Goal: Contribute content: Add original content to the website for others to see

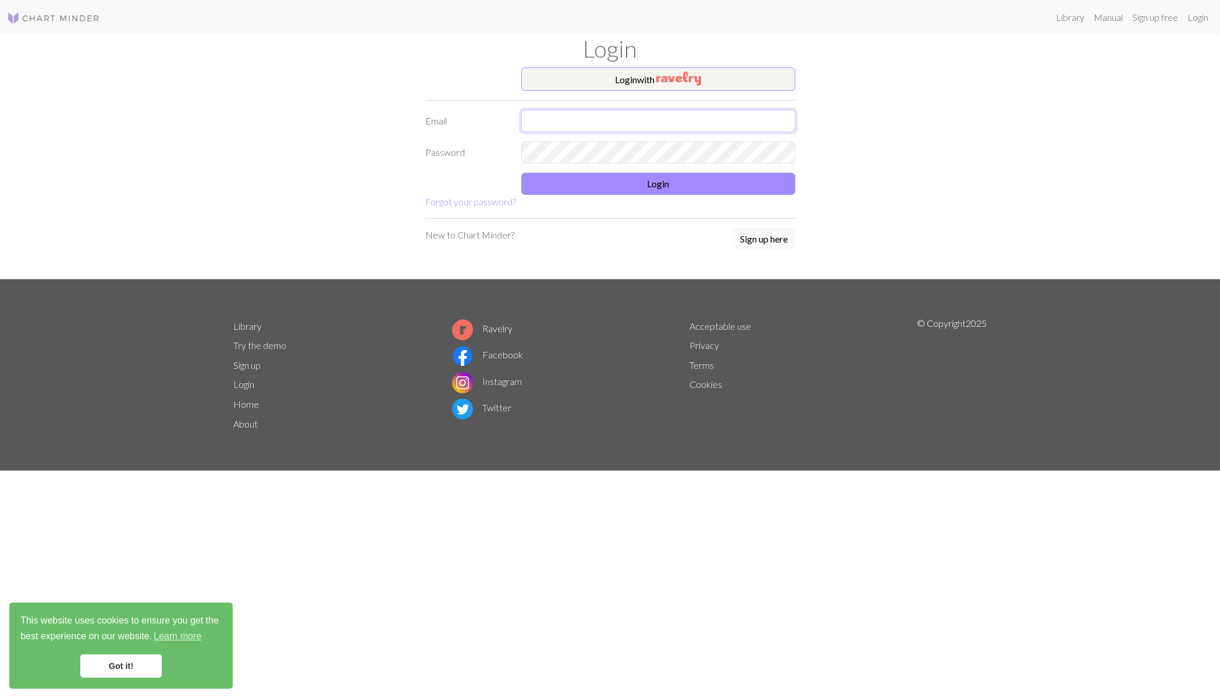
click at [546, 119] on input "text" at bounding box center [658, 121] width 274 height 22
type input "[EMAIL_ADDRESS][DOMAIN_NAME]"
click at [673, 81] on img "button" at bounding box center [678, 79] width 45 height 14
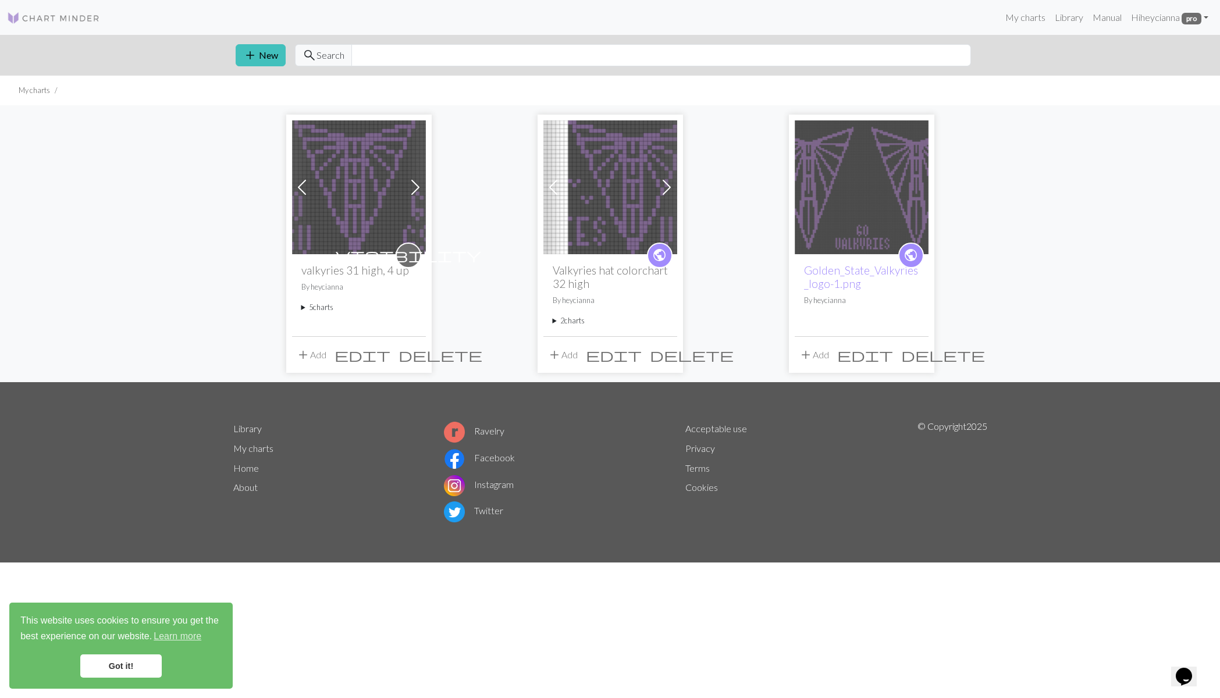
drag, startPoint x: 861, startPoint y: 186, endPoint x: 891, endPoint y: 183, distance: 30.4
click at [860, 186] on img at bounding box center [862, 187] width 134 height 134
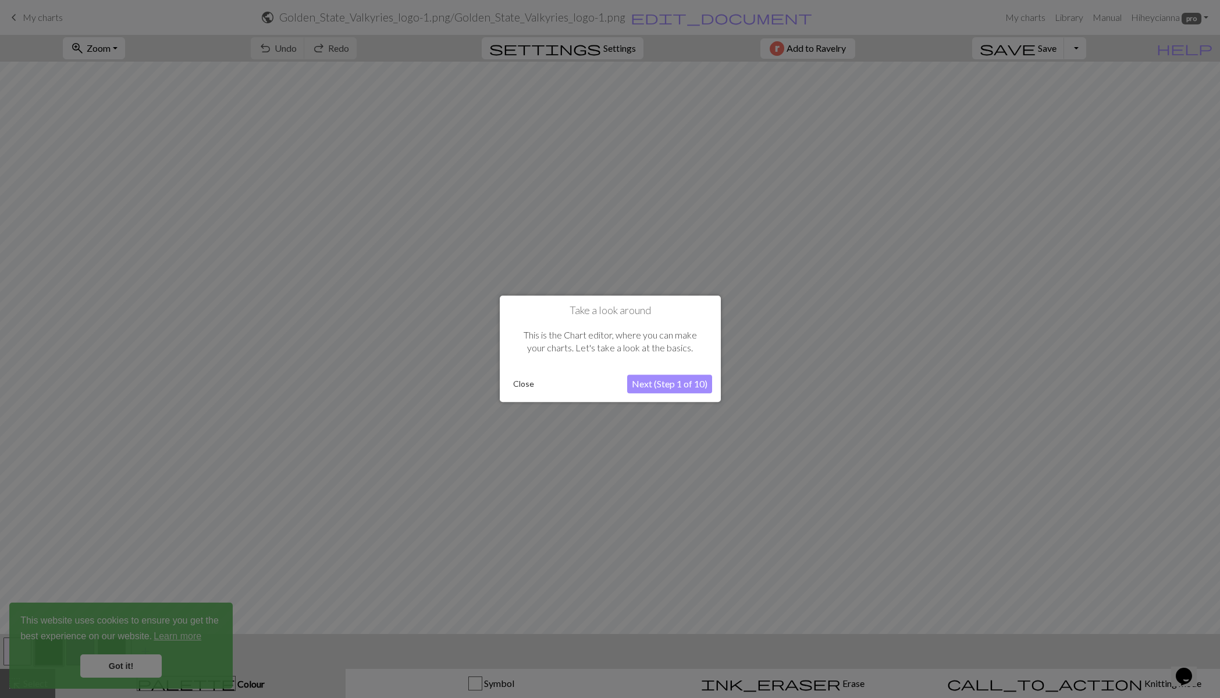
click at [525, 379] on button "Close" at bounding box center [524, 384] width 30 height 17
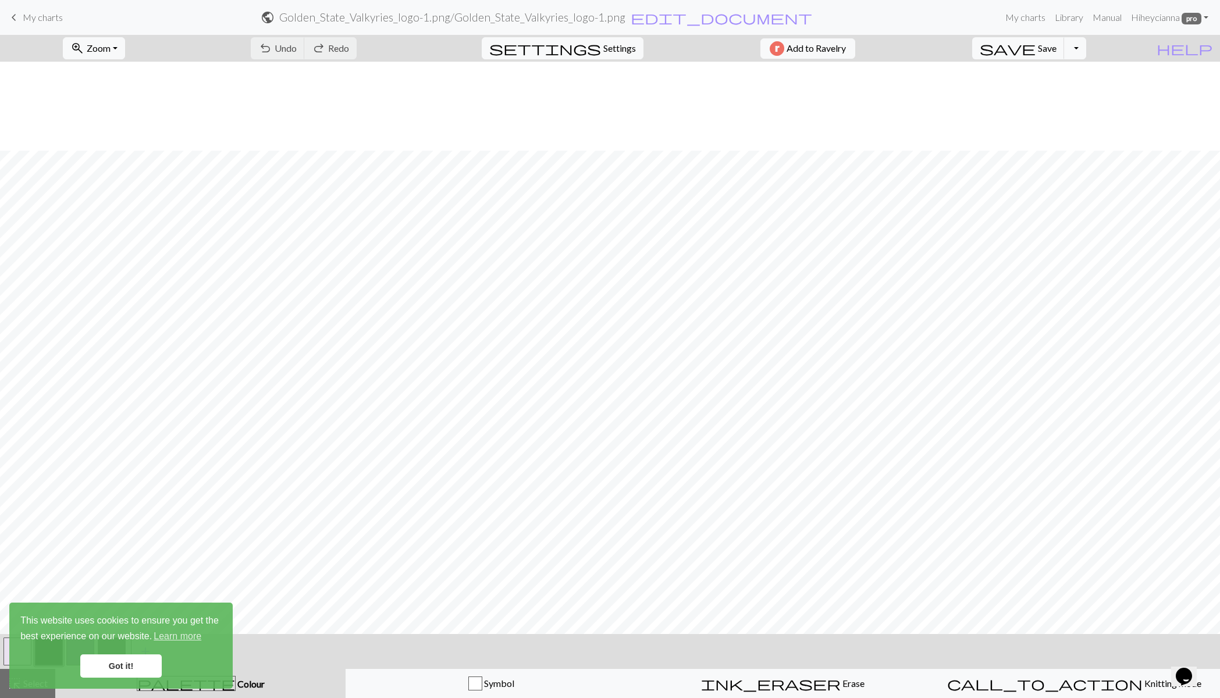
scroll to position [279, 0]
drag, startPoint x: 109, startPoint y: 668, endPoint x: 134, endPoint y: 660, distance: 25.6
click at [110, 669] on link "Got it!" at bounding box center [120, 666] width 81 height 23
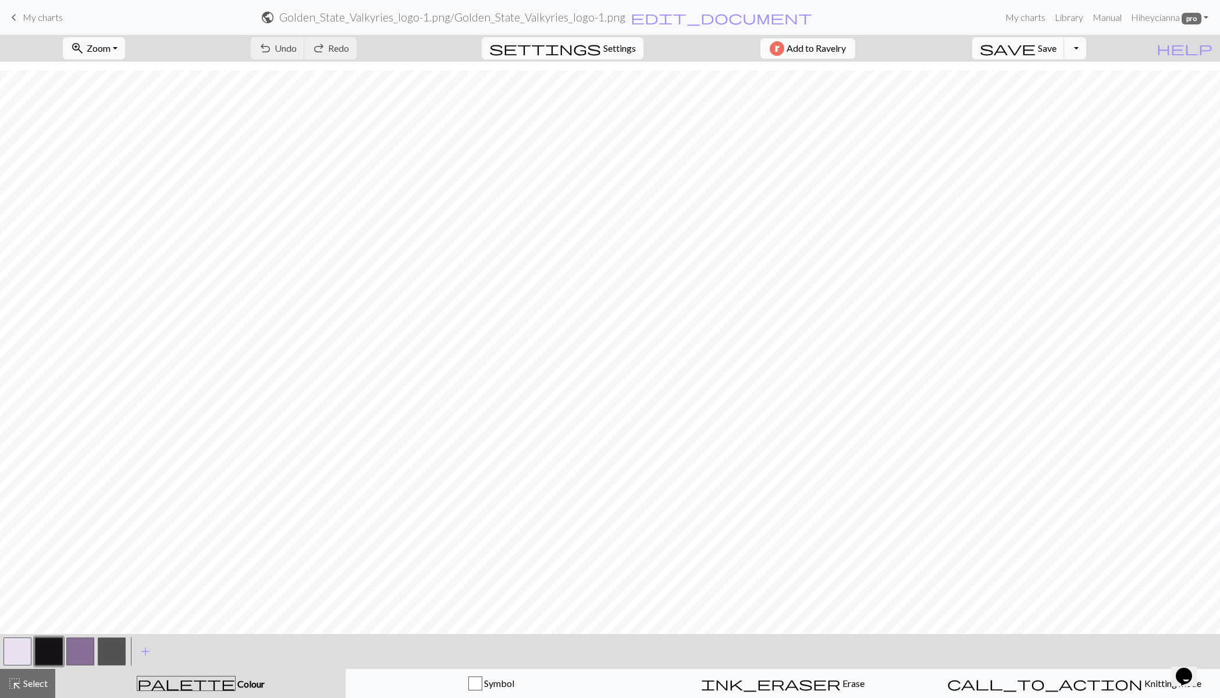
scroll to position [443, 0]
click at [603, 51] on span "Settings" at bounding box center [619, 48] width 33 height 14
select select "aran"
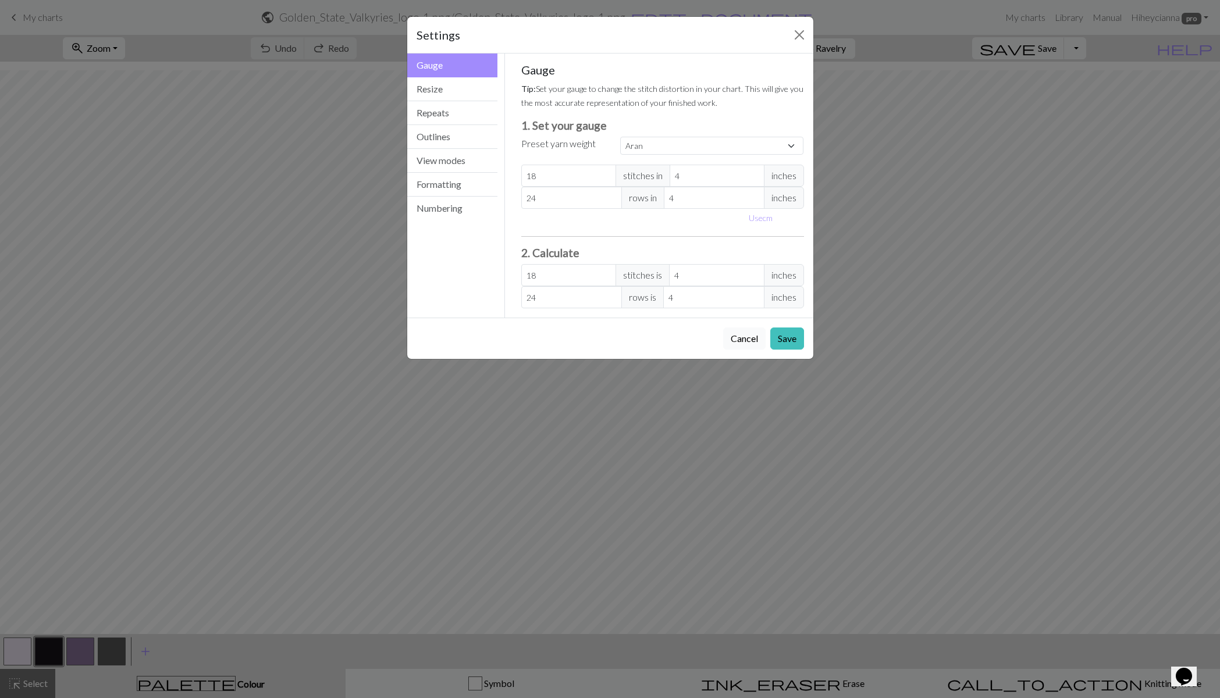
drag, startPoint x: 747, startPoint y: 336, endPoint x: 755, endPoint y: 319, distance: 18.5
click at [747, 336] on button "Cancel" at bounding box center [744, 339] width 42 height 22
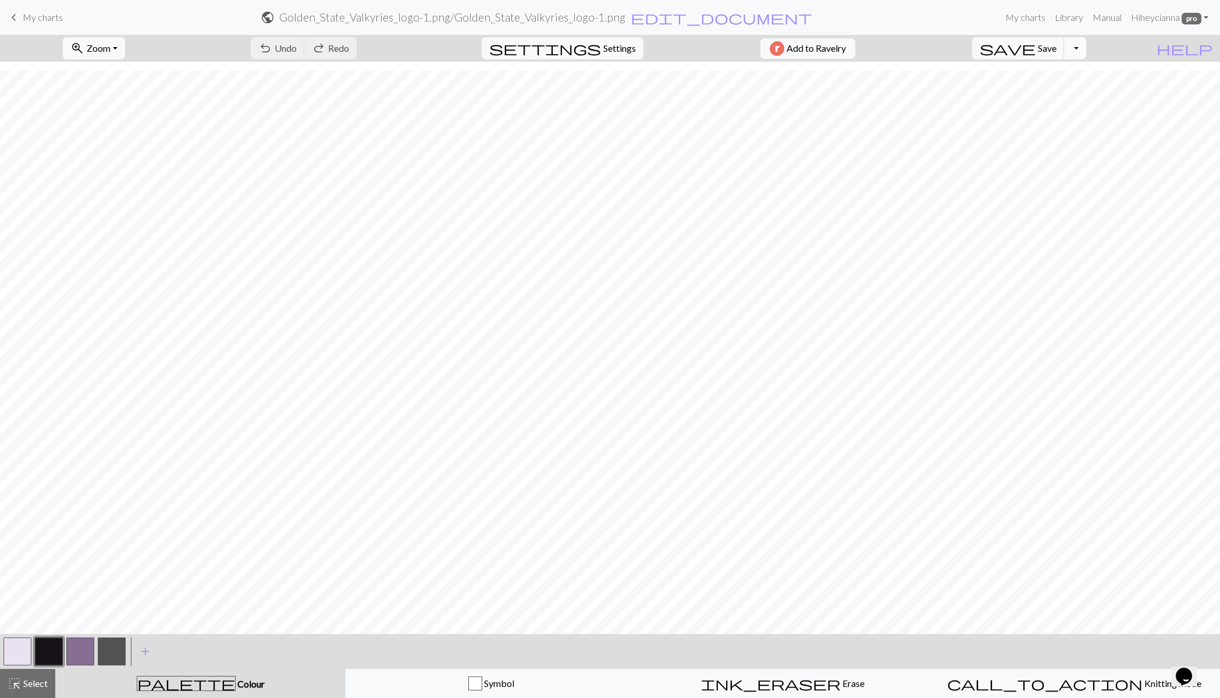
click at [1086, 50] on button "Toggle Dropdown" at bounding box center [1075, 48] width 22 height 22
click at [1071, 73] on button "file_copy Save a copy" at bounding box center [990, 74] width 192 height 19
click at [737, 16] on span "edit_document" at bounding box center [742, 17] width 182 height 16
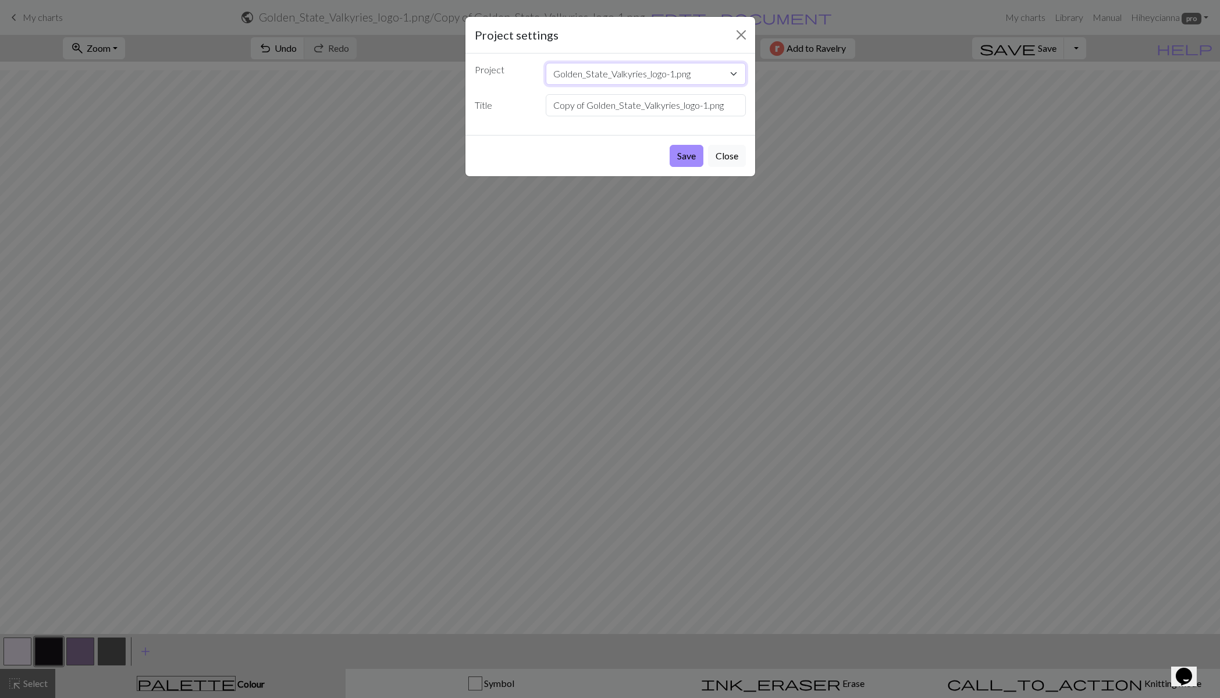
click at [737, 74] on select "Golden_State_Valkyries_logo-1.png valkyries 31 high, 4 up Valkyries hat colorch…" at bounding box center [646, 74] width 200 height 22
click at [666, 101] on input "Copy of Golden_State_Valkyries_logo-1.png" at bounding box center [646, 105] width 200 height 22
drag, startPoint x: 706, startPoint y: 105, endPoint x: 534, endPoint y: 94, distance: 172.6
click at [532, 102] on div "Title Copy of Golden_State_Valkyries_logo-1.png" at bounding box center [610, 105] width 285 height 22
type input "Valkyries-80high.png"
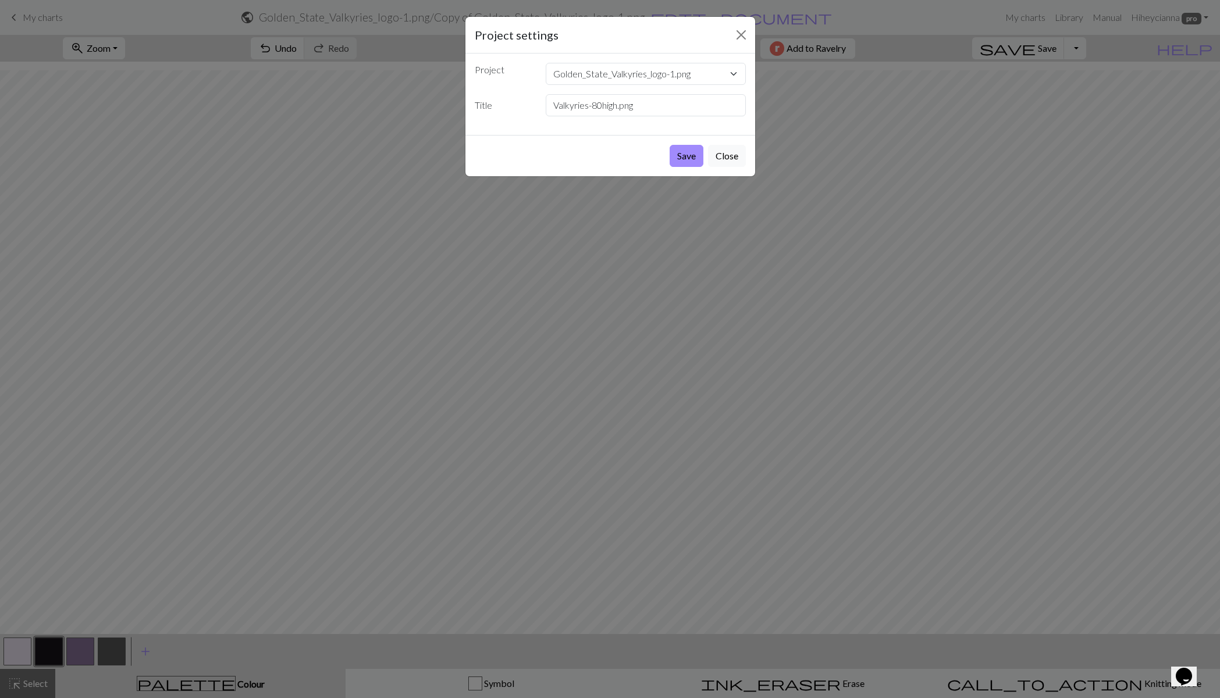
drag, startPoint x: 685, startPoint y: 158, endPoint x: 952, endPoint y: 164, distance: 267.2
click at [685, 158] on button "Save" at bounding box center [687, 156] width 34 height 22
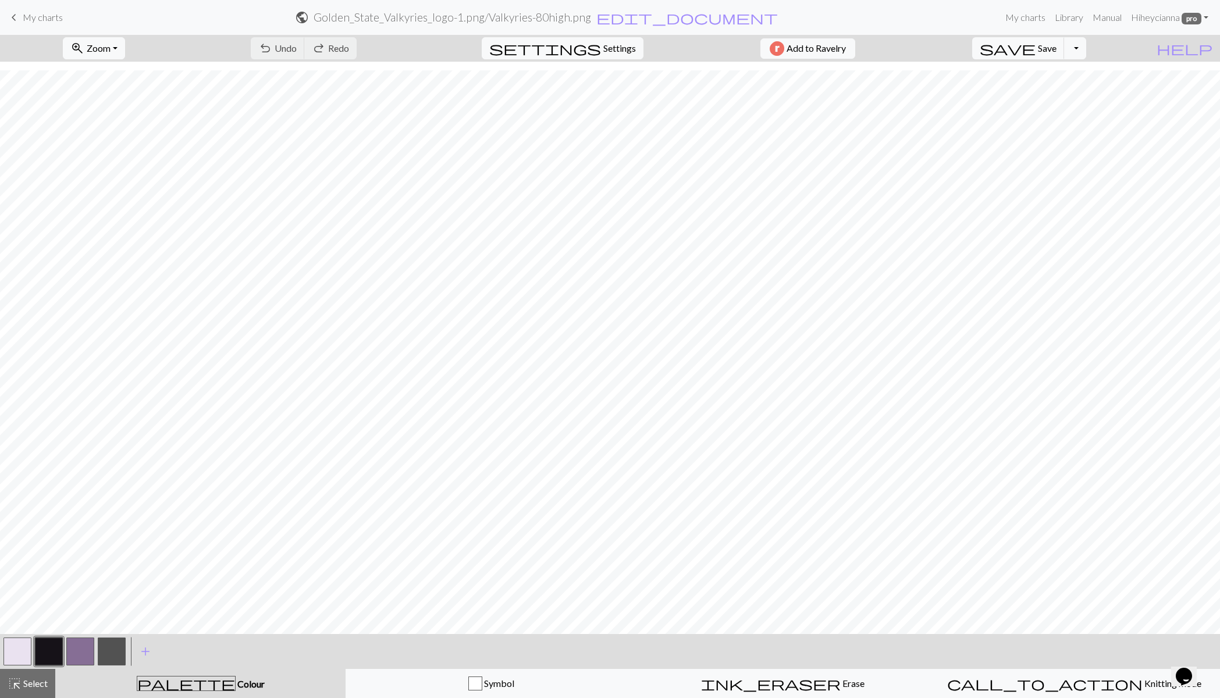
click at [117, 655] on button "button" at bounding box center [112, 652] width 28 height 28
click at [1036, 48] on span "save" at bounding box center [1008, 48] width 56 height 16
click at [125, 47] on button "zoom_in Zoom Zoom" at bounding box center [94, 48] width 62 height 22
click at [164, 20] on form "public Golden_State_Valkyries_logo-1.png / Valkyries-80high.png edit_document E…" at bounding box center [536, 17] width 929 height 23
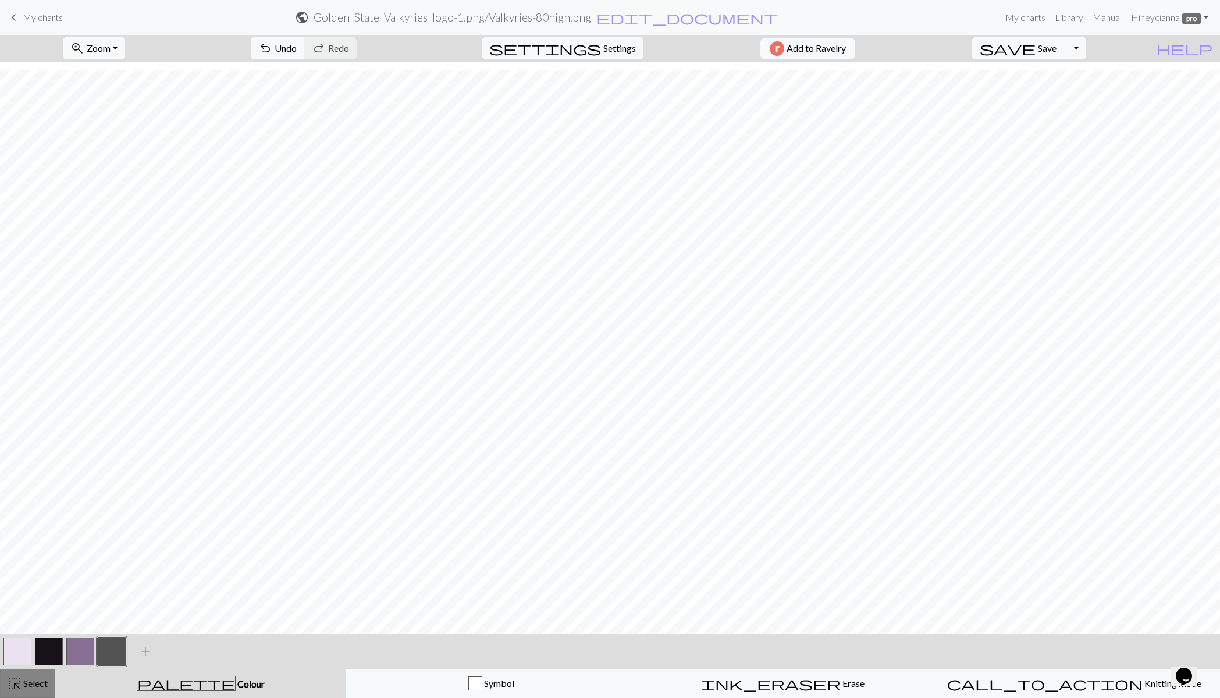
drag, startPoint x: 27, startPoint y: 687, endPoint x: 27, endPoint y: 672, distance: 15.1
click at [27, 687] on span "Select" at bounding box center [35, 683] width 26 height 11
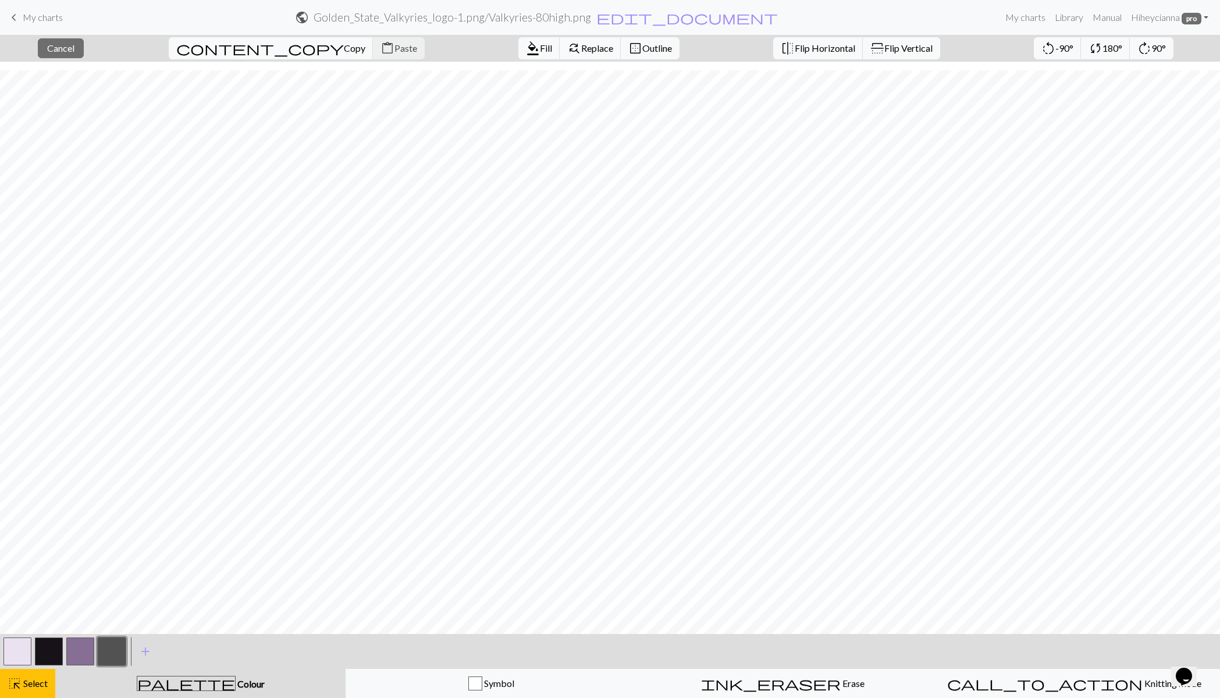
click at [113, 658] on button "button" at bounding box center [112, 652] width 28 height 28
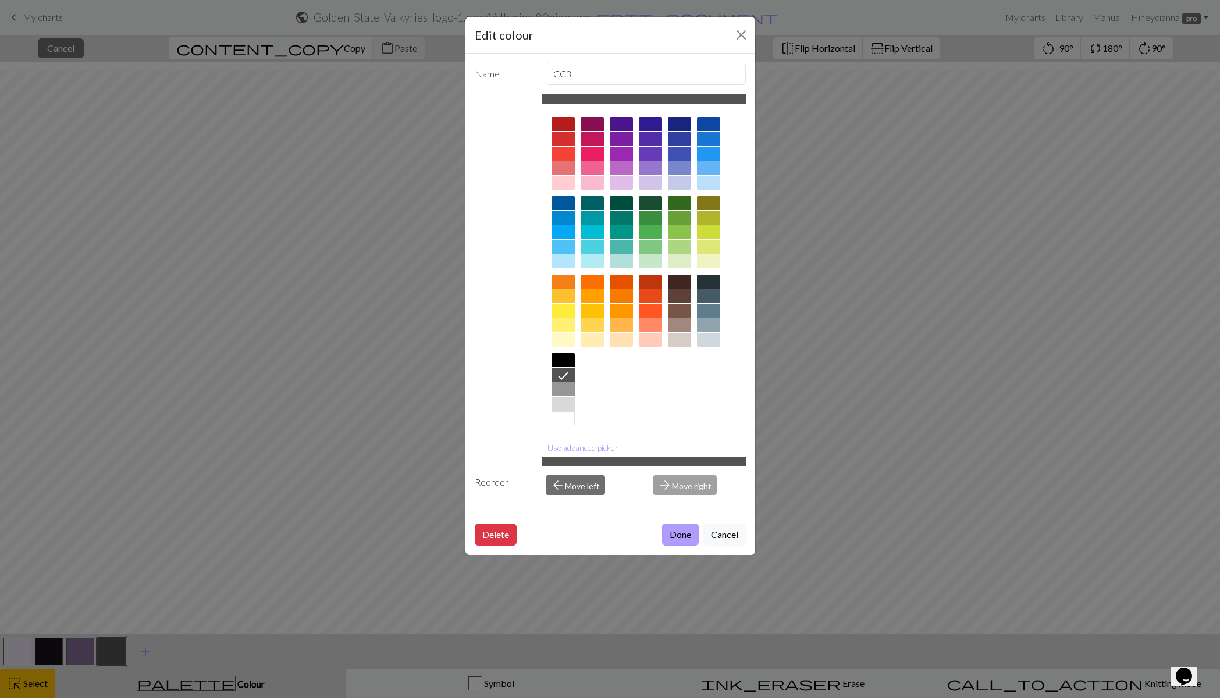
click at [679, 538] on button "Done" at bounding box center [680, 535] width 37 height 22
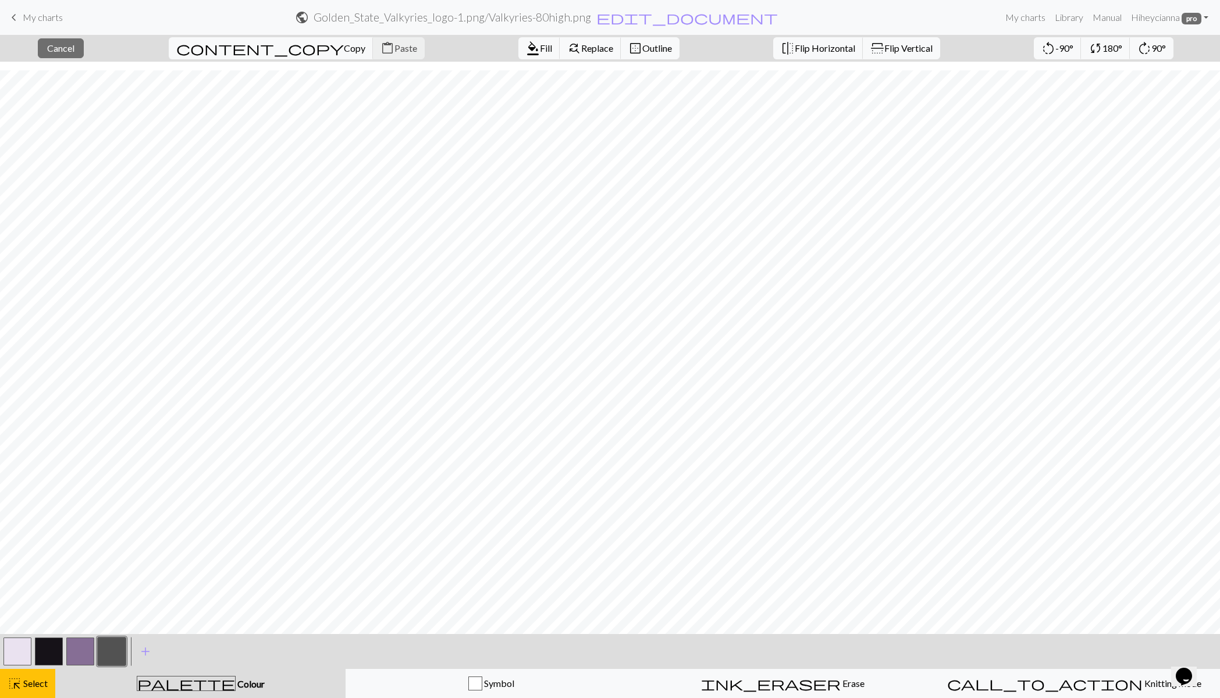
click at [112, 653] on button "button" at bounding box center [112, 652] width 28 height 28
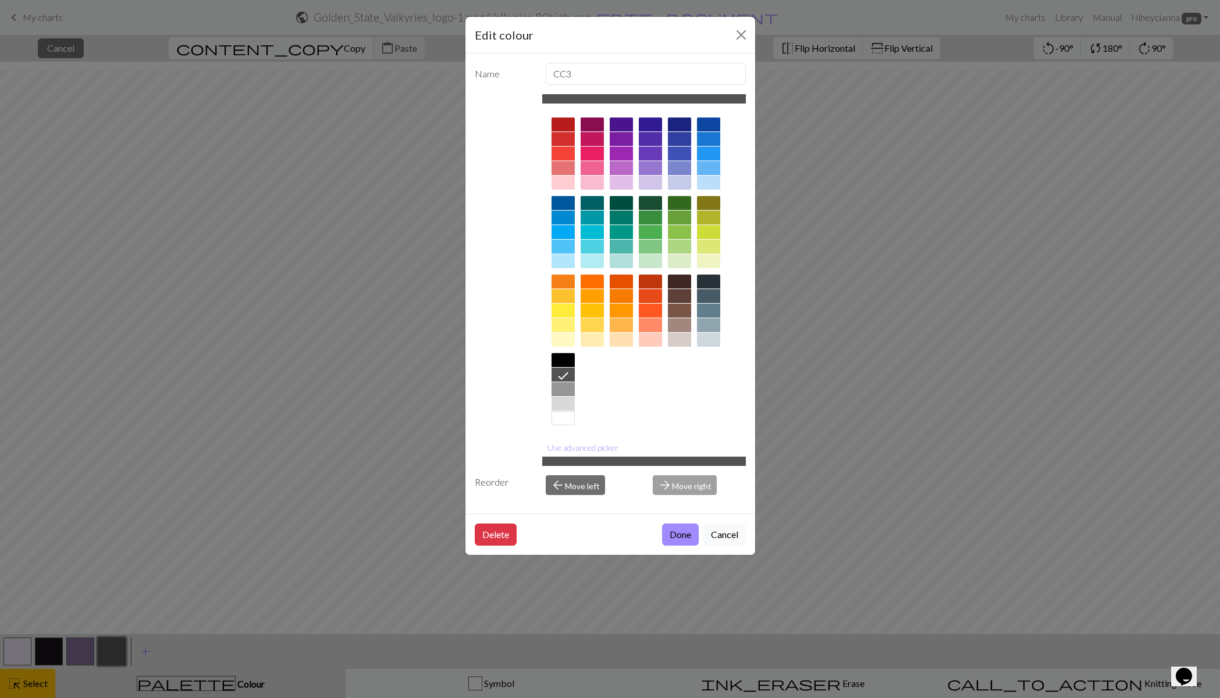
click at [561, 377] on icon at bounding box center [563, 376] width 14 height 14
click at [684, 533] on button "Done" at bounding box center [680, 535] width 37 height 22
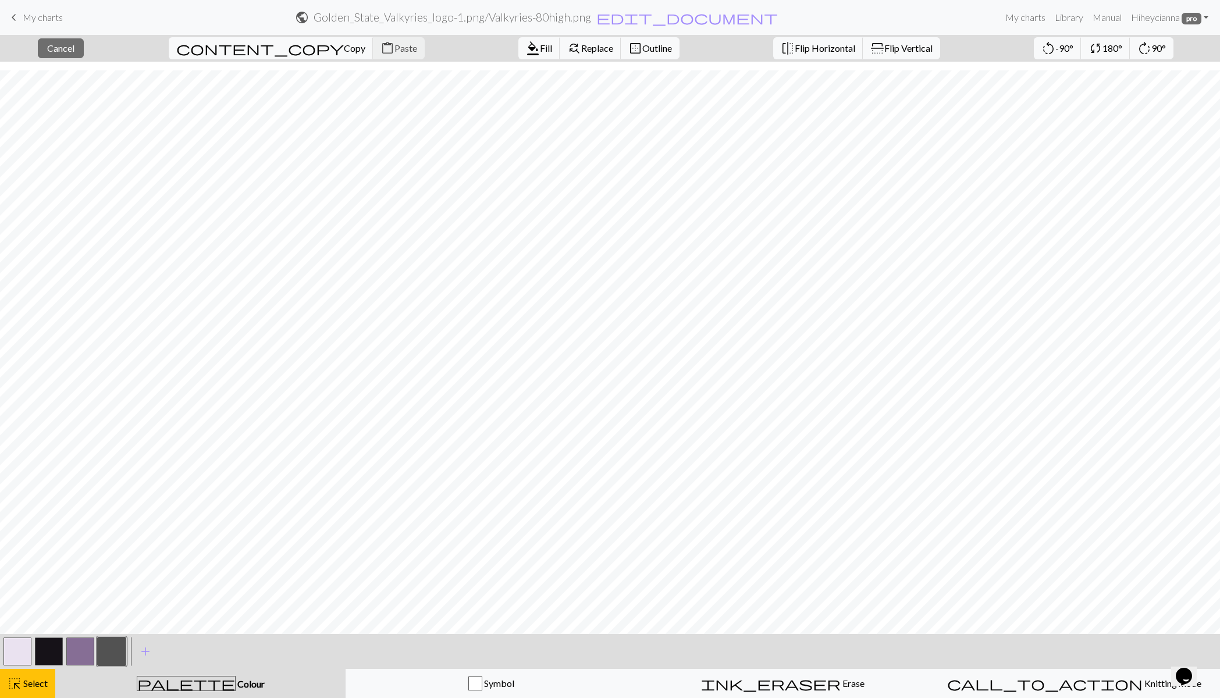
click at [101, 646] on button "button" at bounding box center [112, 652] width 28 height 28
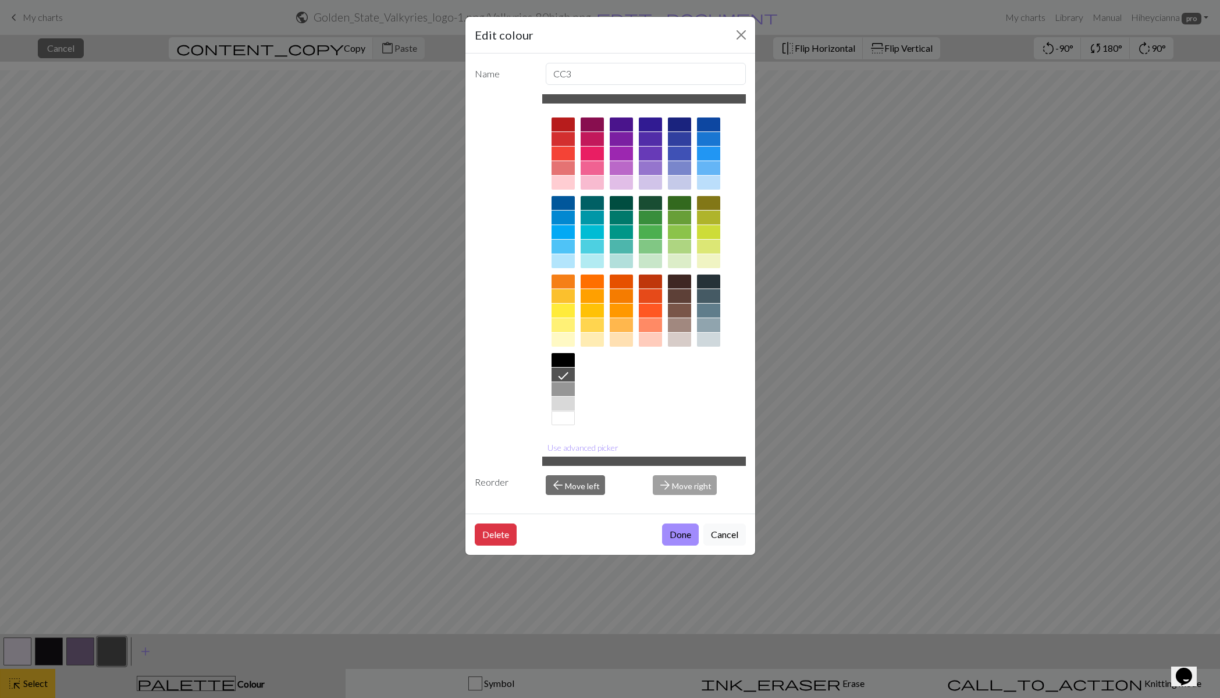
click at [30, 684] on div "Edit colour Name CC3 Use advanced picker Reorder arrow_back Move left arrow_for…" at bounding box center [610, 349] width 1220 height 698
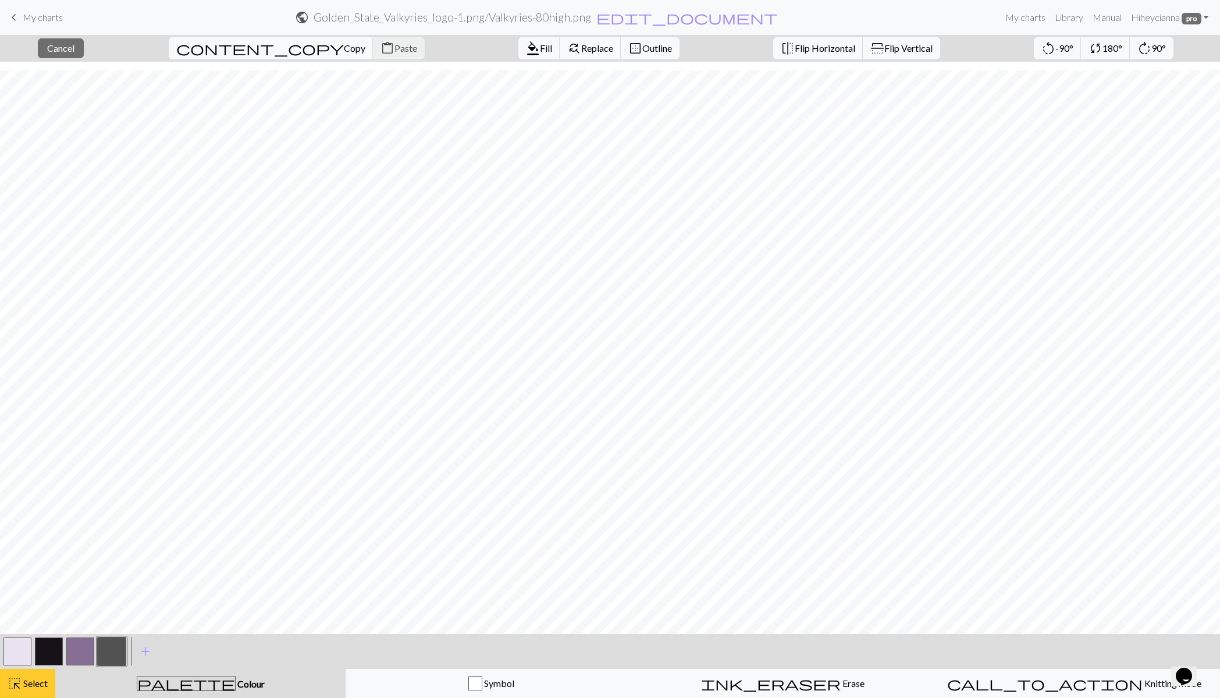
click at [35, 685] on span "Select" at bounding box center [35, 683] width 26 height 11
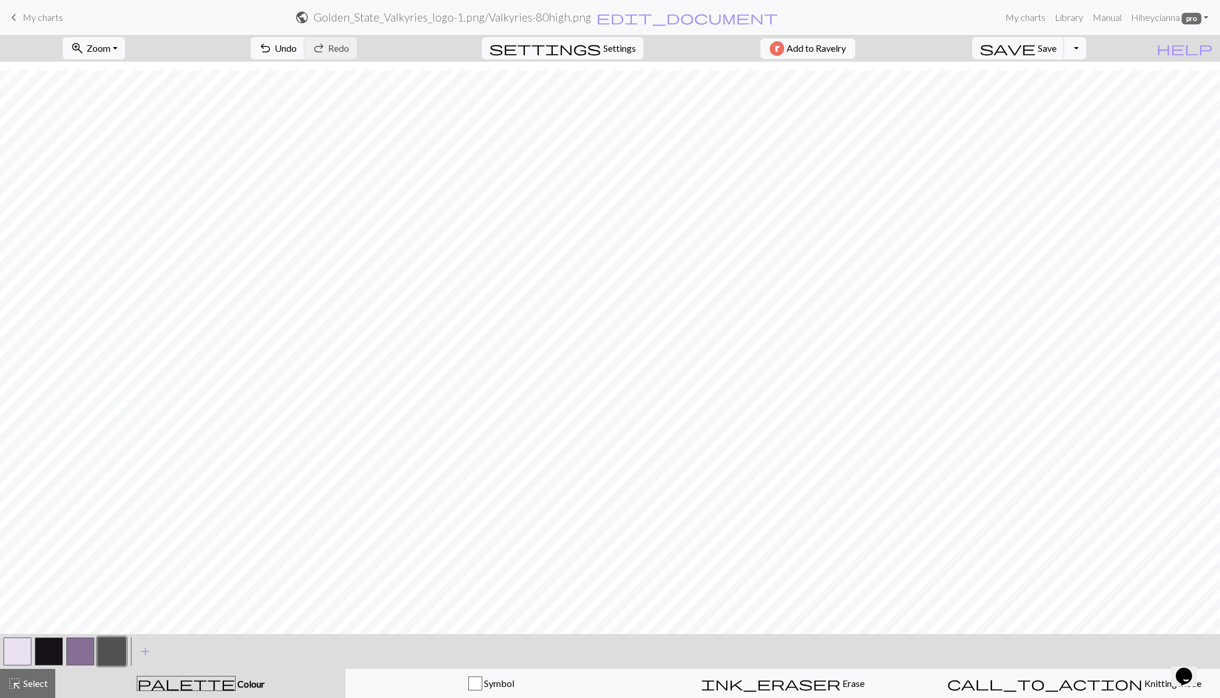
drag, startPoint x: 24, startPoint y: 684, endPoint x: 92, endPoint y: 652, distance: 74.7
click at [25, 684] on span "Select" at bounding box center [35, 683] width 26 height 11
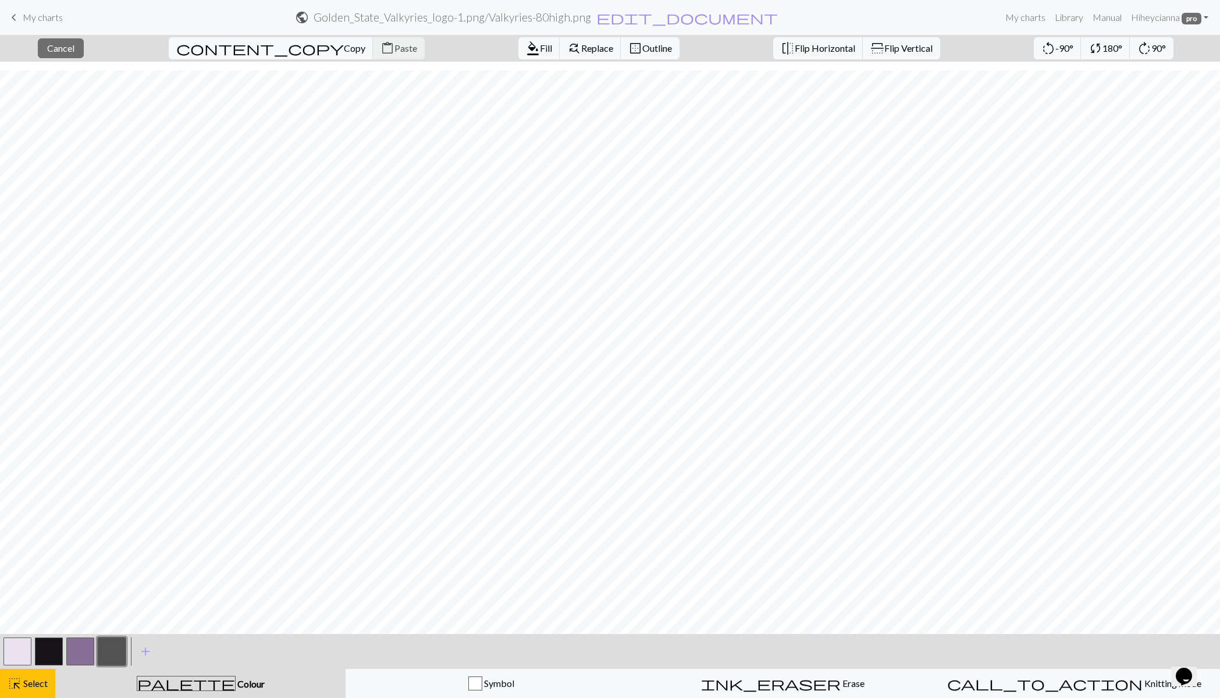
click at [114, 650] on button "button" at bounding box center [112, 652] width 28 height 28
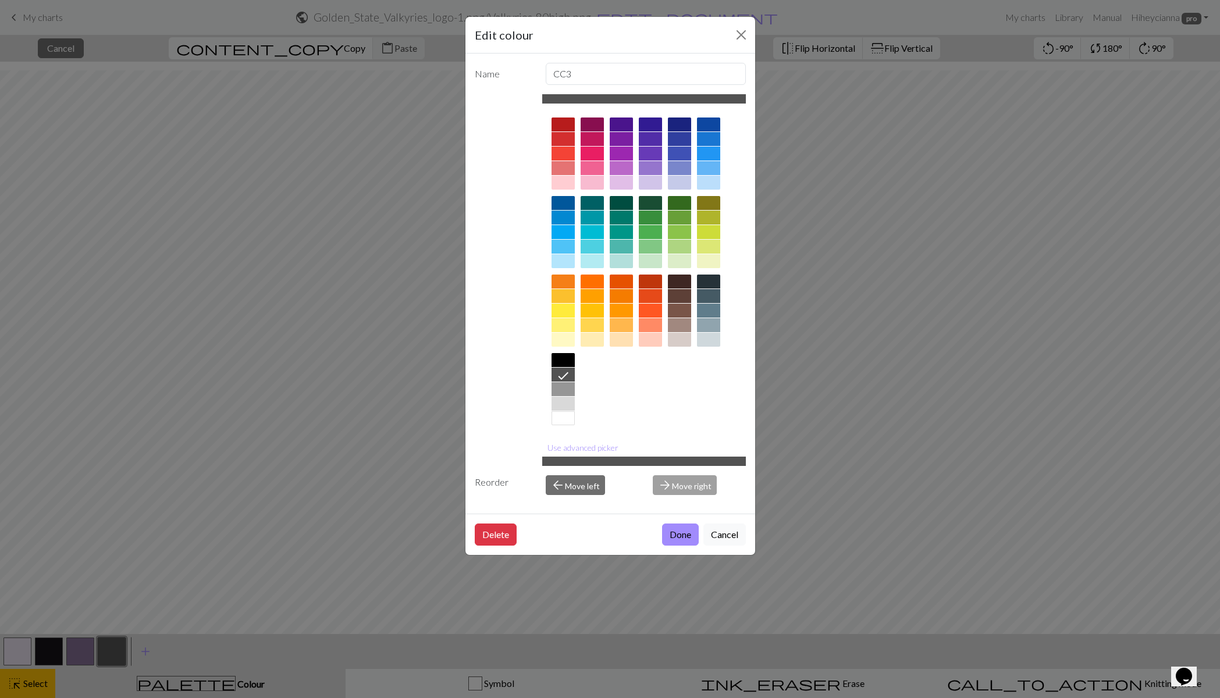
click at [564, 372] on icon at bounding box center [563, 376] width 14 height 14
click at [678, 537] on button "Done" at bounding box center [680, 535] width 37 height 22
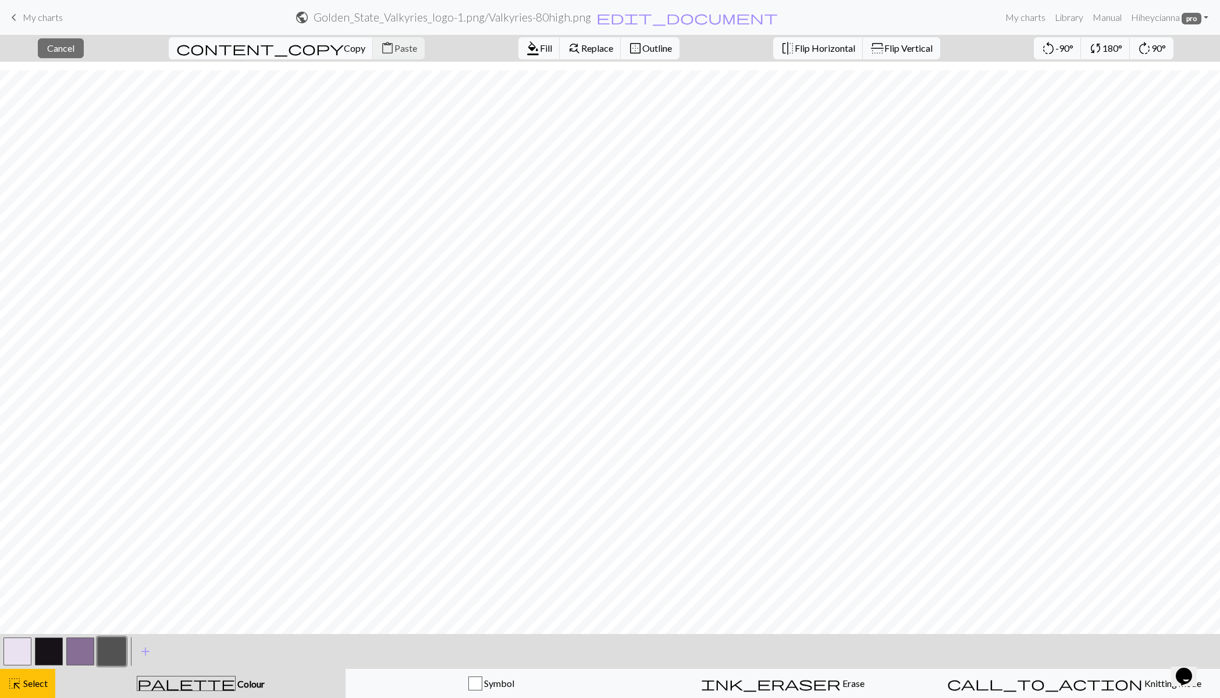
click at [236, 683] on span "Colour" at bounding box center [250, 684] width 29 height 11
click at [108, 656] on button "button" at bounding box center [112, 652] width 28 height 28
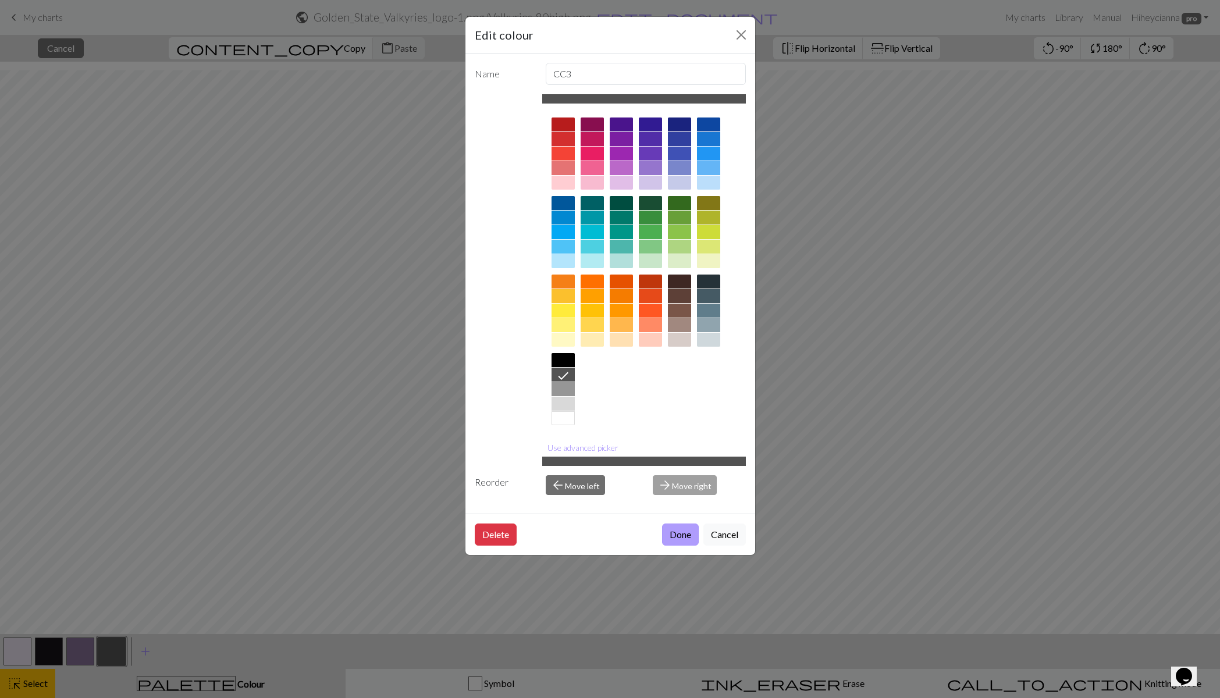
click at [683, 536] on button "Done" at bounding box center [680, 535] width 37 height 22
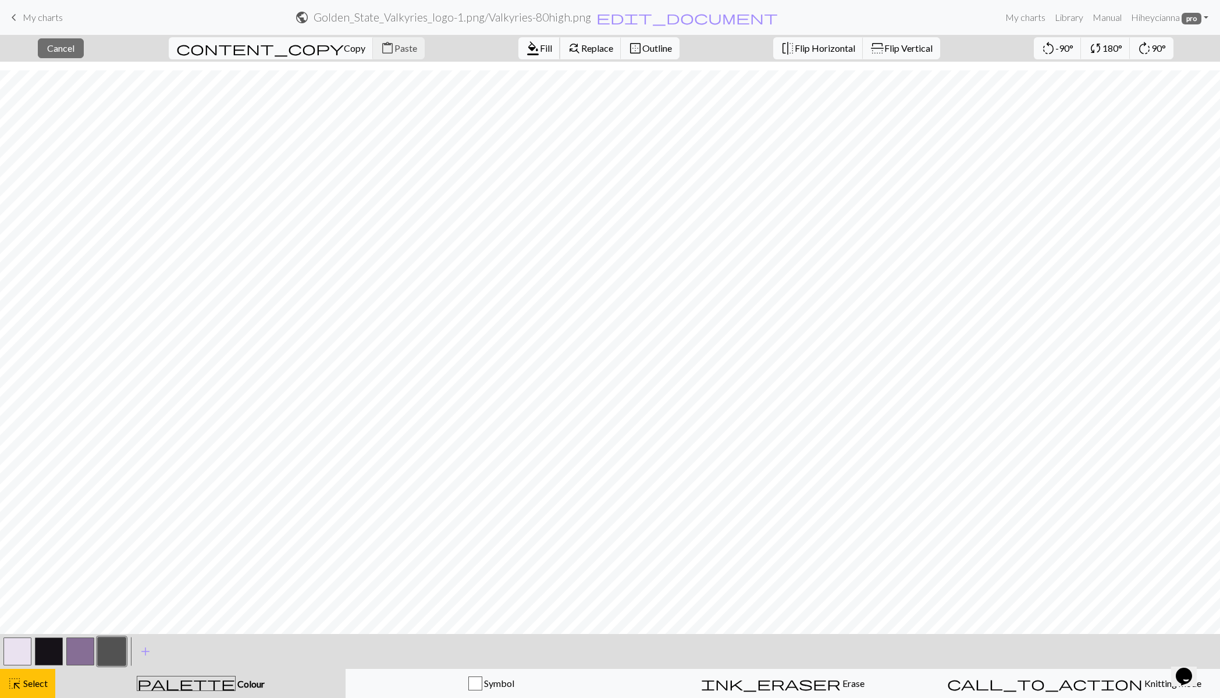
click at [540, 45] on span "Fill" at bounding box center [546, 47] width 12 height 11
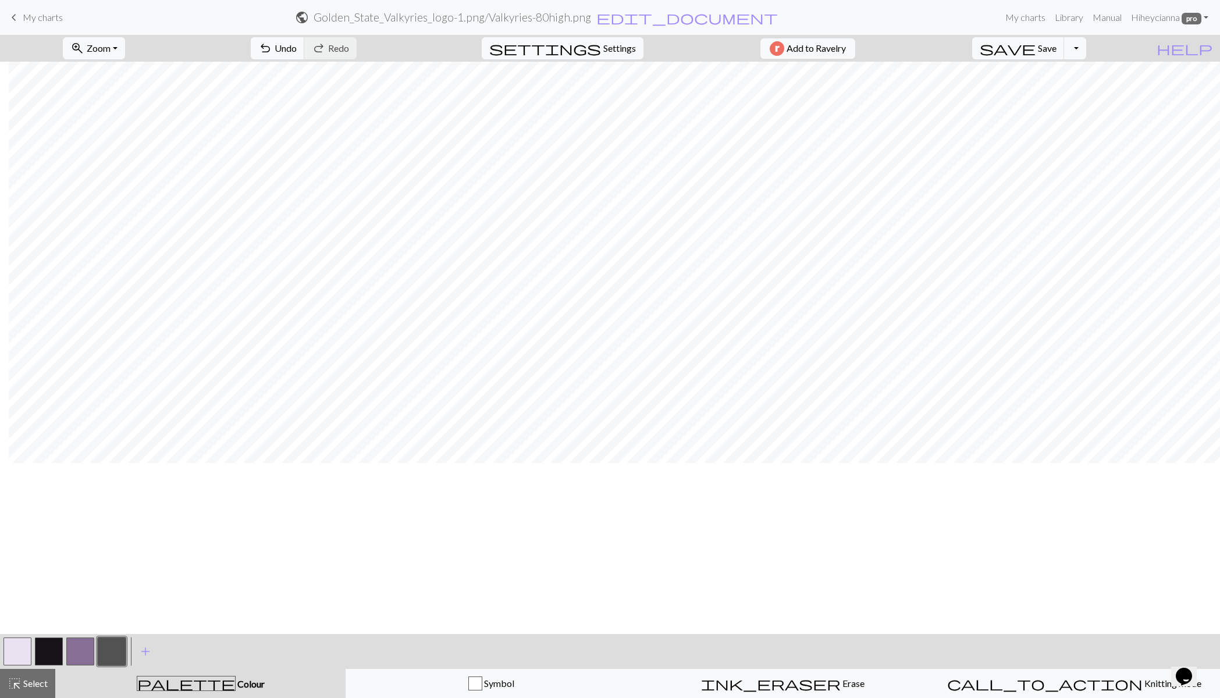
scroll to position [0, 897]
drag, startPoint x: 37, startPoint y: 682, endPoint x: 74, endPoint y: 648, distance: 50.2
click at [38, 682] on span "Select" at bounding box center [35, 683] width 26 height 11
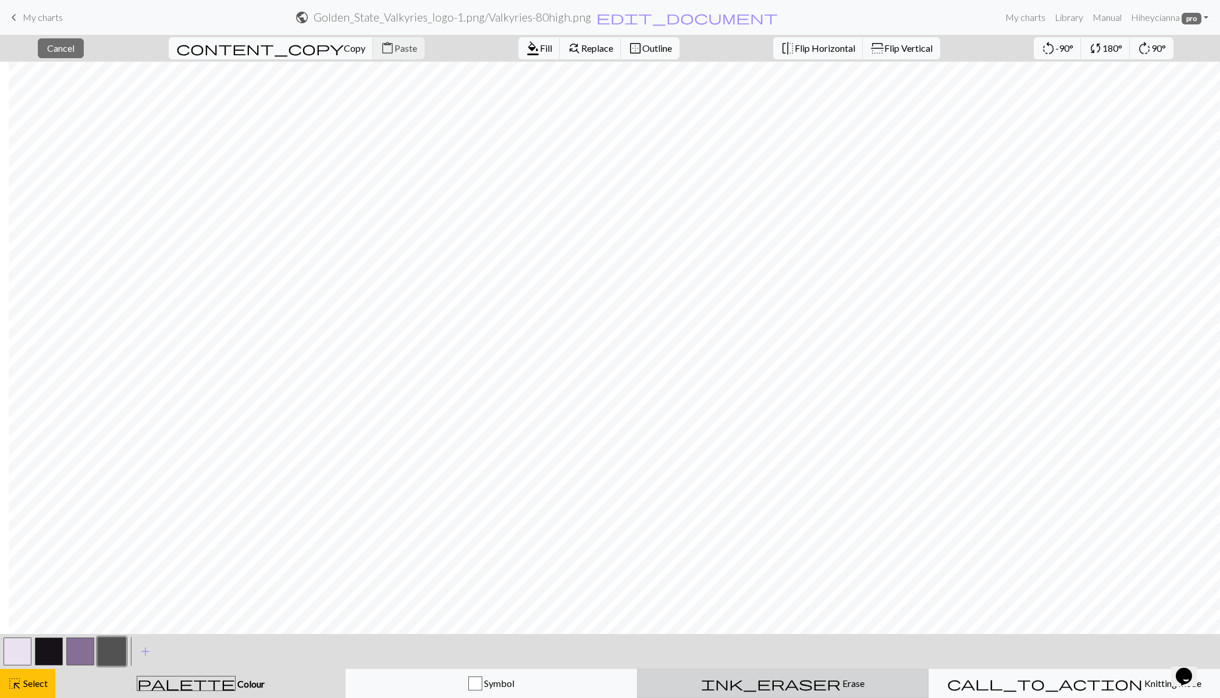
click at [841, 686] on span "Erase" at bounding box center [853, 683] width 24 height 11
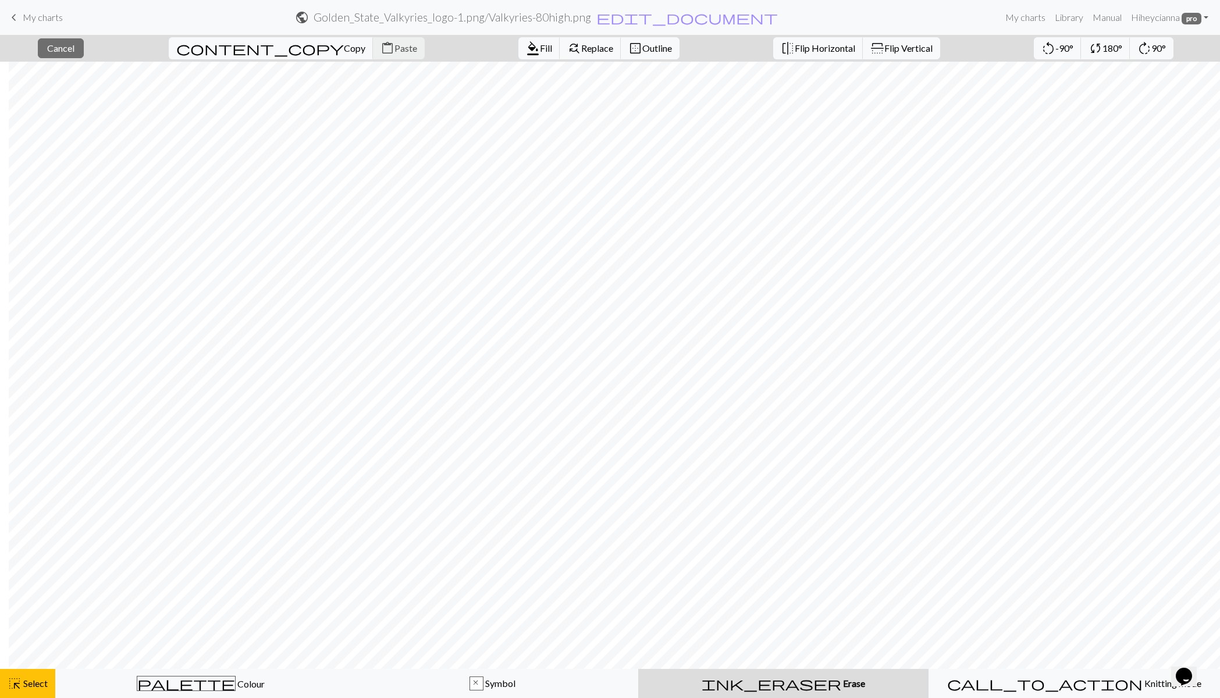
click at [841, 683] on span "Erase" at bounding box center [853, 683] width 24 height 11
drag, startPoint x: 201, startPoint y: 686, endPoint x: 236, endPoint y: 673, distance: 36.8
click at [236, 686] on span "Colour" at bounding box center [250, 684] width 29 height 11
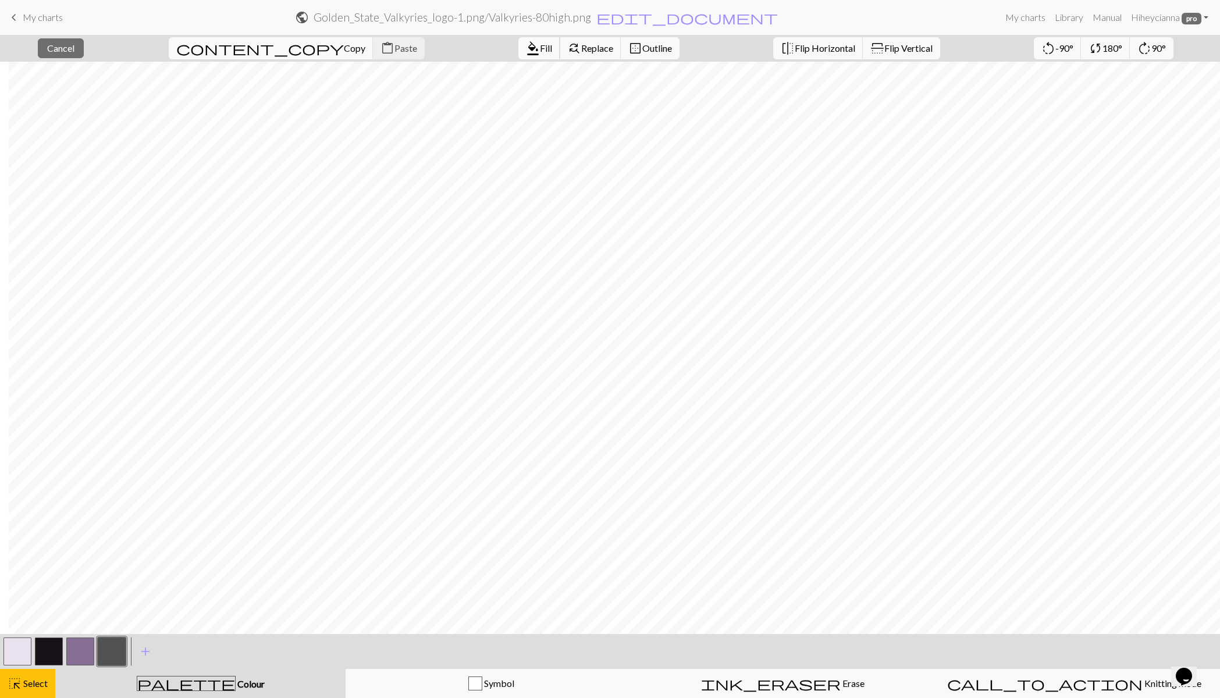
click at [526, 55] on span "format_color_fill" at bounding box center [533, 48] width 14 height 16
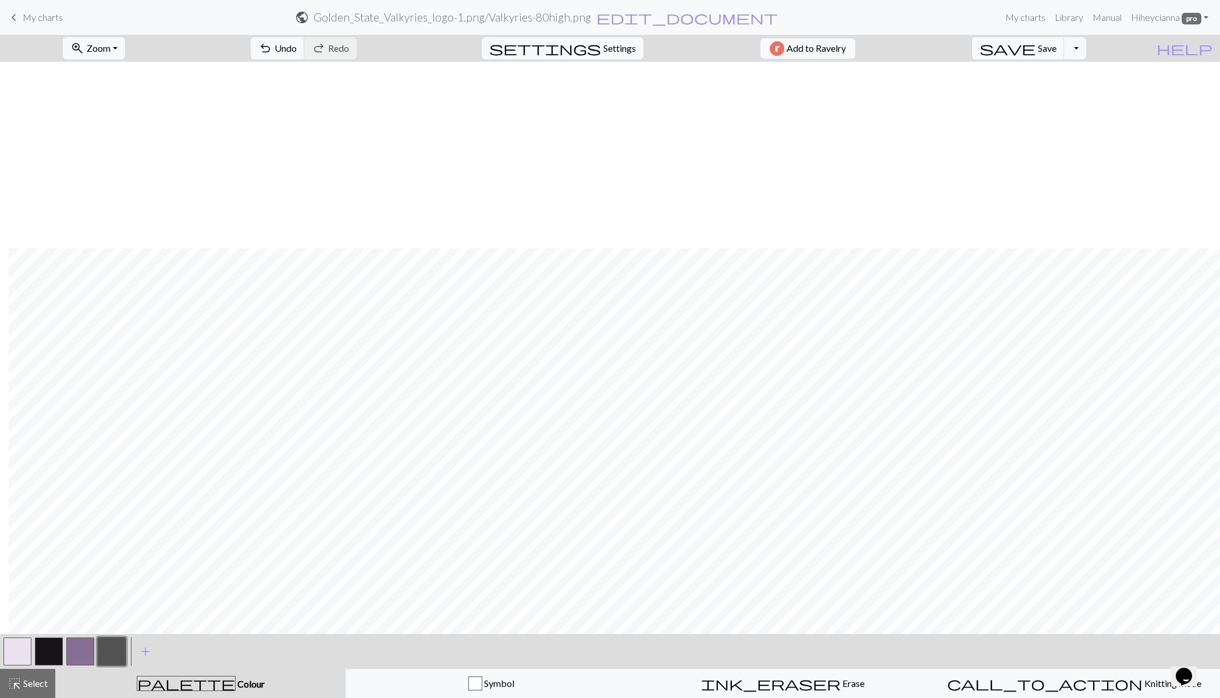
scroll to position [443, 897]
click at [27, 687] on span "Select" at bounding box center [35, 683] width 26 height 11
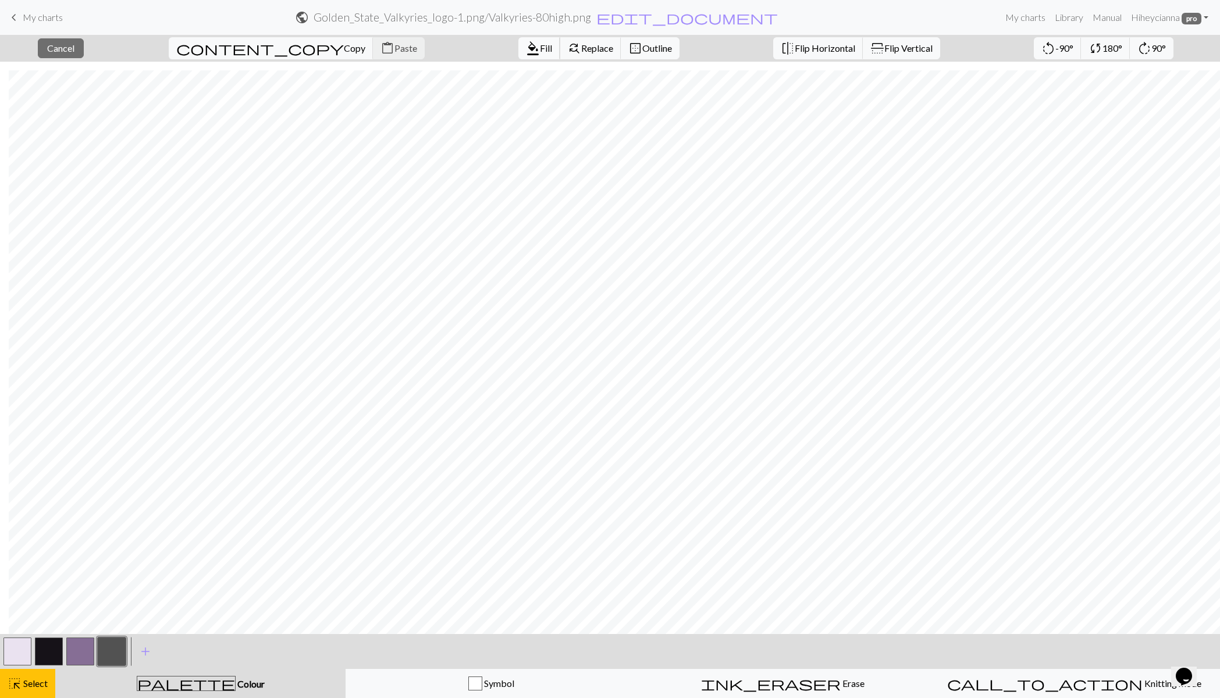
click at [526, 56] on span "format_color_fill" at bounding box center [533, 48] width 14 height 16
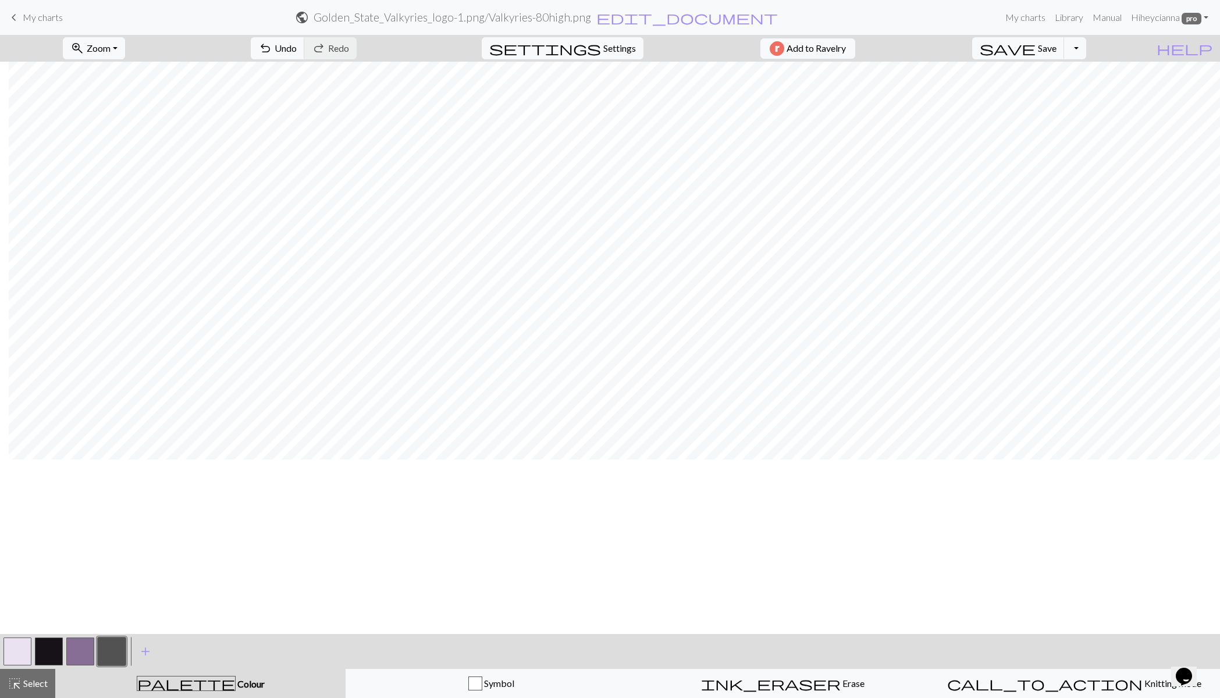
scroll to position [0, 897]
click at [39, 682] on span "Select" at bounding box center [35, 683] width 26 height 11
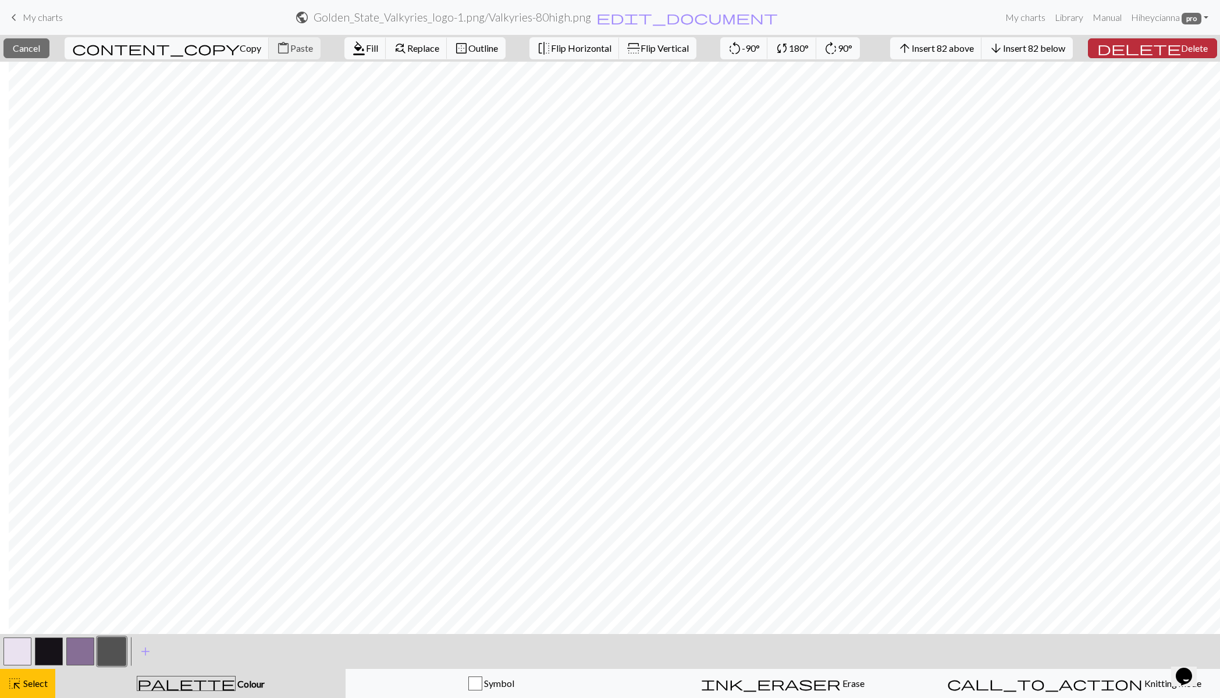
click at [1181, 49] on span "Delete" at bounding box center [1194, 47] width 27 height 11
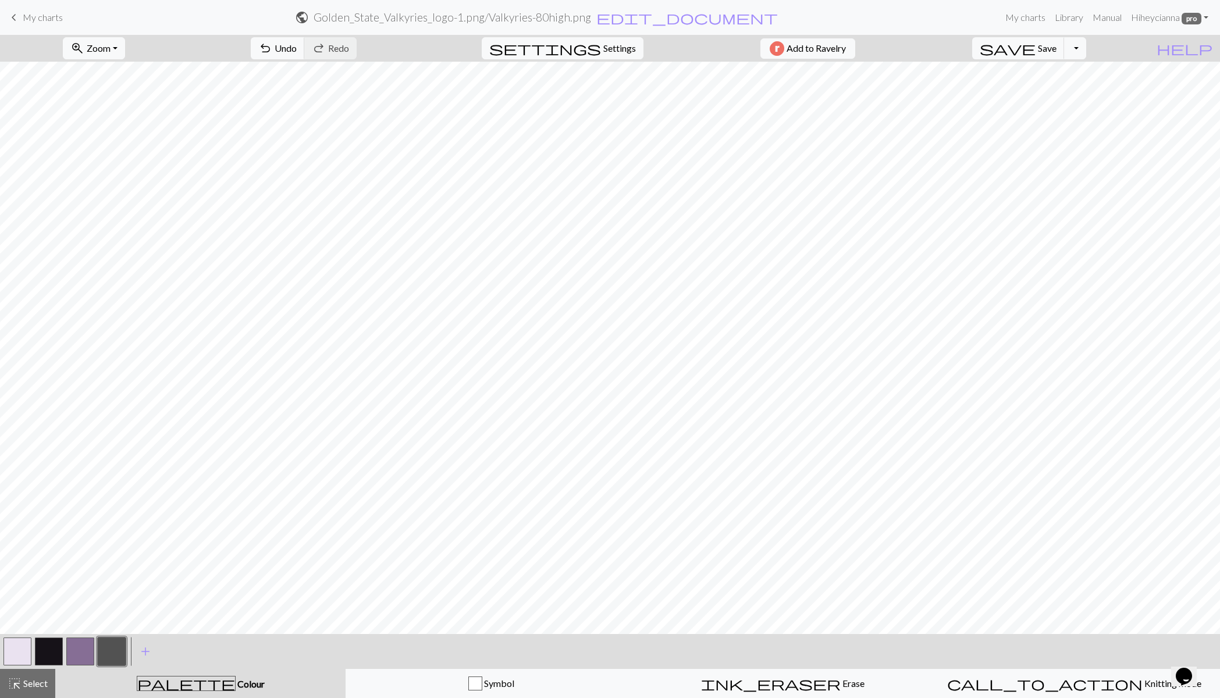
scroll to position [0, 0]
click at [272, 46] on span "undo" at bounding box center [265, 48] width 14 height 16
click at [603, 49] on span "Settings" at bounding box center [619, 48] width 33 height 14
select select "aran"
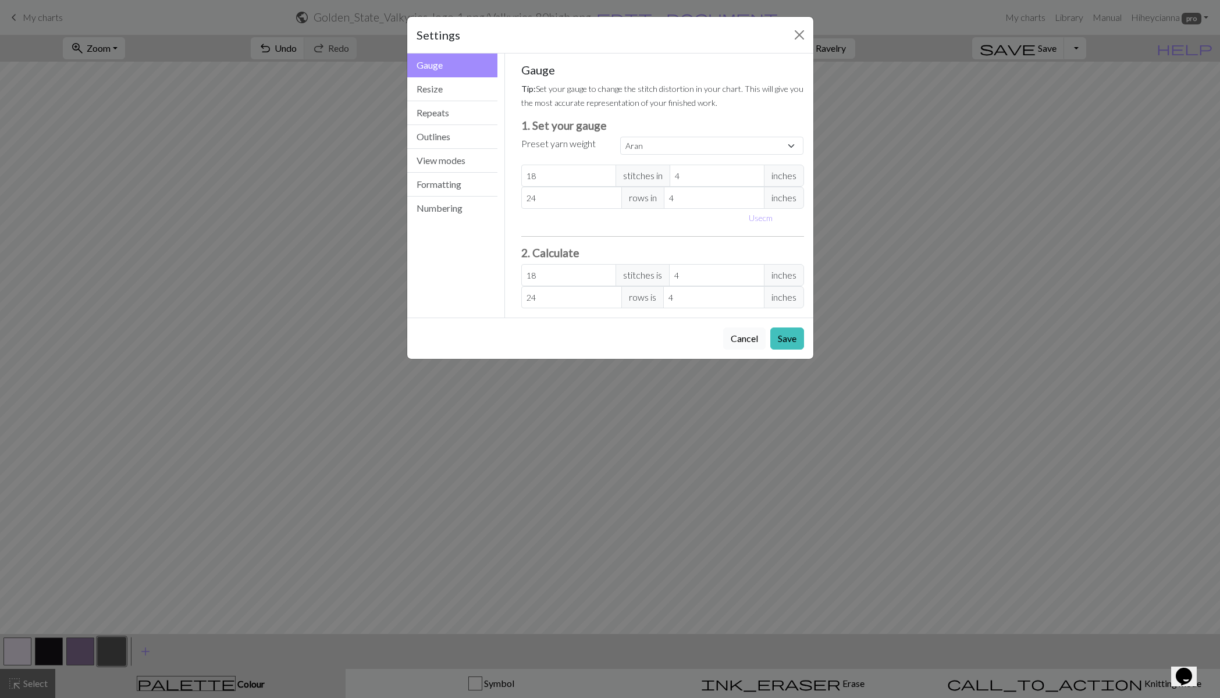
click at [743, 339] on button "Cancel" at bounding box center [744, 339] width 42 height 22
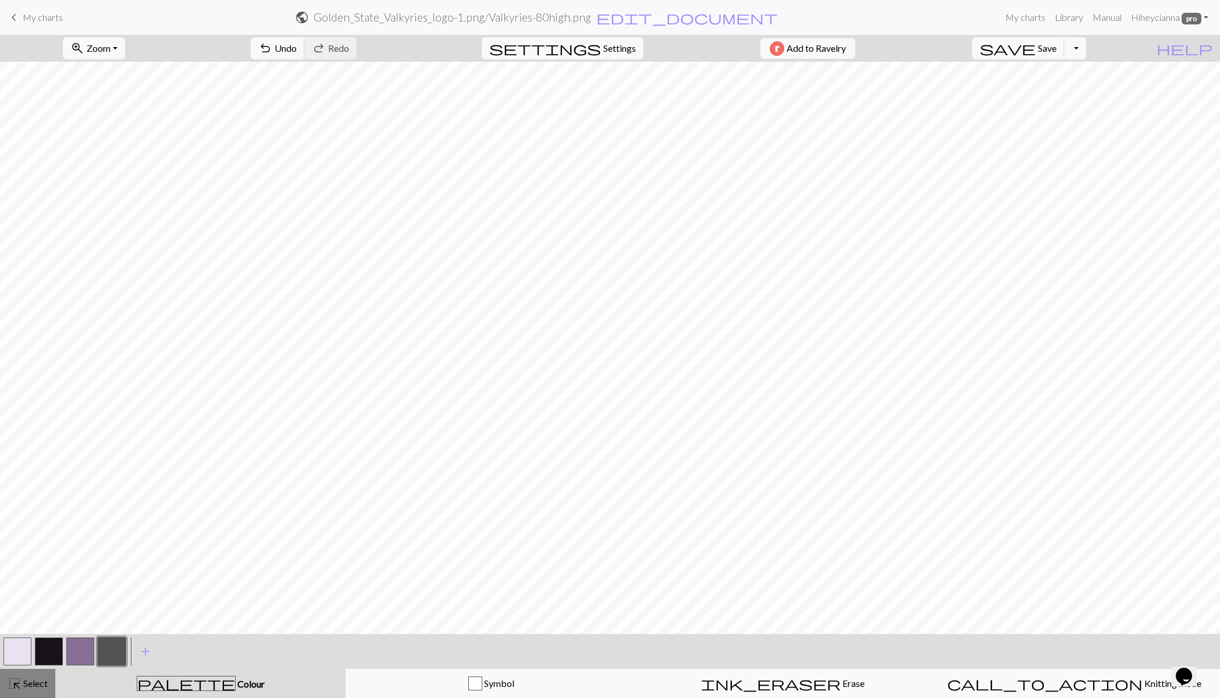
click at [27, 690] on button "highlight_alt Select Select" at bounding box center [27, 683] width 55 height 29
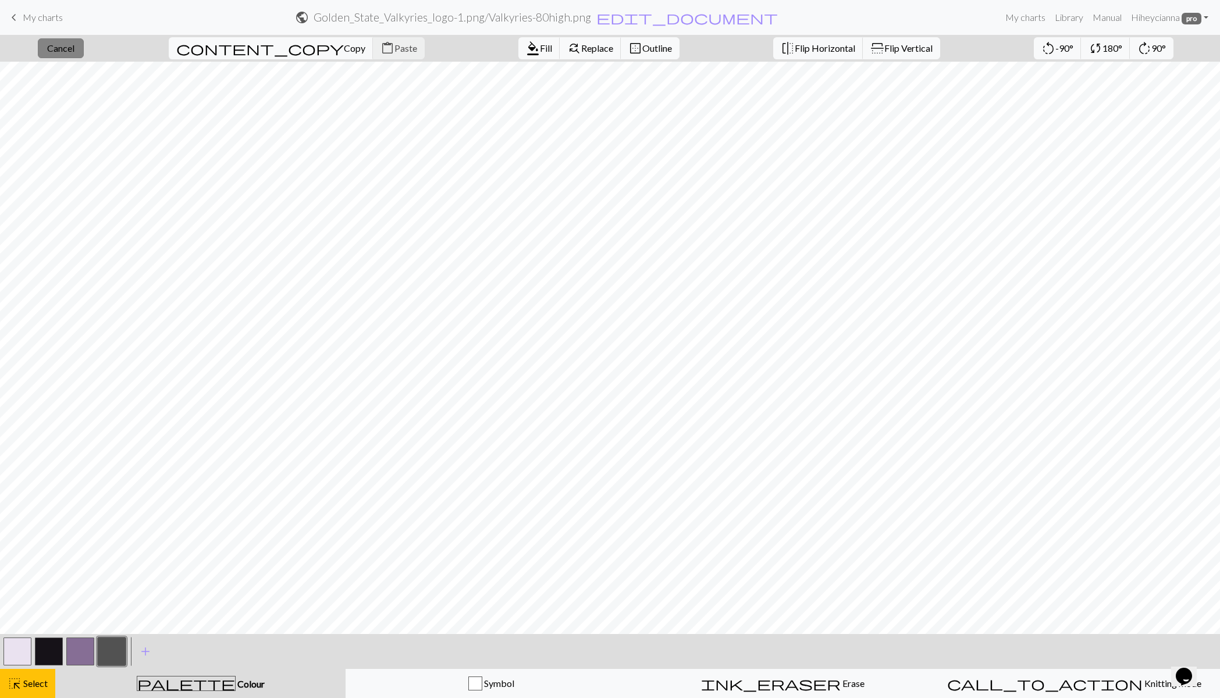
click at [74, 48] on span "Cancel" at bounding box center [60, 47] width 27 height 11
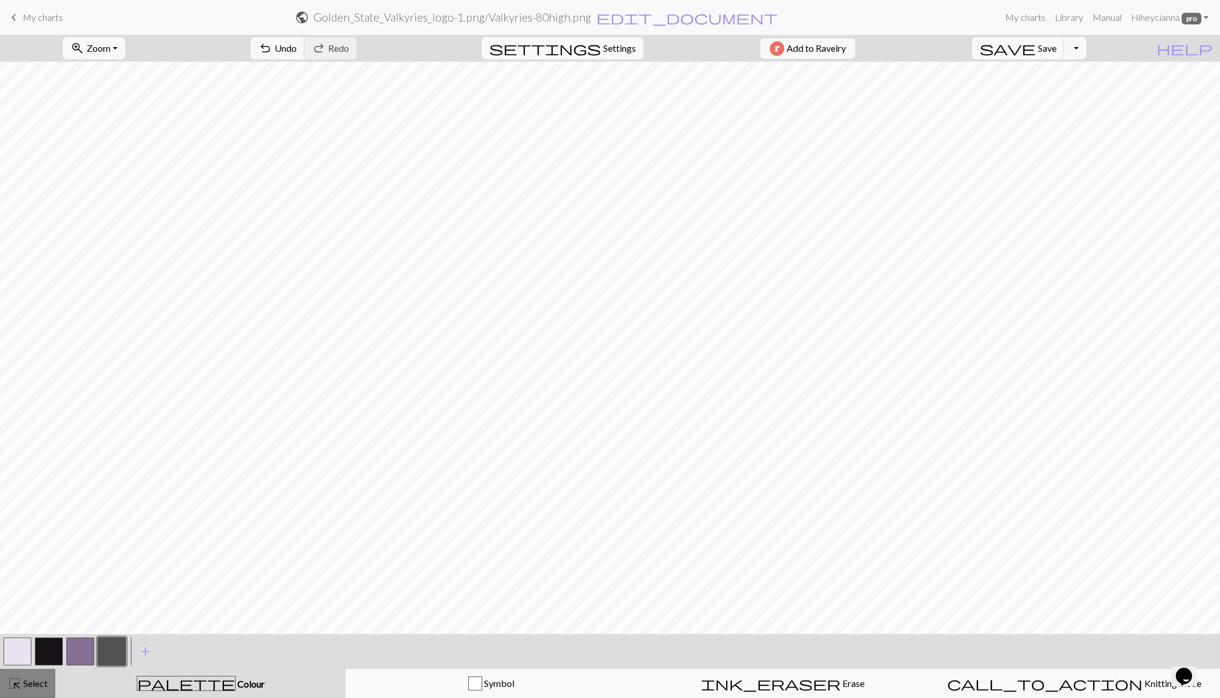
click at [23, 690] on div "highlight_alt Select Select" at bounding box center [28, 684] width 40 height 14
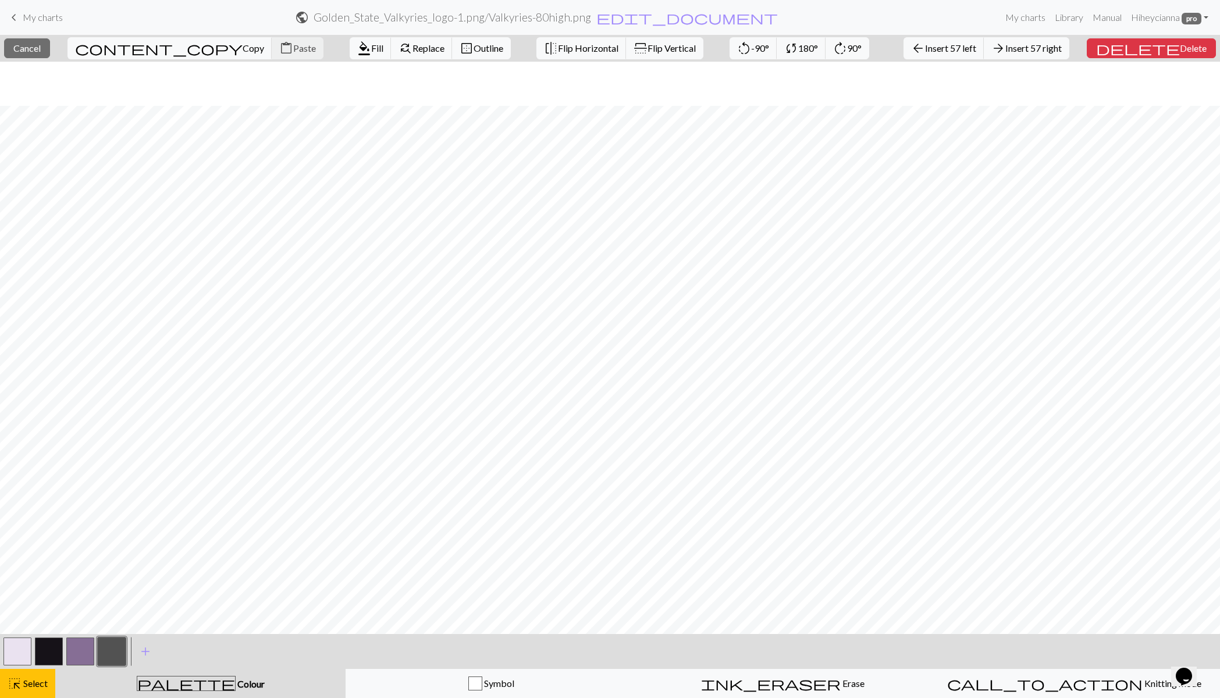
scroll to position [443, 0]
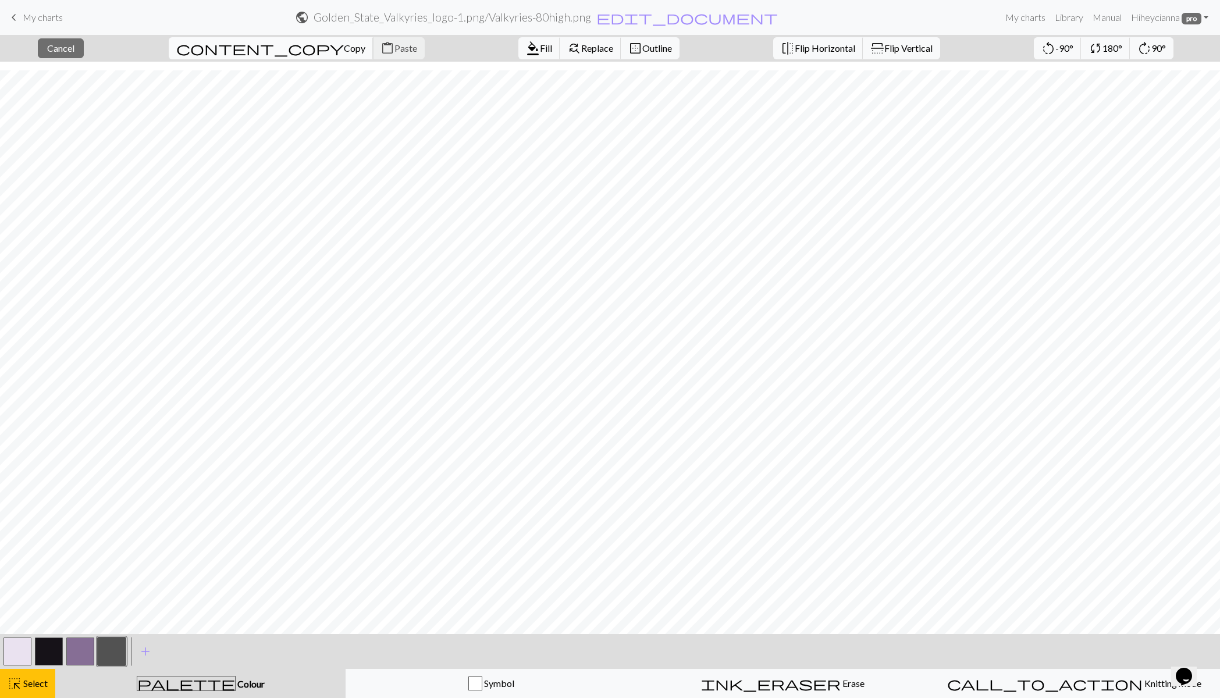
click at [344, 48] on span "Copy" at bounding box center [355, 47] width 22 height 11
click at [83, 54] on button "close Cancel" at bounding box center [61, 48] width 46 height 20
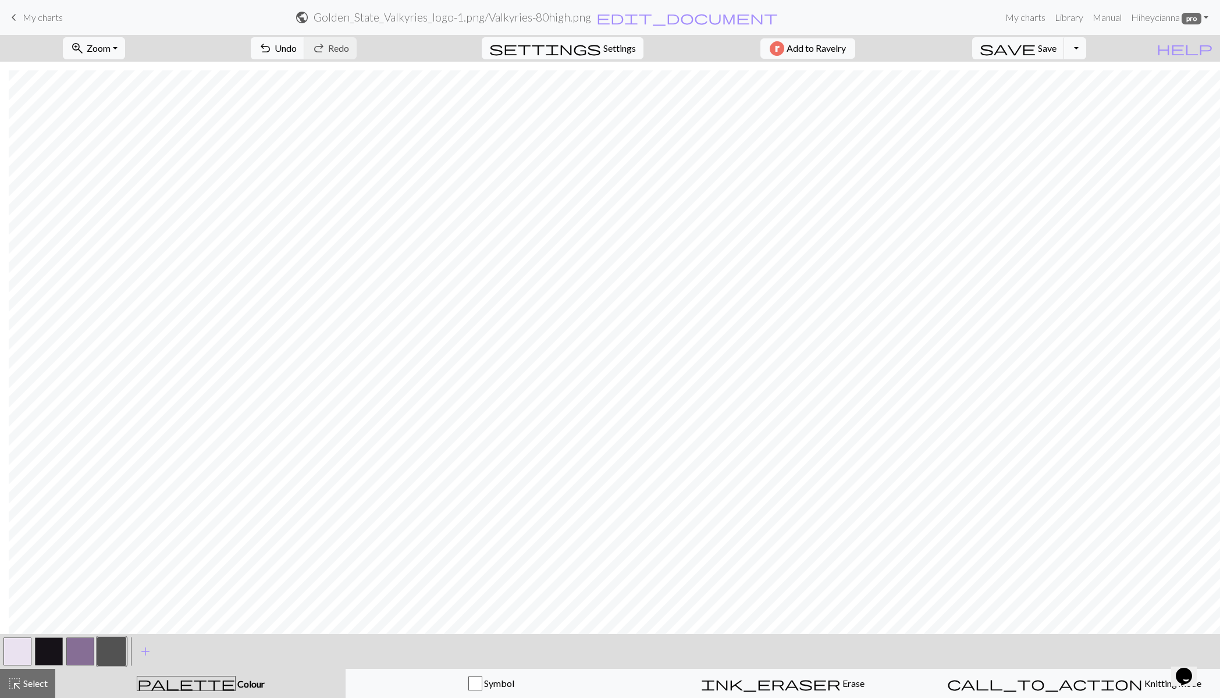
click at [620, 48] on span "Settings" at bounding box center [619, 48] width 33 height 14
select select "aran"
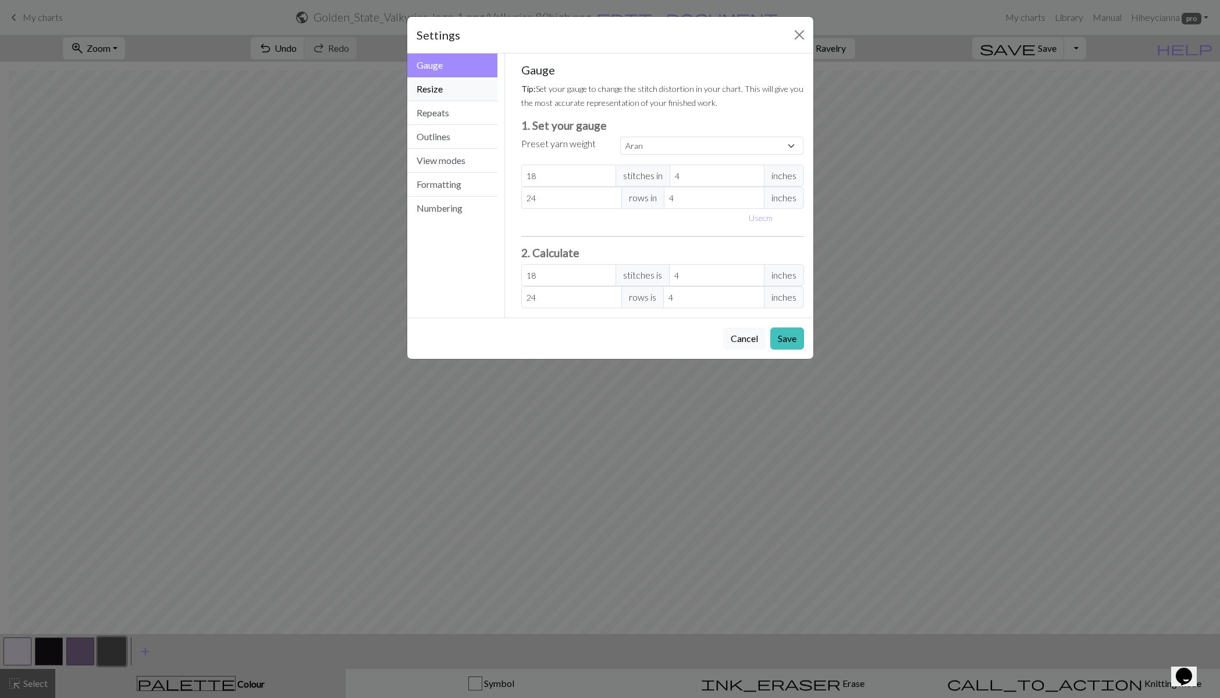
click at [433, 90] on button "Resize" at bounding box center [452, 89] width 91 height 24
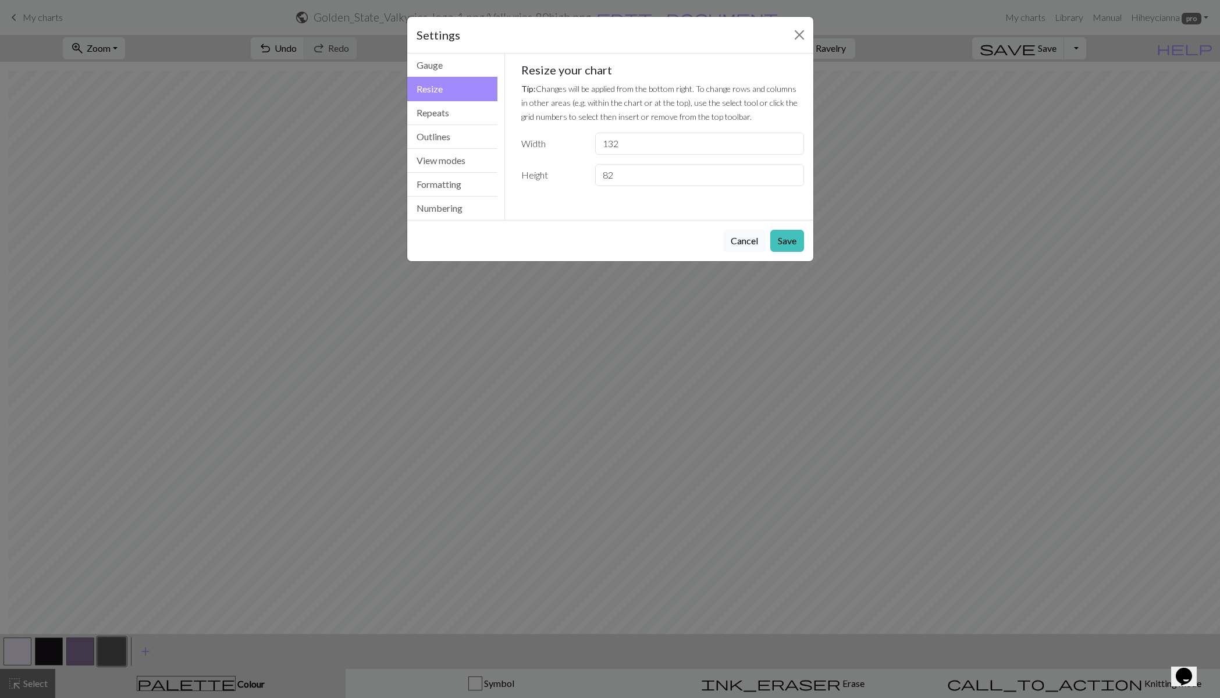
click at [546, 632] on div "Settings Resize Gauge Resize Repeats Outlines View modes Formatting Numbering G…" at bounding box center [610, 349] width 1220 height 698
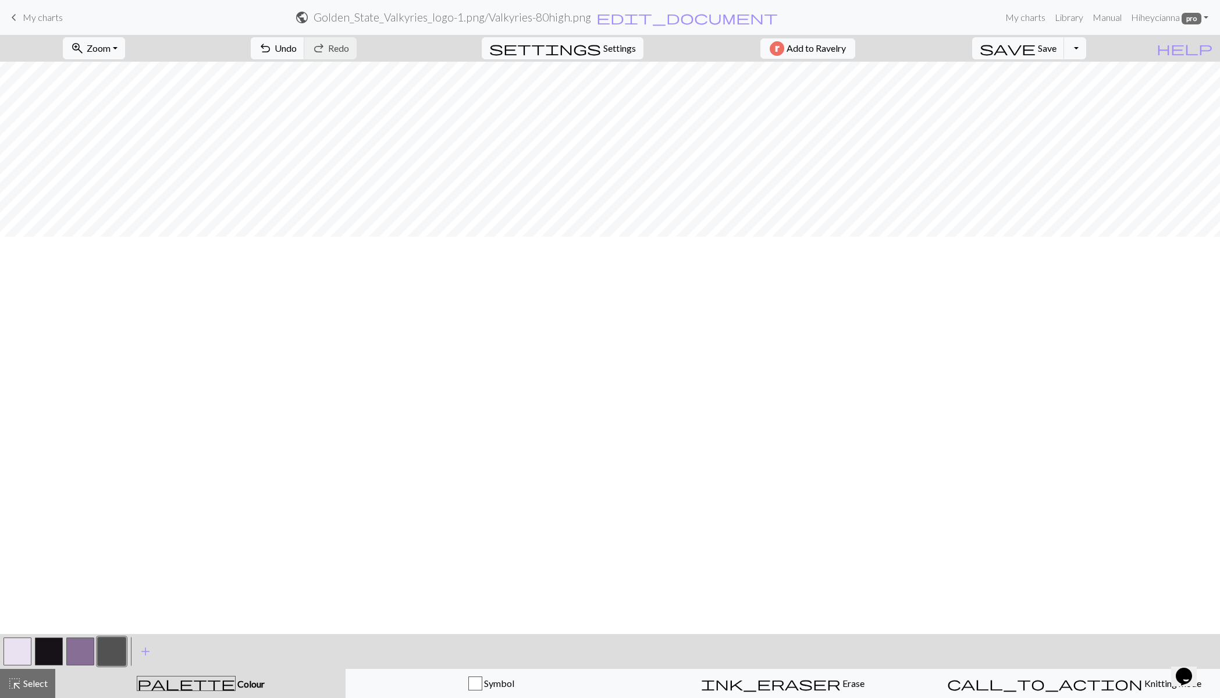
scroll to position [0, 0]
click at [608, 50] on span "Settings" at bounding box center [619, 48] width 33 height 14
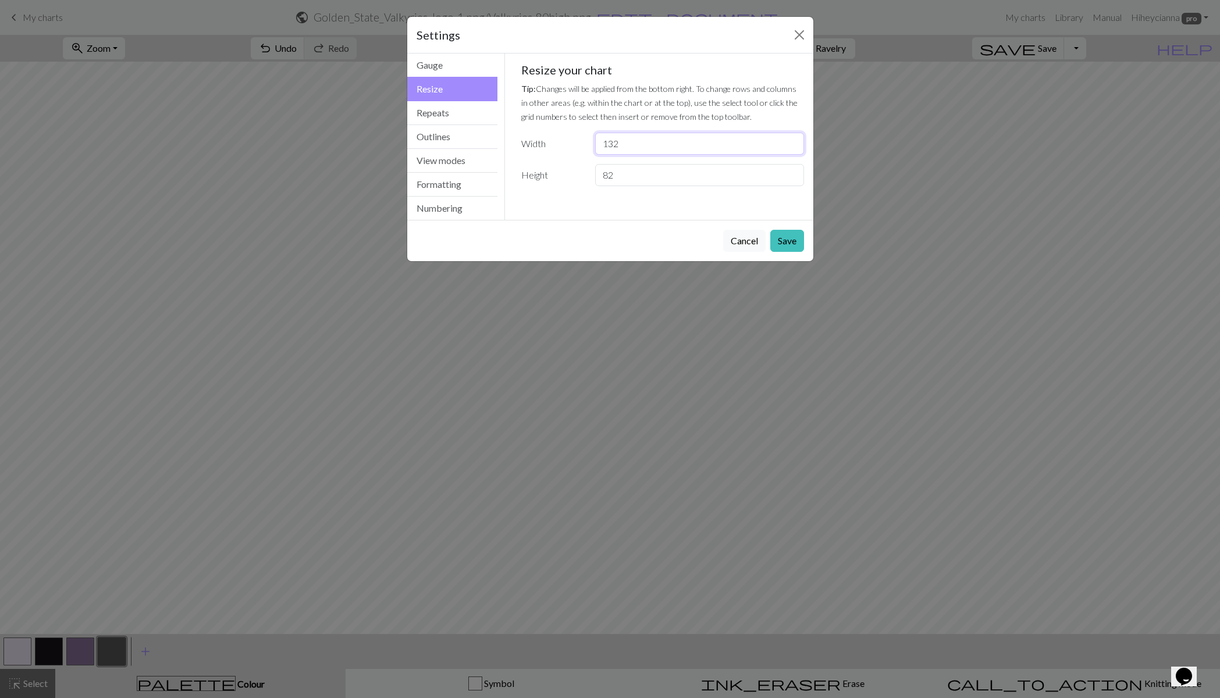
drag, startPoint x: 631, startPoint y: 141, endPoint x: 594, endPoint y: 141, distance: 37.2
click at [596, 141] on input "132" at bounding box center [699, 144] width 208 height 22
type input "50"
drag, startPoint x: 787, startPoint y: 241, endPoint x: 941, endPoint y: 219, distance: 155.2
click at [787, 242] on button "Save" at bounding box center [787, 241] width 34 height 22
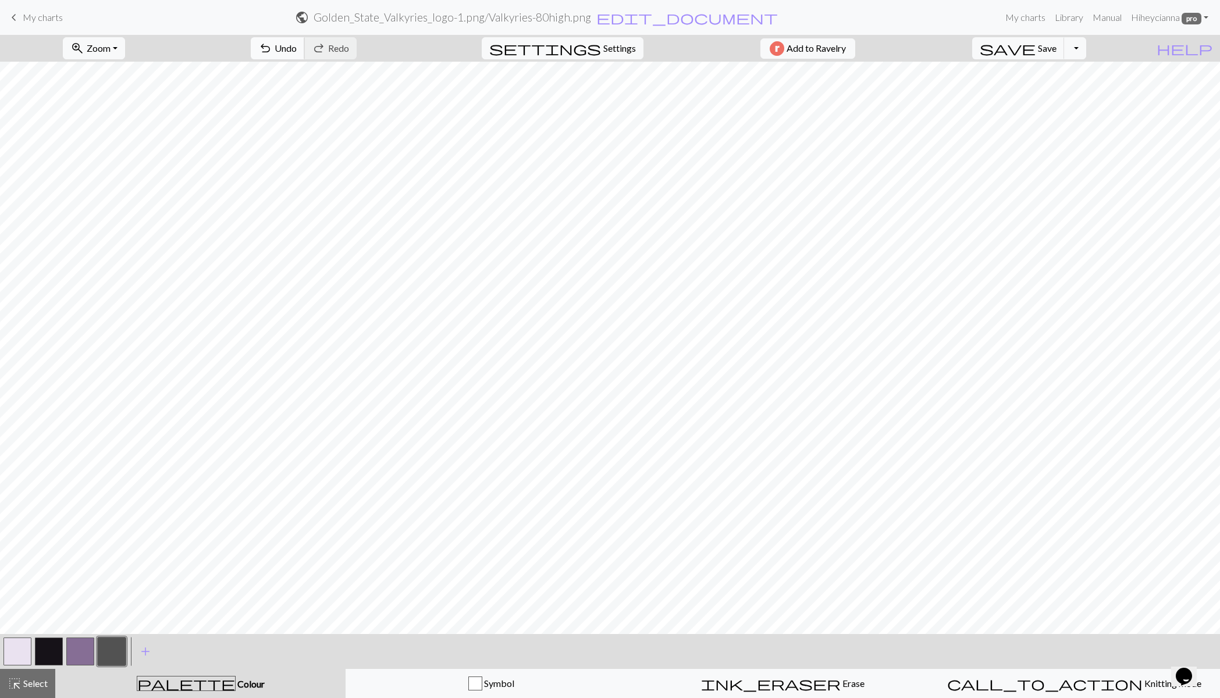
click at [305, 52] on button "undo Undo Undo" at bounding box center [278, 48] width 54 height 22
click at [33, 16] on span "My charts" at bounding box center [43, 17] width 40 height 11
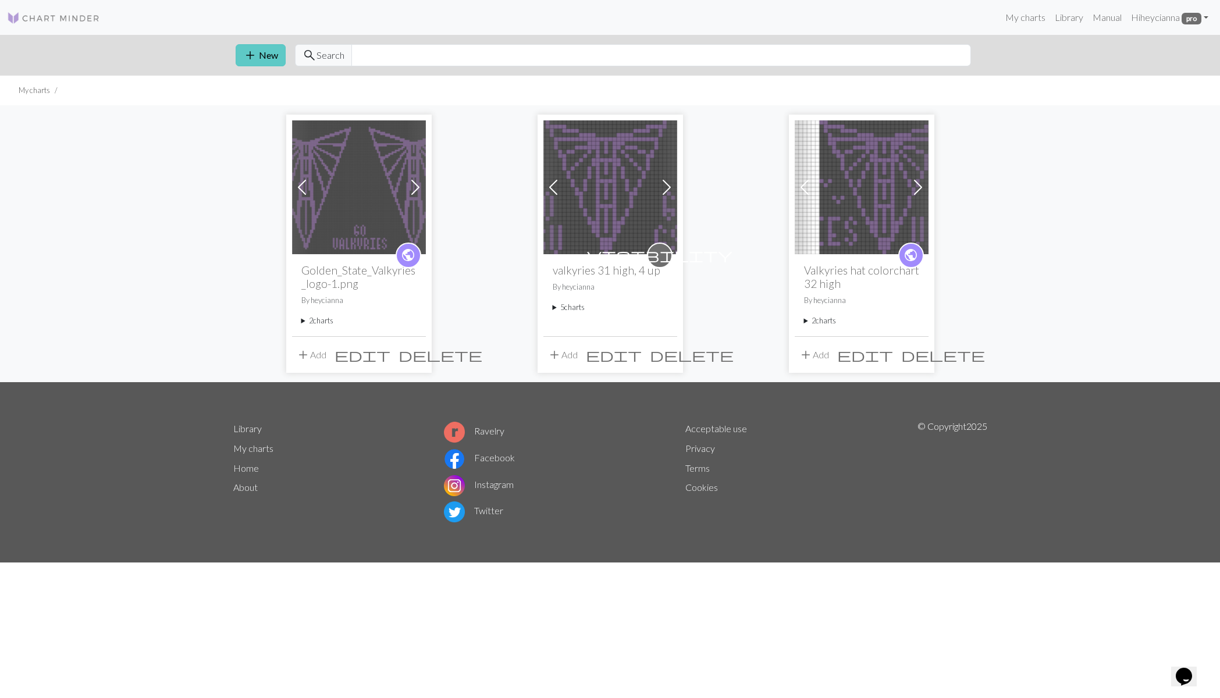
click at [260, 58] on button "add New" at bounding box center [261, 55] width 50 height 22
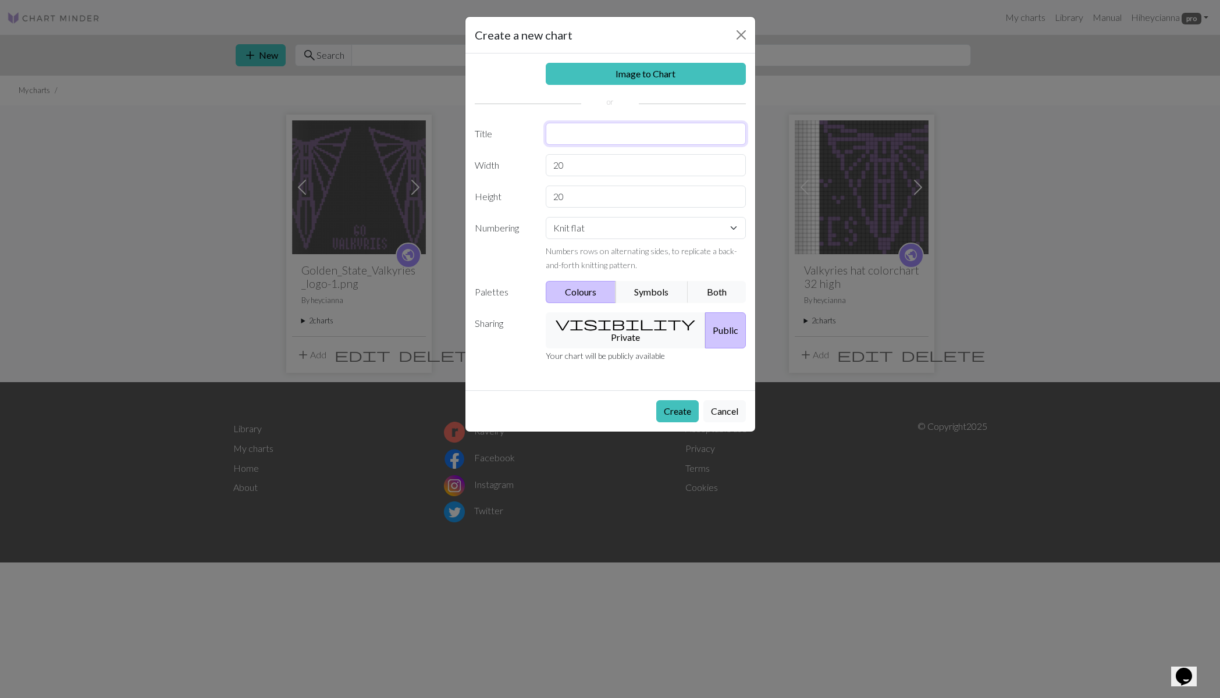
click at [603, 140] on input "text" at bounding box center [646, 134] width 200 height 22
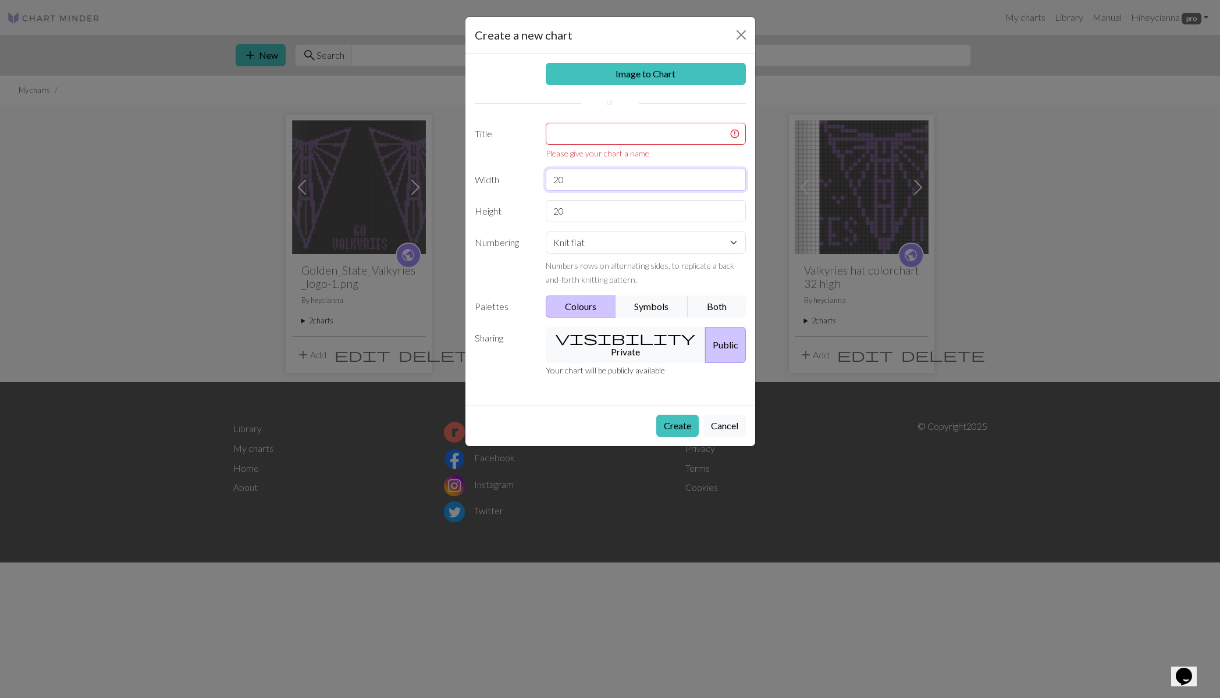
drag, startPoint x: 571, startPoint y: 165, endPoint x: 549, endPoint y: 165, distance: 22.7
click at [549, 165] on div "Image to Chart Title Please give your chart a name Width 20 Height 20 Numbering…" at bounding box center [611, 229] width 290 height 351
click at [596, 127] on input "text" at bounding box center [646, 134] width 200 height 22
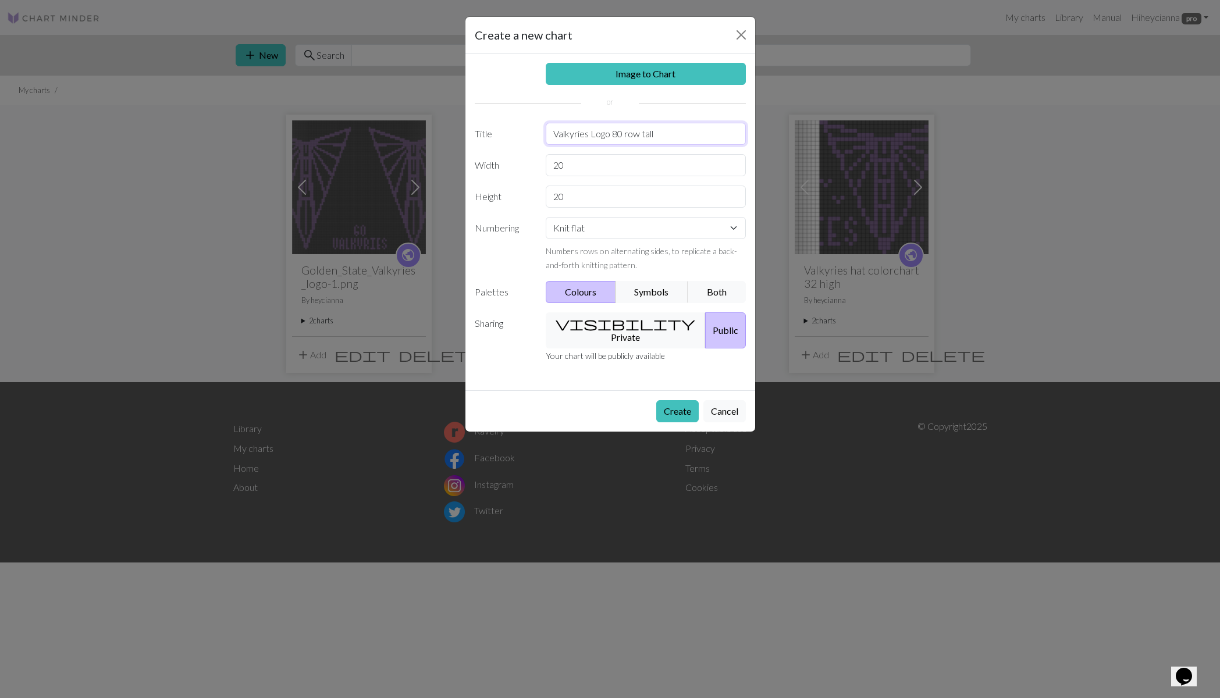
click at [641, 134] on input "Valkyries Logo 80 row tall" at bounding box center [646, 134] width 200 height 22
type input "Valkyries Logo 80 rows tall"
drag, startPoint x: 565, startPoint y: 168, endPoint x: 549, endPoint y: 164, distance: 16.2
click at [550, 165] on input "20" at bounding box center [646, 165] width 200 height 22
type input "50"
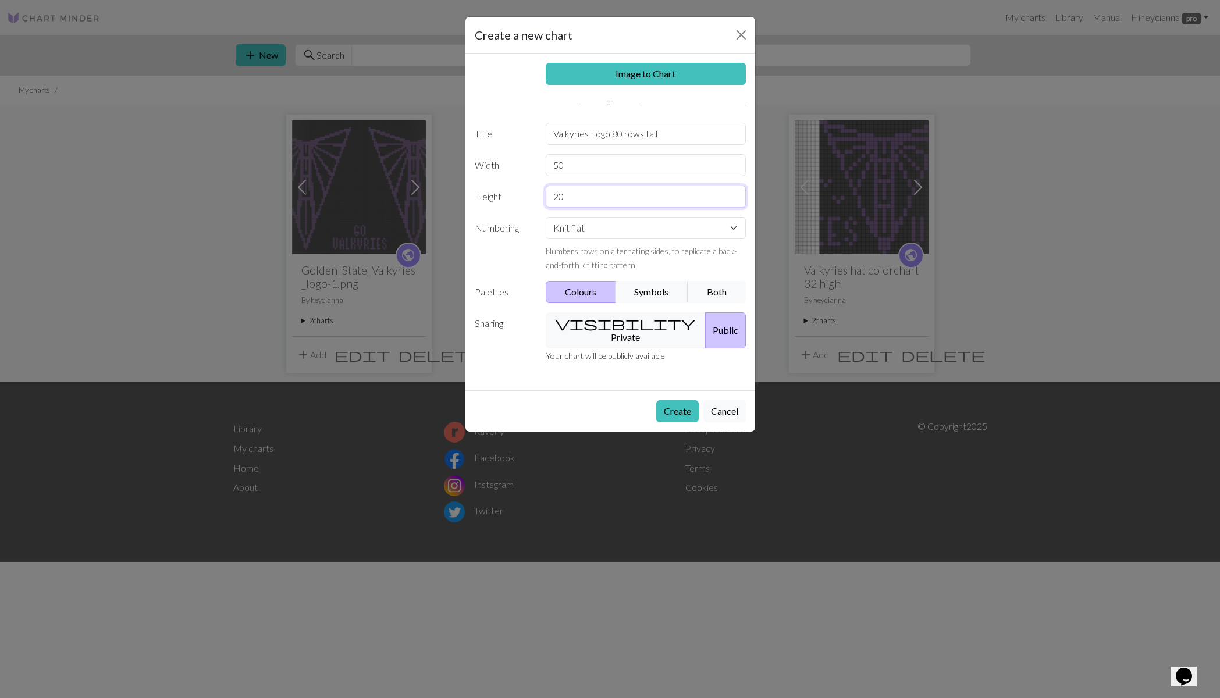
drag, startPoint x: 570, startPoint y: 196, endPoint x: 555, endPoint y: 180, distance: 21.4
click at [546, 195] on input "20" at bounding box center [646, 197] width 200 height 22
type input "8"
type input "85"
click at [602, 321] on button "visibility Private" at bounding box center [626, 330] width 160 height 36
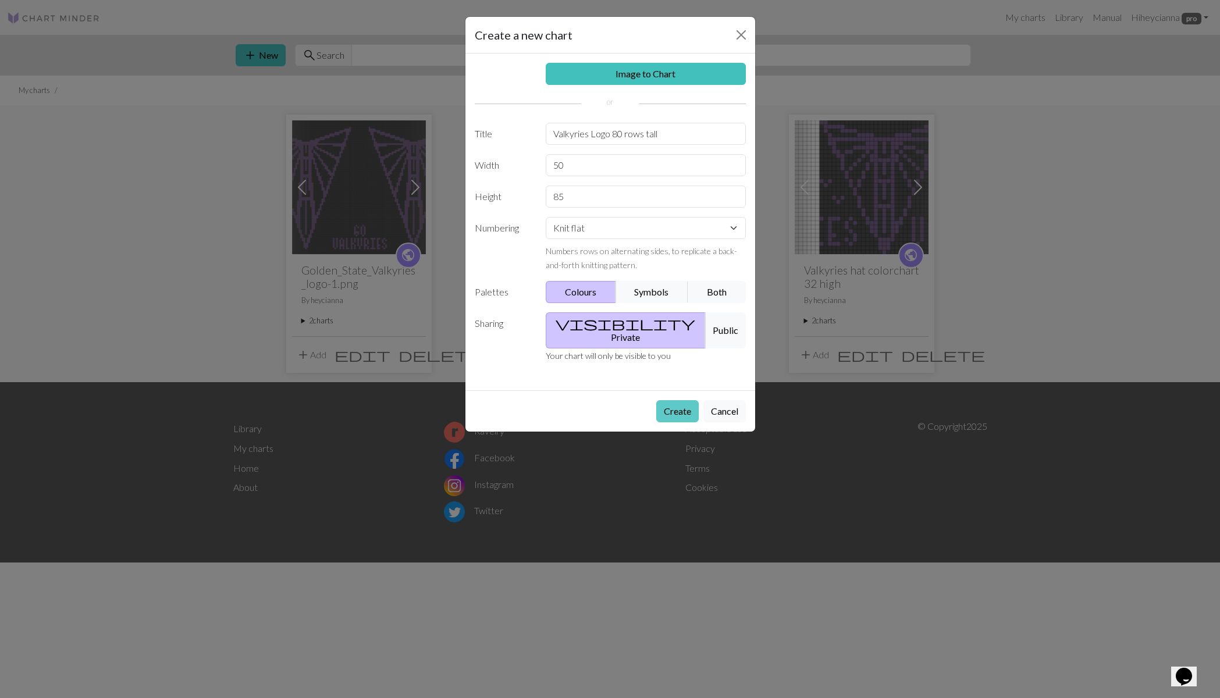
click at [671, 400] on button "Create" at bounding box center [677, 411] width 42 height 22
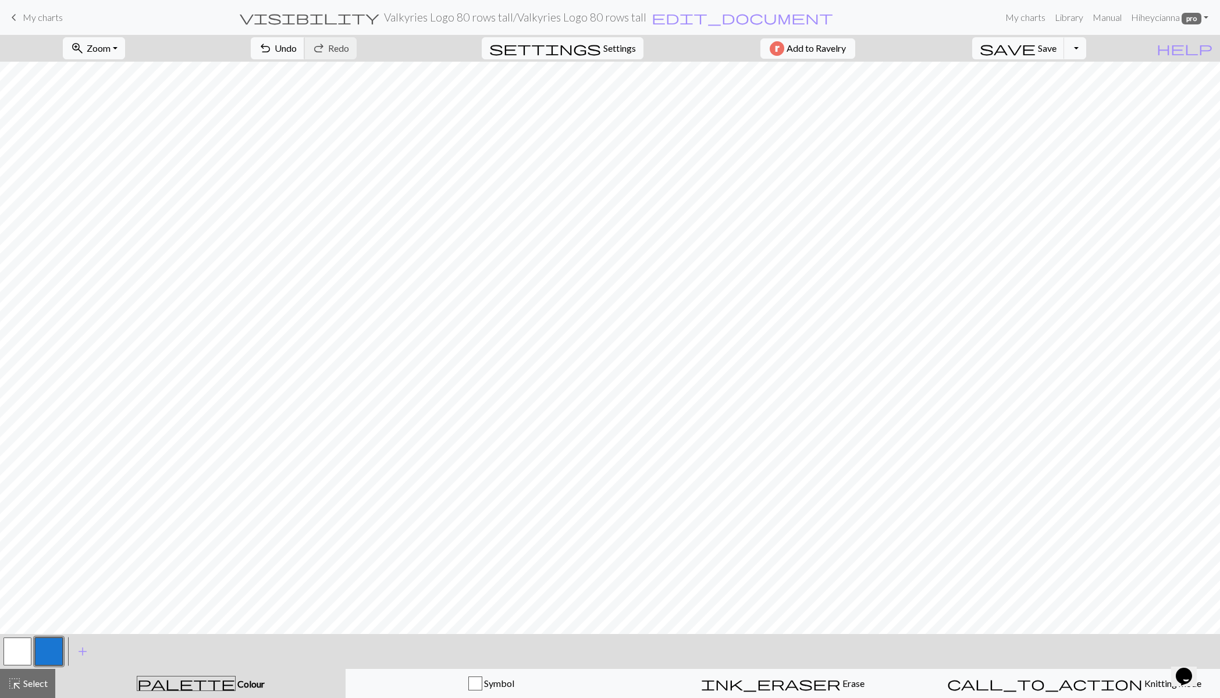
click at [297, 47] on span "Undo" at bounding box center [286, 47] width 22 height 11
click at [31, 686] on span "Select" at bounding box center [35, 683] width 26 height 11
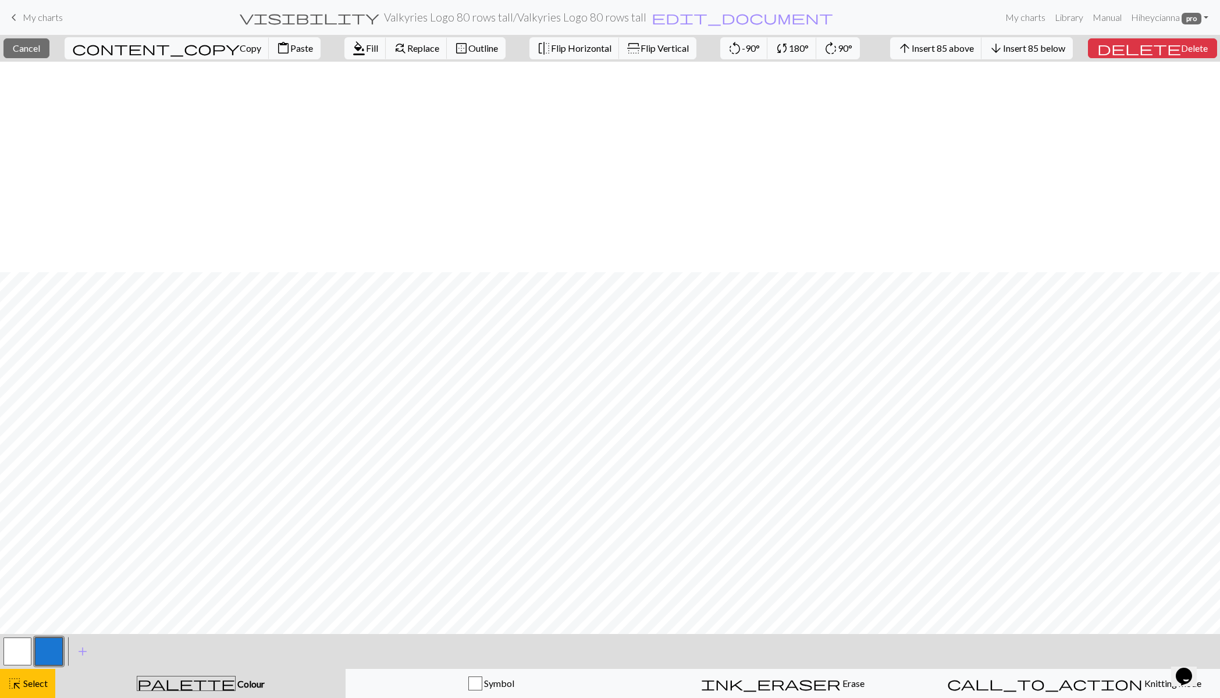
scroll to position [478, 0]
click at [290, 47] on span "Paste" at bounding box center [301, 47] width 23 height 11
click at [40, 45] on span "Cancel" at bounding box center [26, 47] width 27 height 11
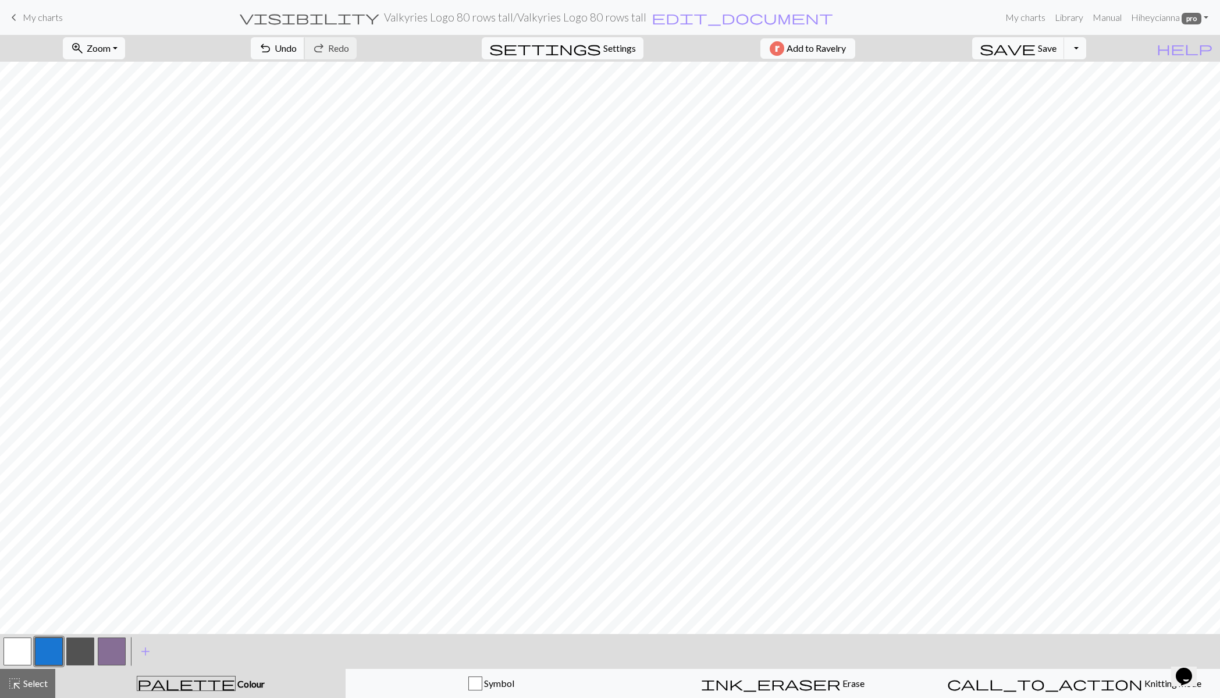
click at [297, 44] on span "Undo" at bounding box center [286, 47] width 22 height 11
click at [594, 47] on span "settings" at bounding box center [545, 48] width 112 height 16
select select "aran"
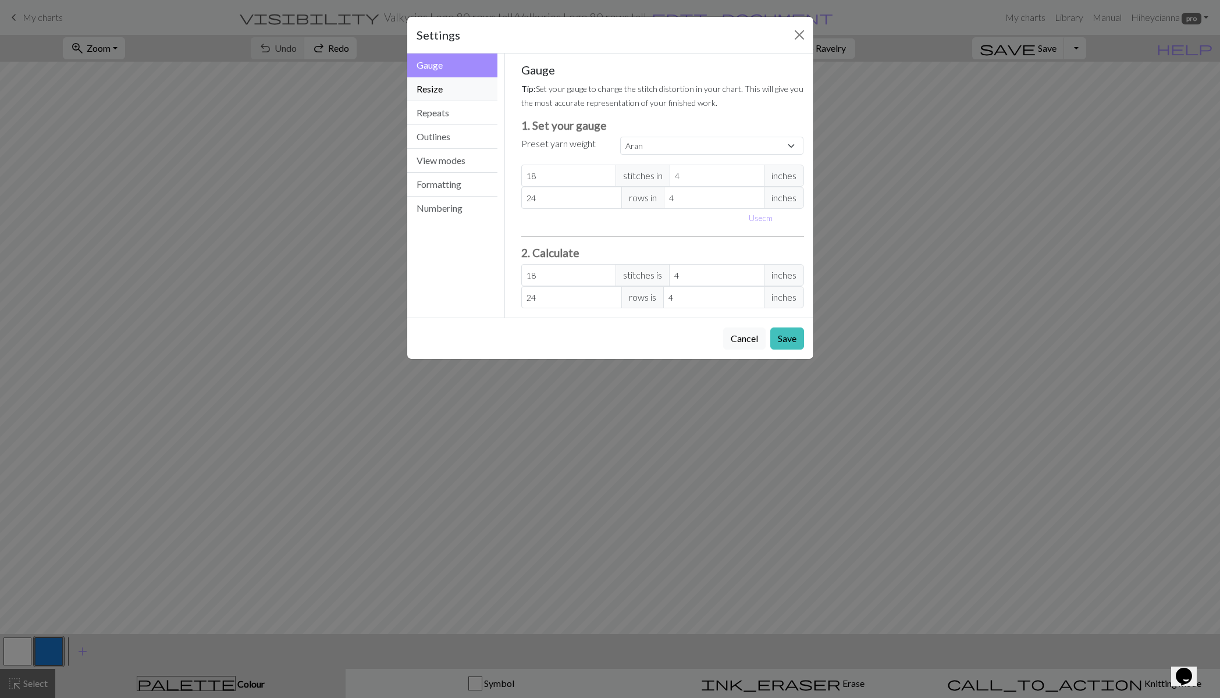
click at [453, 91] on button "Resize" at bounding box center [452, 89] width 91 height 24
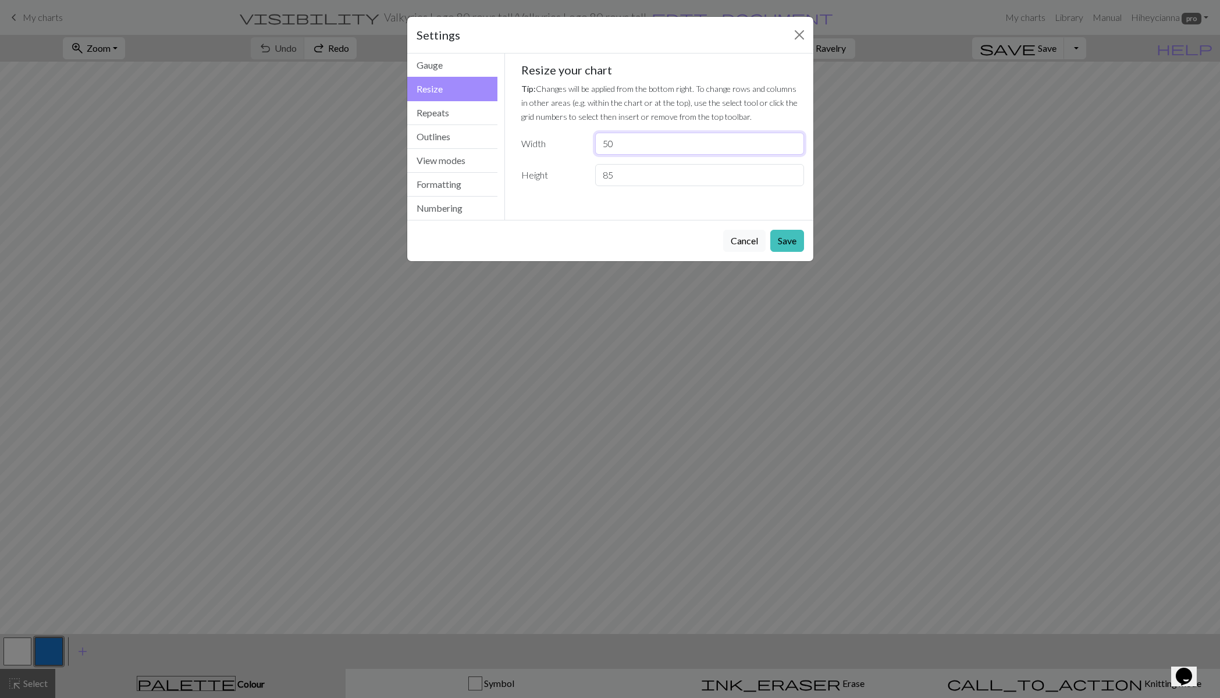
drag, startPoint x: 627, startPoint y: 143, endPoint x: 598, endPoint y: 136, distance: 30.4
click at [600, 139] on input "50" at bounding box center [699, 144] width 208 height 22
type input "75"
drag, startPoint x: 783, startPoint y: 241, endPoint x: 938, endPoint y: 97, distance: 212.1
click at [783, 242] on button "Save" at bounding box center [787, 241] width 34 height 22
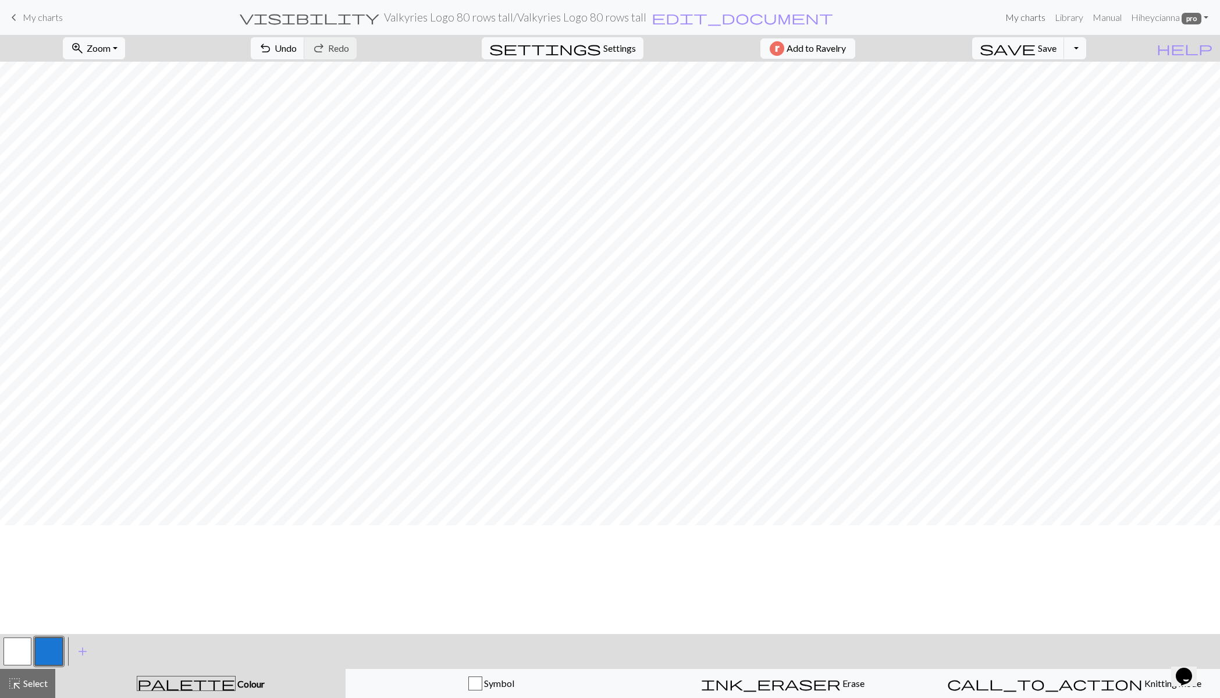
scroll to position [0, 0]
drag, startPoint x: 27, startPoint y: 684, endPoint x: 28, endPoint y: 653, distance: 30.8
click at [27, 684] on span "Select" at bounding box center [35, 683] width 26 height 11
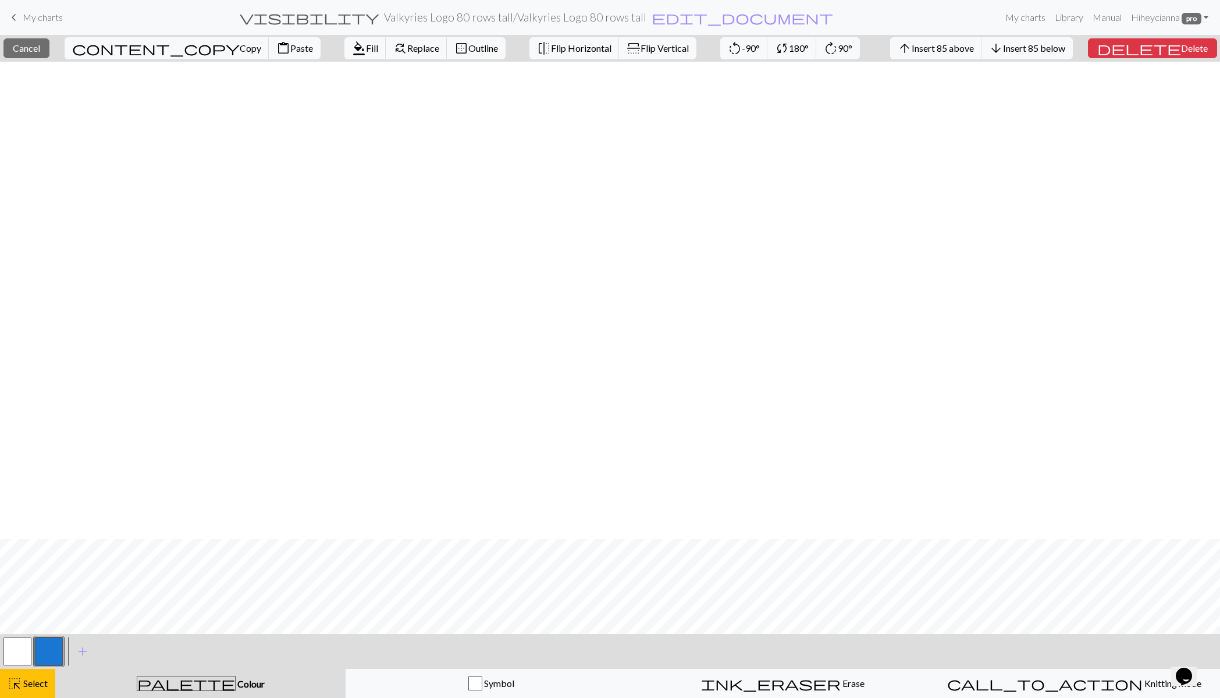
scroll to position [478, 0]
drag, startPoint x: 180, startPoint y: 48, endPoint x: 338, endPoint y: 42, distance: 157.8
click at [290, 48] on span "Paste" at bounding box center [301, 47] width 23 height 11
click at [34, 49] on span "Cancel" at bounding box center [26, 47] width 27 height 11
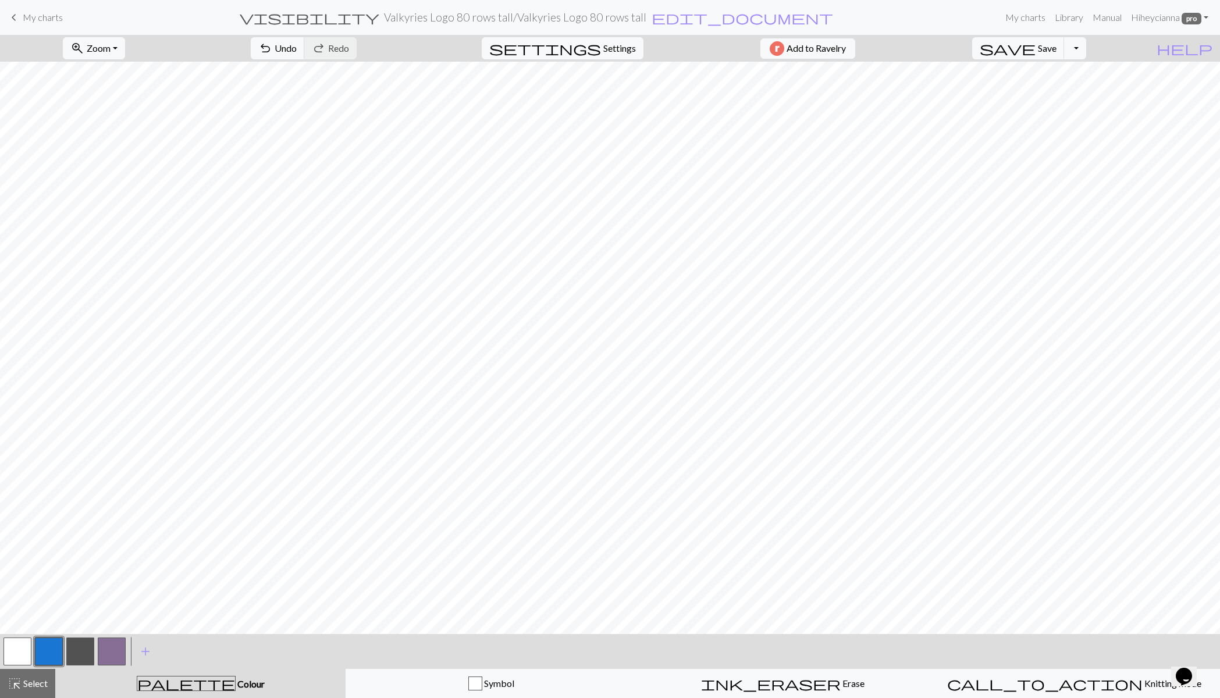
click at [48, 17] on span "My charts" at bounding box center [43, 17] width 40 height 11
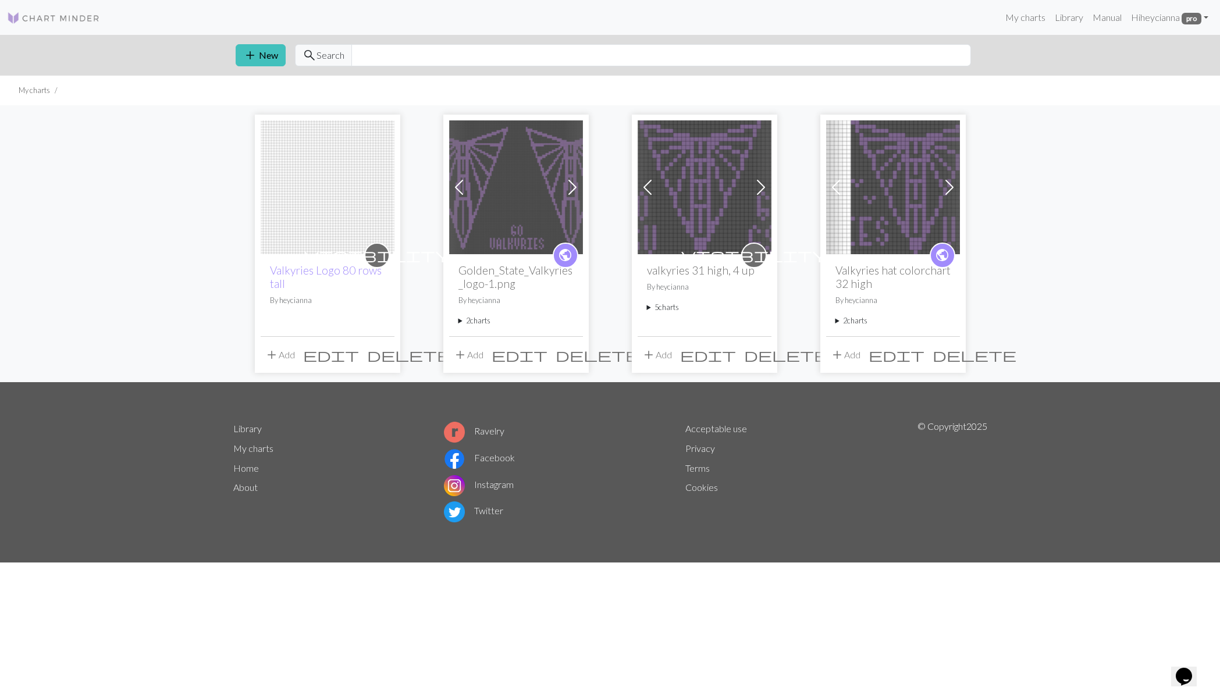
drag, startPoint x: 328, startPoint y: 177, endPoint x: 346, endPoint y: 174, distance: 17.8
click at [329, 177] on img at bounding box center [328, 187] width 134 height 134
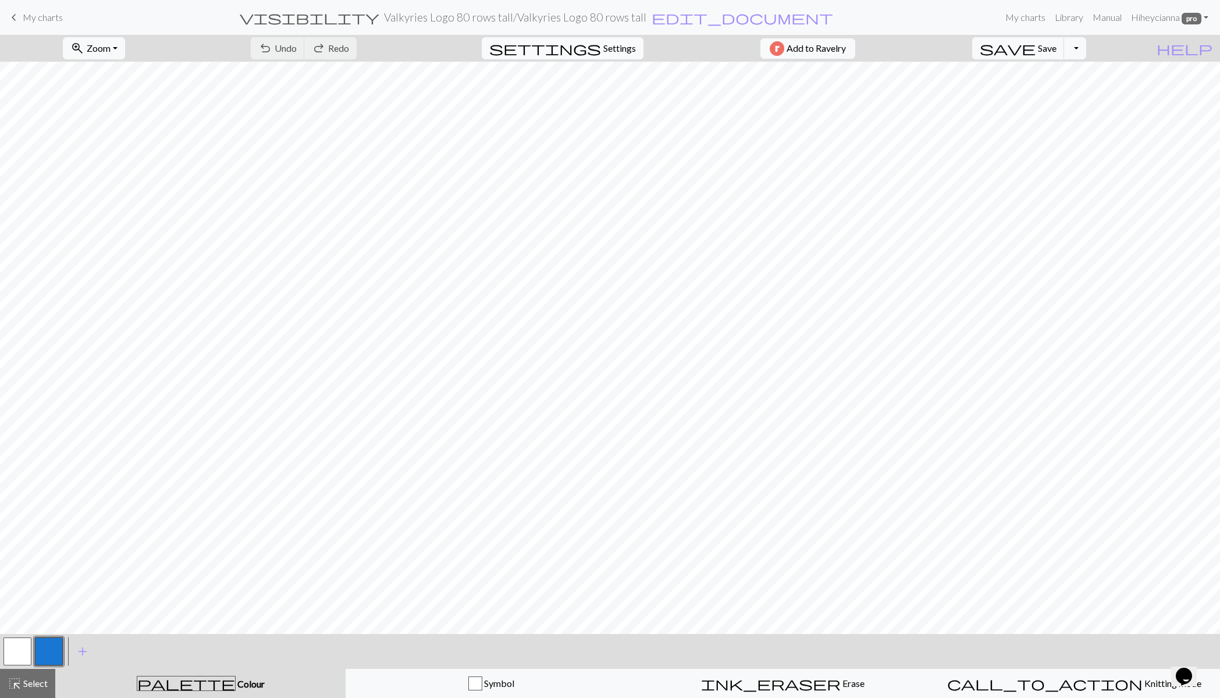
click at [616, 47] on span "Settings" at bounding box center [619, 48] width 33 height 14
select select "aran"
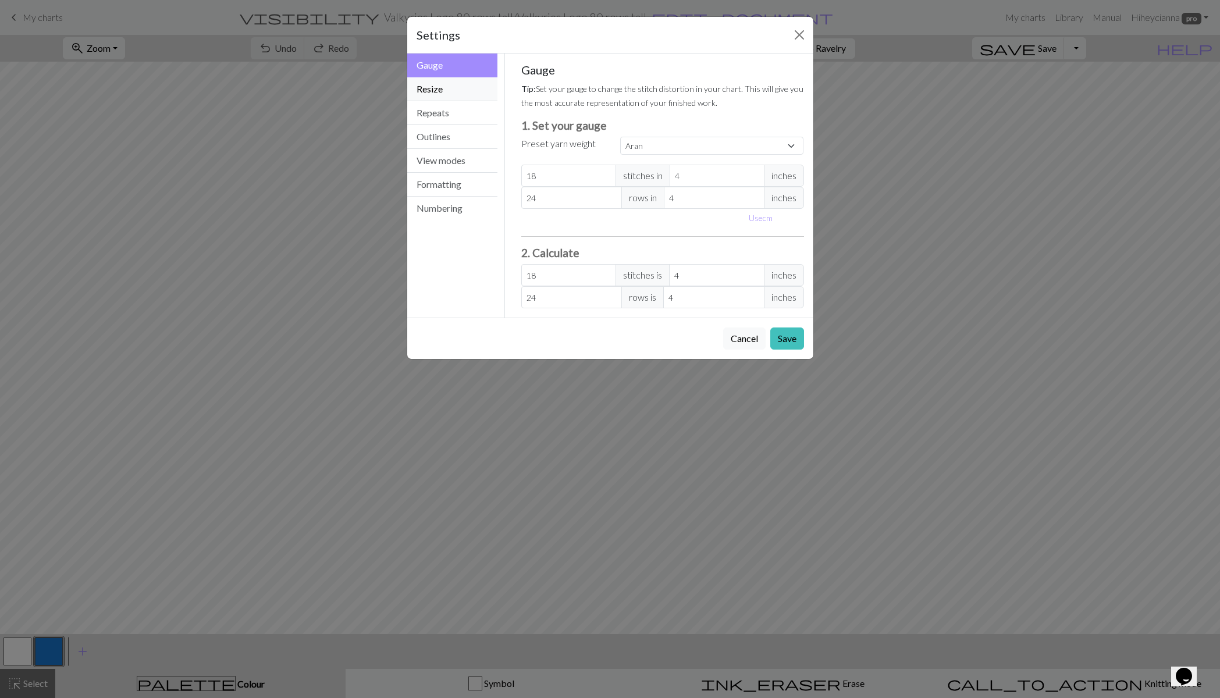
drag, startPoint x: 450, startPoint y: 91, endPoint x: 465, endPoint y: 96, distance: 15.3
click at [450, 91] on button "Resize" at bounding box center [452, 89] width 91 height 24
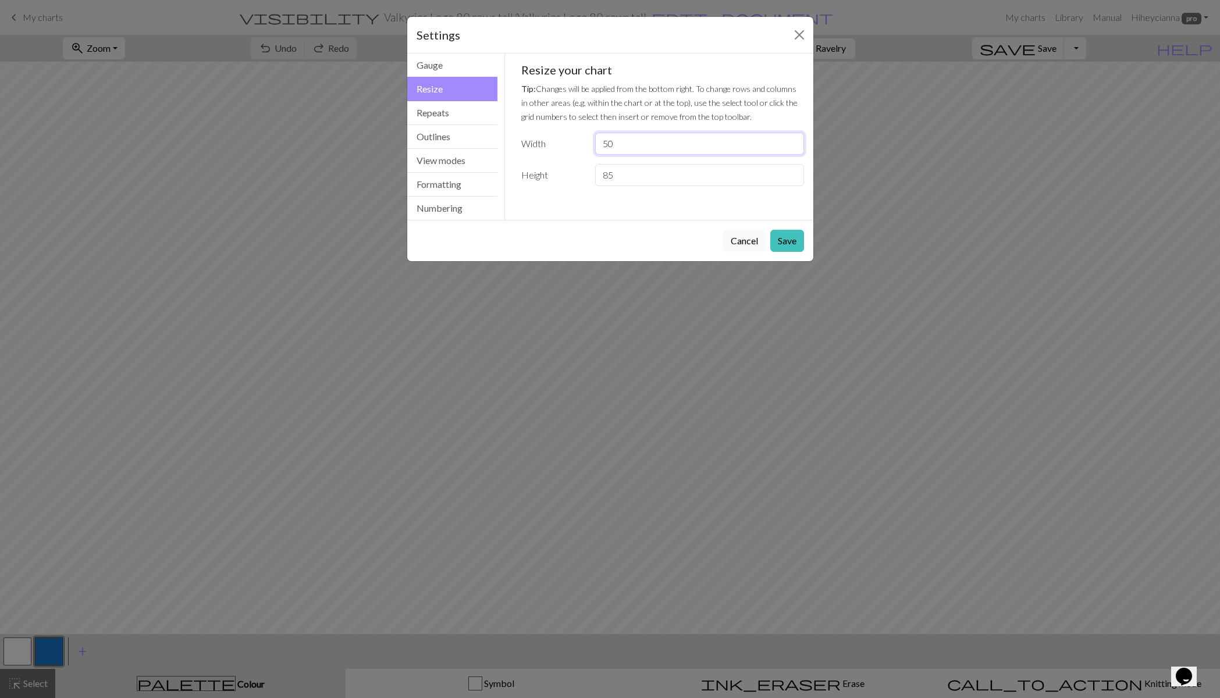
drag, startPoint x: 625, startPoint y: 143, endPoint x: 603, endPoint y: 140, distance: 21.7
click at [603, 140] on input "50" at bounding box center [699, 144] width 208 height 22
type input "58"
click at [791, 244] on button "Save" at bounding box center [787, 241] width 34 height 22
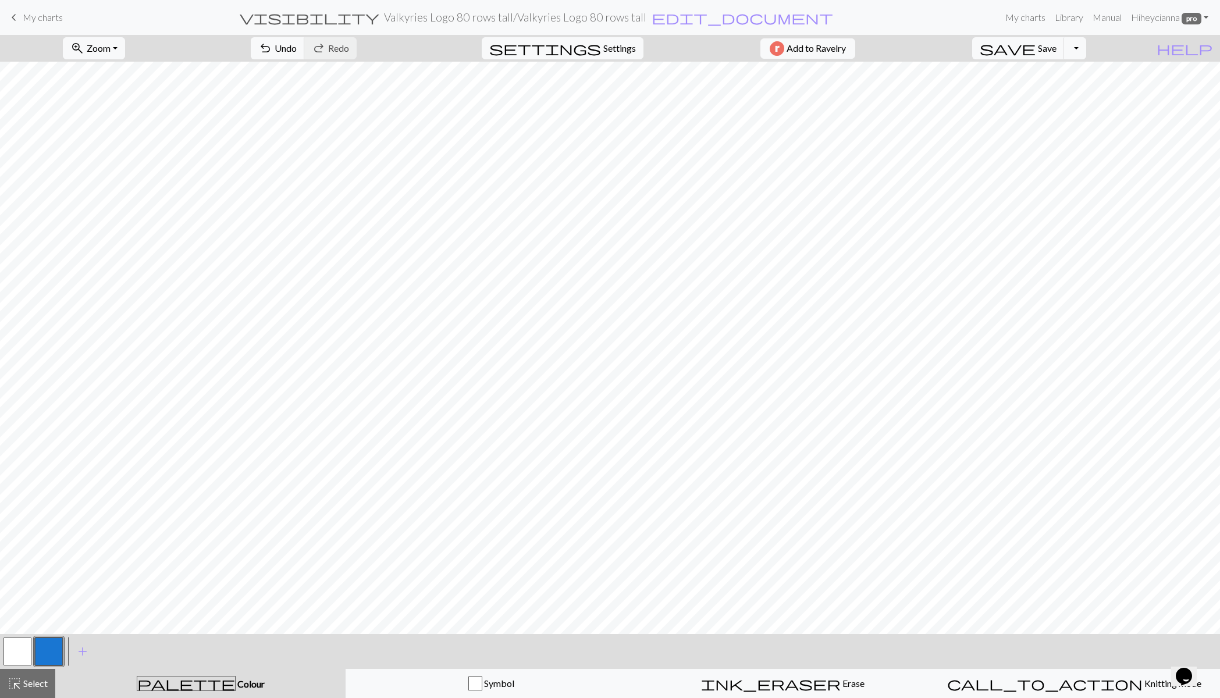
click at [26, 687] on span "Select" at bounding box center [35, 683] width 26 height 11
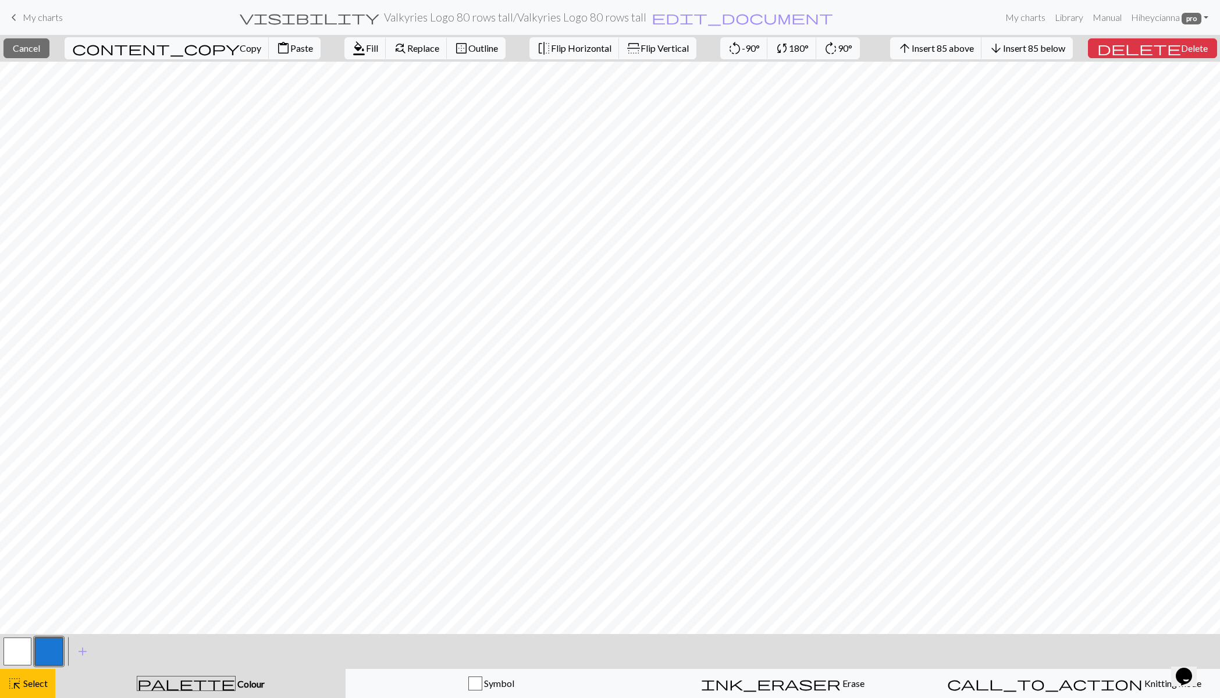
drag, startPoint x: 183, startPoint y: 56, endPoint x: 357, endPoint y: 26, distance: 176.6
click at [269, 56] on button "content_paste Paste" at bounding box center [295, 48] width 52 height 22
drag, startPoint x: 35, startPoint y: 688, endPoint x: 70, endPoint y: 658, distance: 45.8
click at [35, 688] on span "Select" at bounding box center [35, 683] width 26 height 11
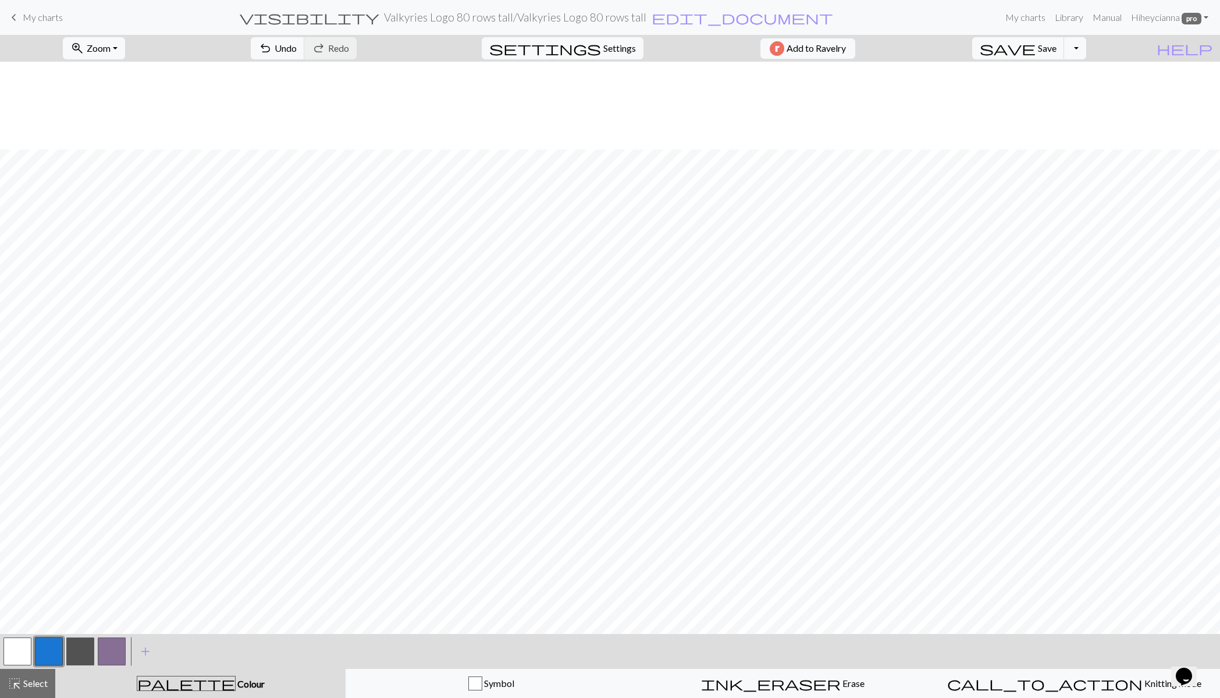
scroll to position [478, 0]
click at [86, 659] on button "button" at bounding box center [80, 652] width 28 height 28
click at [272, 44] on span "undo" at bounding box center [265, 48] width 14 height 16
click at [272, 47] on span "undo" at bounding box center [265, 48] width 14 height 16
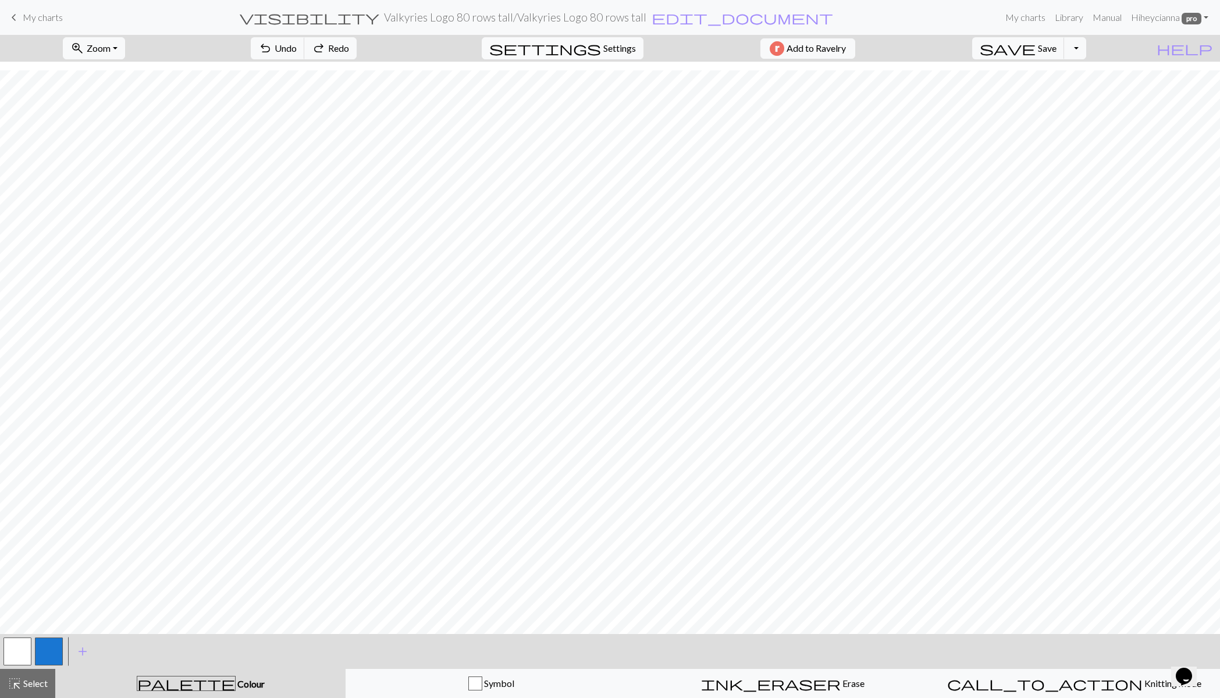
click at [610, 48] on span "Settings" at bounding box center [619, 48] width 33 height 14
select select "aran"
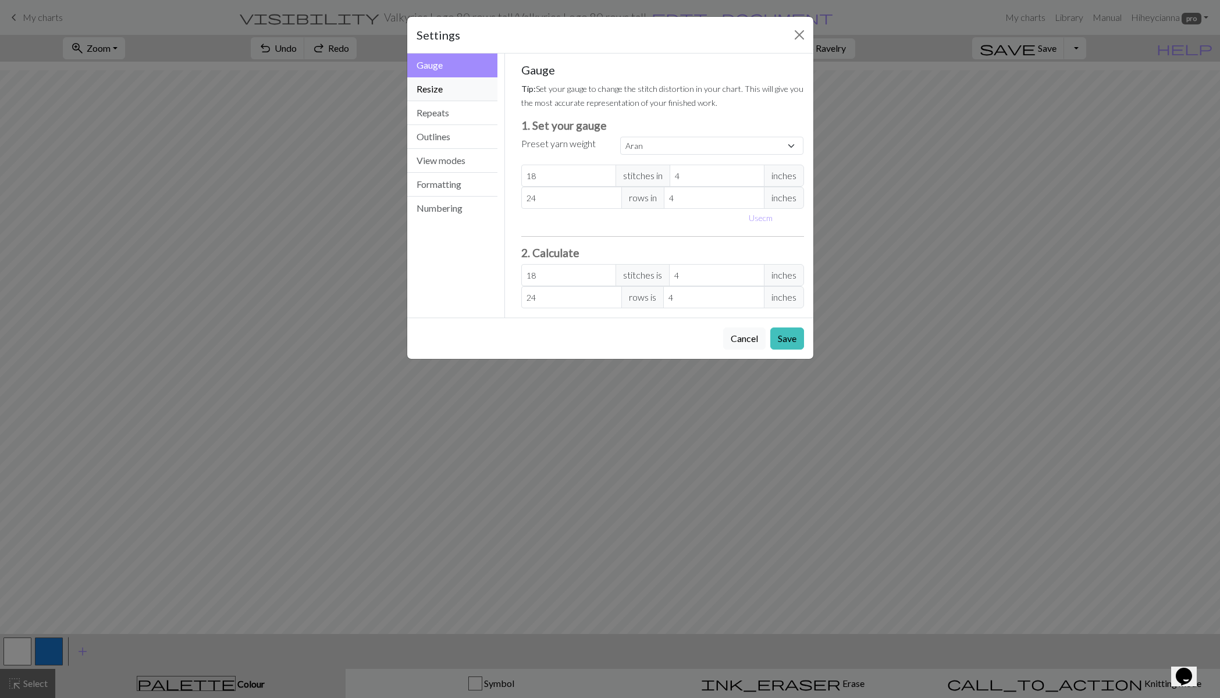
click at [428, 88] on button "Resize" at bounding box center [452, 89] width 91 height 24
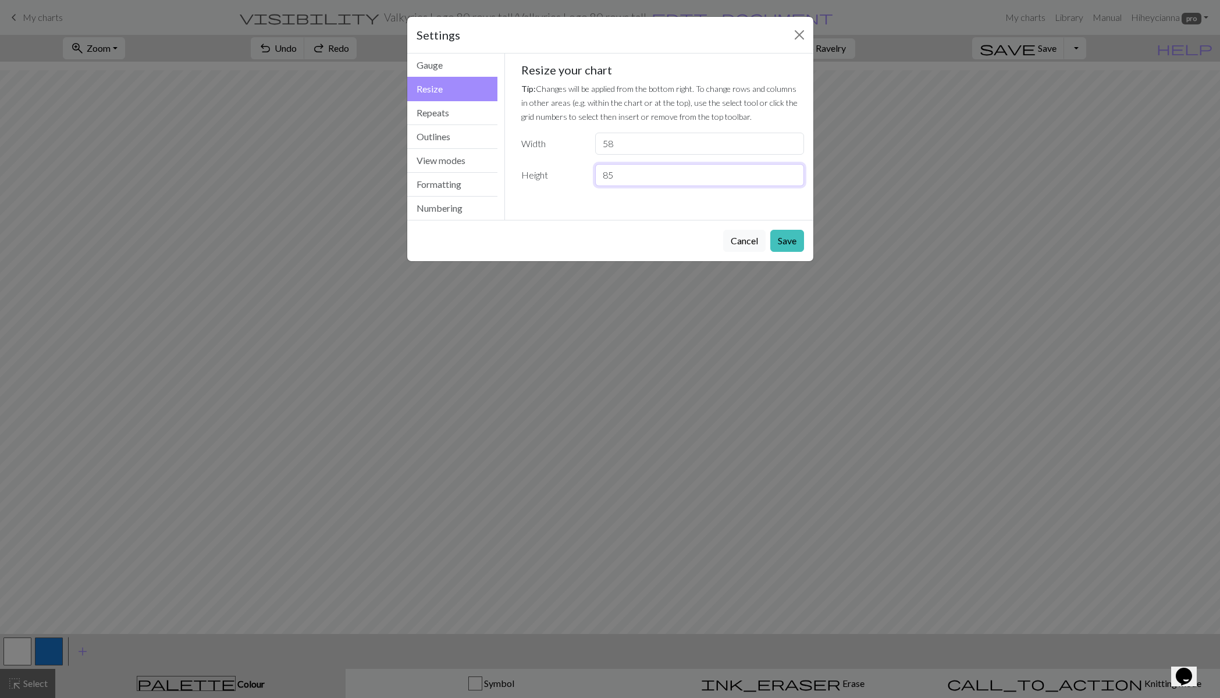
click at [609, 176] on input "85" at bounding box center [699, 175] width 208 height 22
type input "75"
click at [782, 248] on button "Save" at bounding box center [787, 241] width 34 height 22
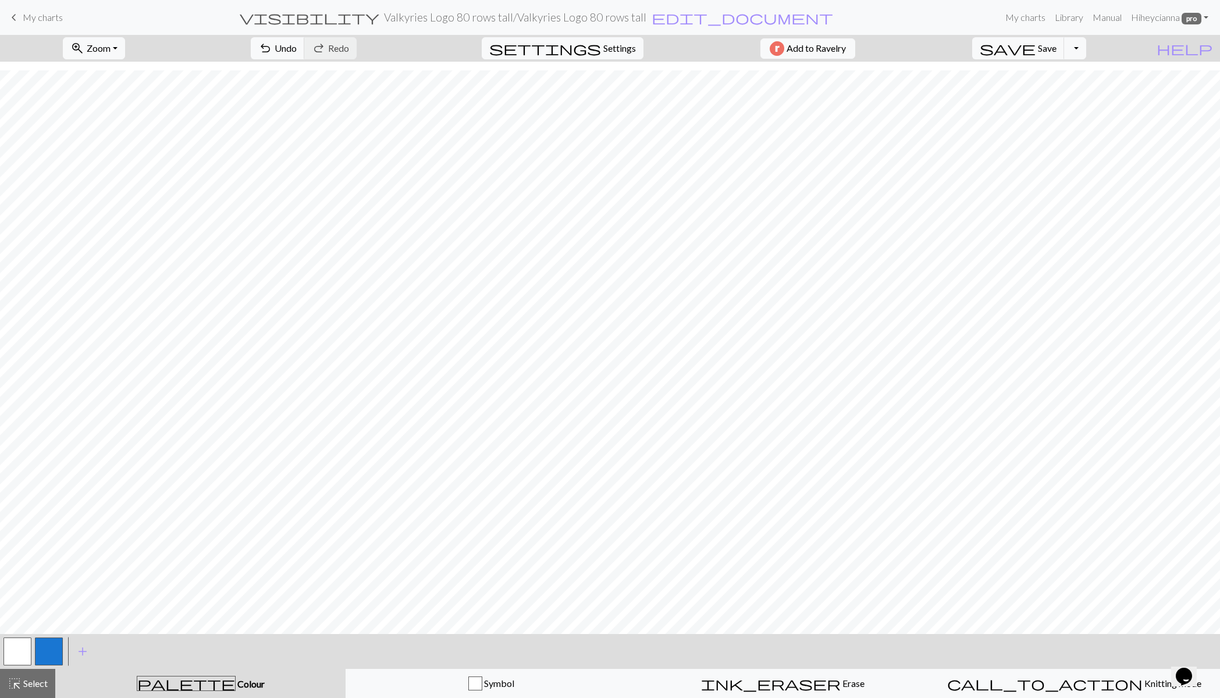
scroll to position [361, 0]
drag, startPoint x: 33, startPoint y: 690, endPoint x: 52, endPoint y: 648, distance: 45.6
click at [33, 690] on div "highlight_alt Select Select" at bounding box center [28, 684] width 40 height 14
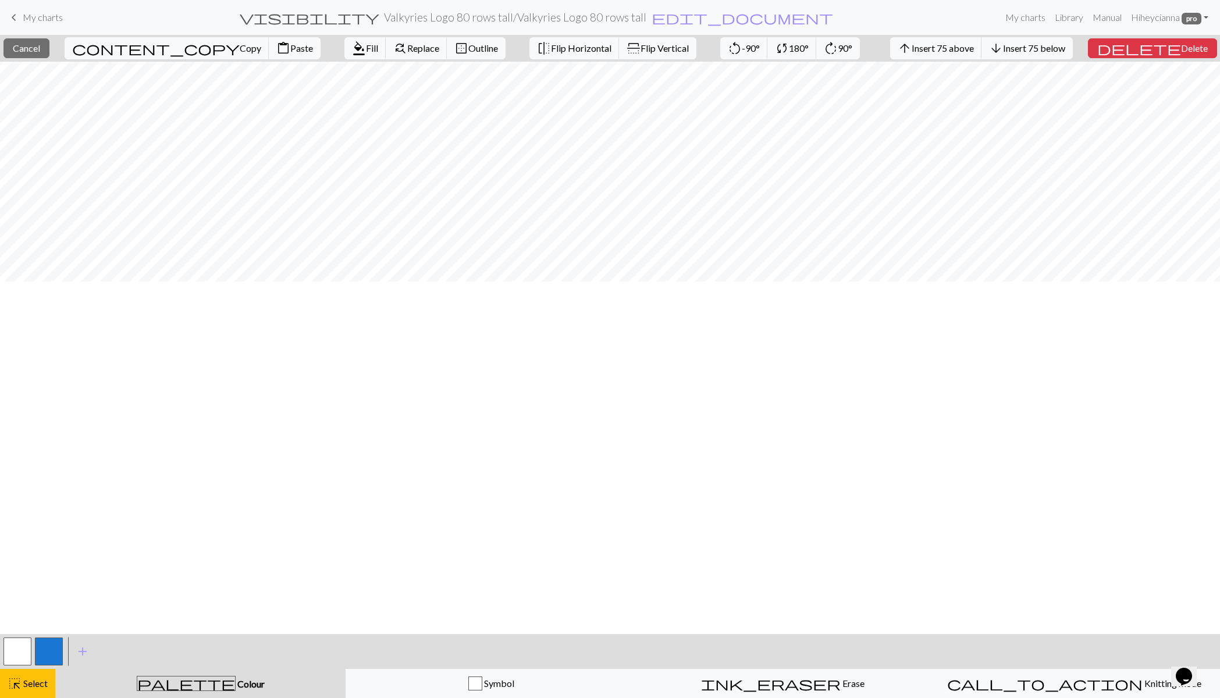
scroll to position [0, 0]
drag, startPoint x: 181, startPoint y: 48, endPoint x: 323, endPoint y: 19, distance: 145.1
click at [290, 48] on span "Paste" at bounding box center [301, 47] width 23 height 11
drag, startPoint x: 33, startPoint y: 679, endPoint x: 40, endPoint y: 647, distance: 32.9
click at [33, 679] on span "Select" at bounding box center [35, 683] width 26 height 11
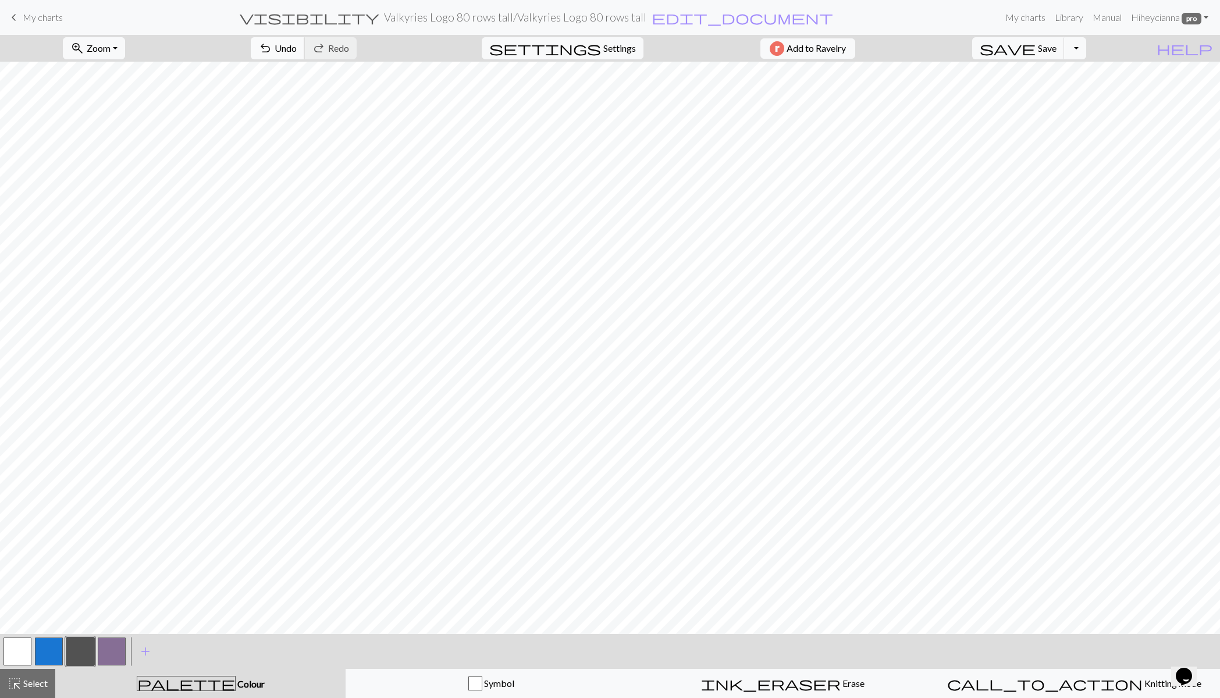
click at [297, 48] on span "Undo" at bounding box center [286, 47] width 22 height 11
click at [618, 47] on span "Settings" at bounding box center [619, 48] width 33 height 14
select select "aran"
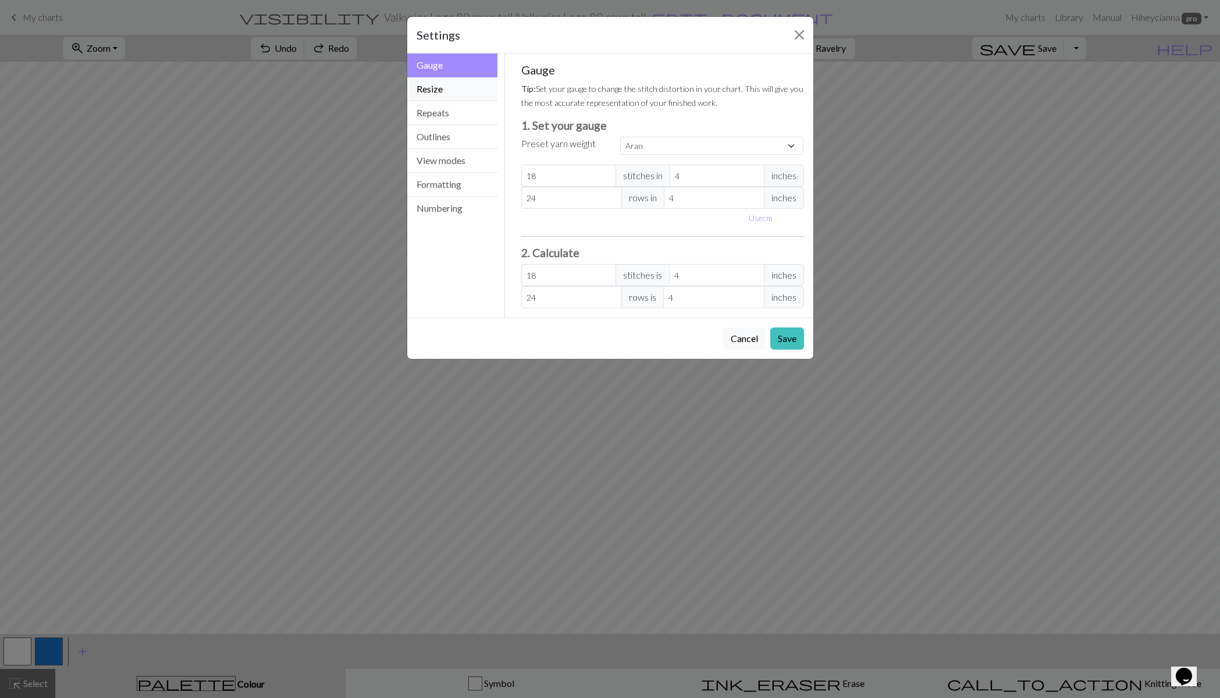
click at [455, 90] on button "Resize" at bounding box center [452, 89] width 91 height 24
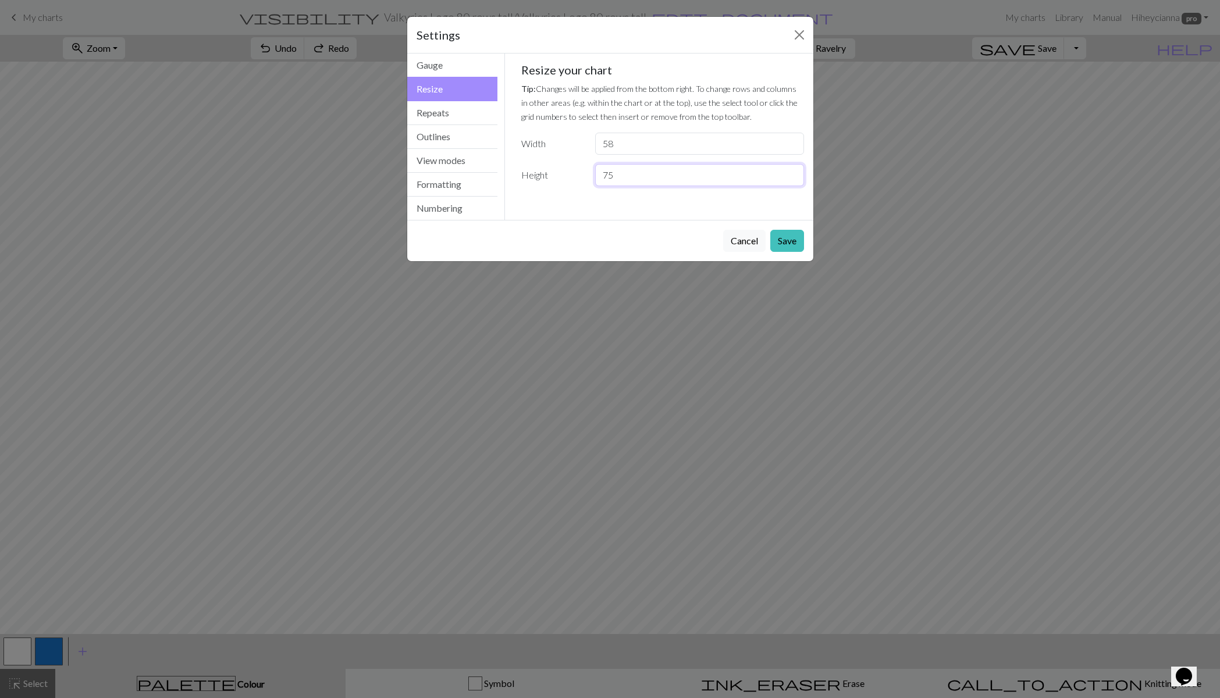
click at [624, 177] on input "75" at bounding box center [699, 175] width 208 height 22
type input "7"
type input "80"
drag, startPoint x: 784, startPoint y: 246, endPoint x: 893, endPoint y: 198, distance: 118.6
click at [784, 246] on button "Save" at bounding box center [787, 241] width 34 height 22
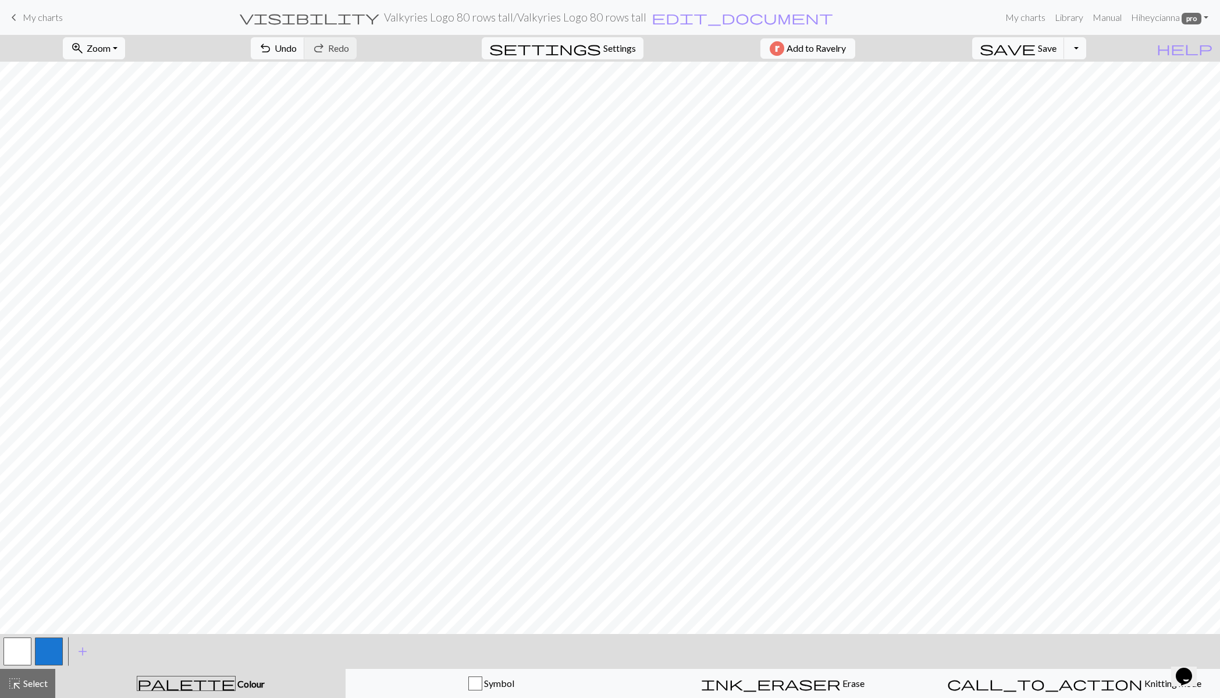
drag, startPoint x: 22, startPoint y: 680, endPoint x: 24, endPoint y: 643, distance: 36.7
click at [24, 680] on span "Select" at bounding box center [35, 683] width 26 height 11
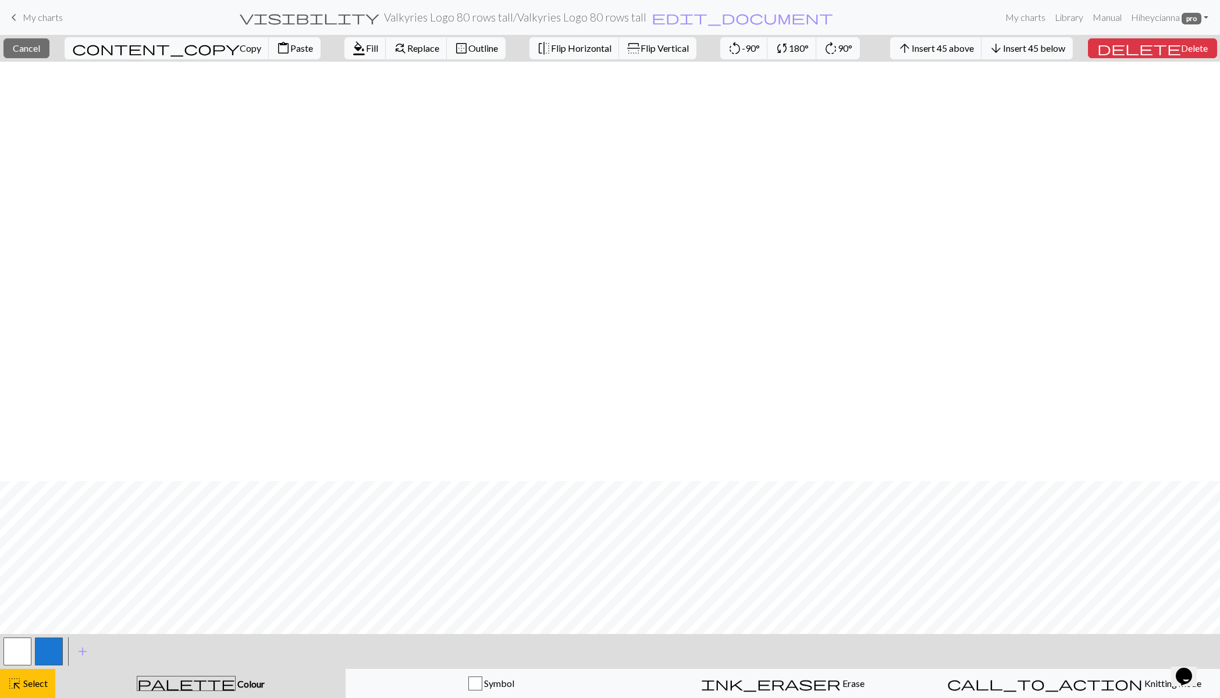
scroll to position [420, 0]
drag, startPoint x: 184, startPoint y: 45, endPoint x: 272, endPoint y: 34, distance: 88.5
click at [290, 45] on span "Paste" at bounding box center [301, 47] width 23 height 11
click at [40, 686] on span "Select" at bounding box center [35, 683] width 26 height 11
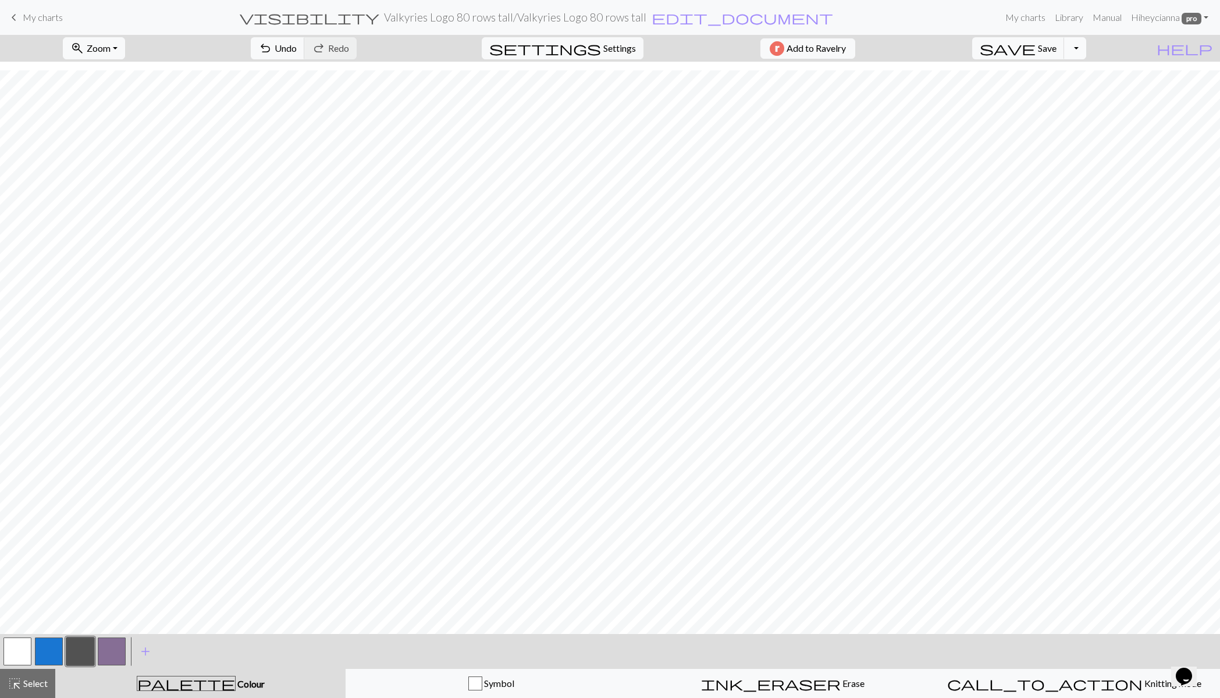
drag, startPoint x: 1056, startPoint y: 49, endPoint x: 1093, endPoint y: 48, distance: 36.7
click at [1036, 49] on span "save" at bounding box center [1008, 48] width 56 height 16
drag, startPoint x: 200, startPoint y: 690, endPoint x: 211, endPoint y: 686, distance: 12.3
click at [201, 690] on div "palette Colour Colour" at bounding box center [200, 683] width 276 height 15
click at [144, 651] on span "add" at bounding box center [145, 652] width 14 height 16
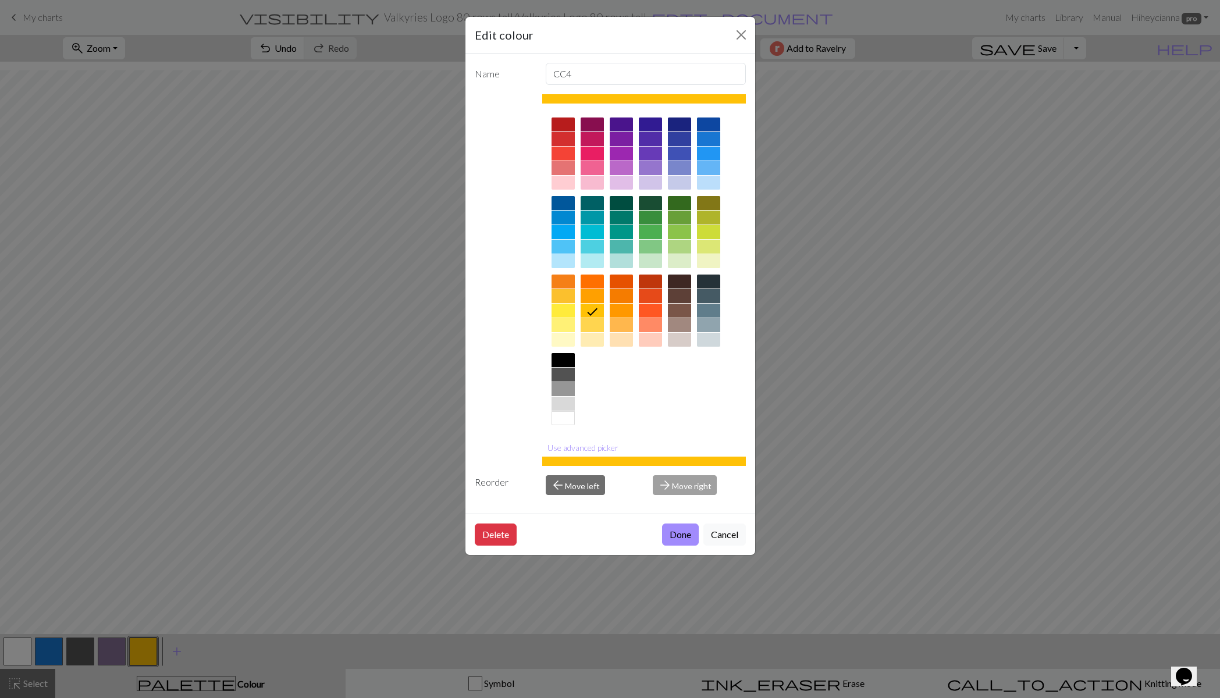
click at [561, 404] on div at bounding box center [563, 404] width 23 height 14
click at [676, 534] on button "Done" at bounding box center [680, 535] width 37 height 22
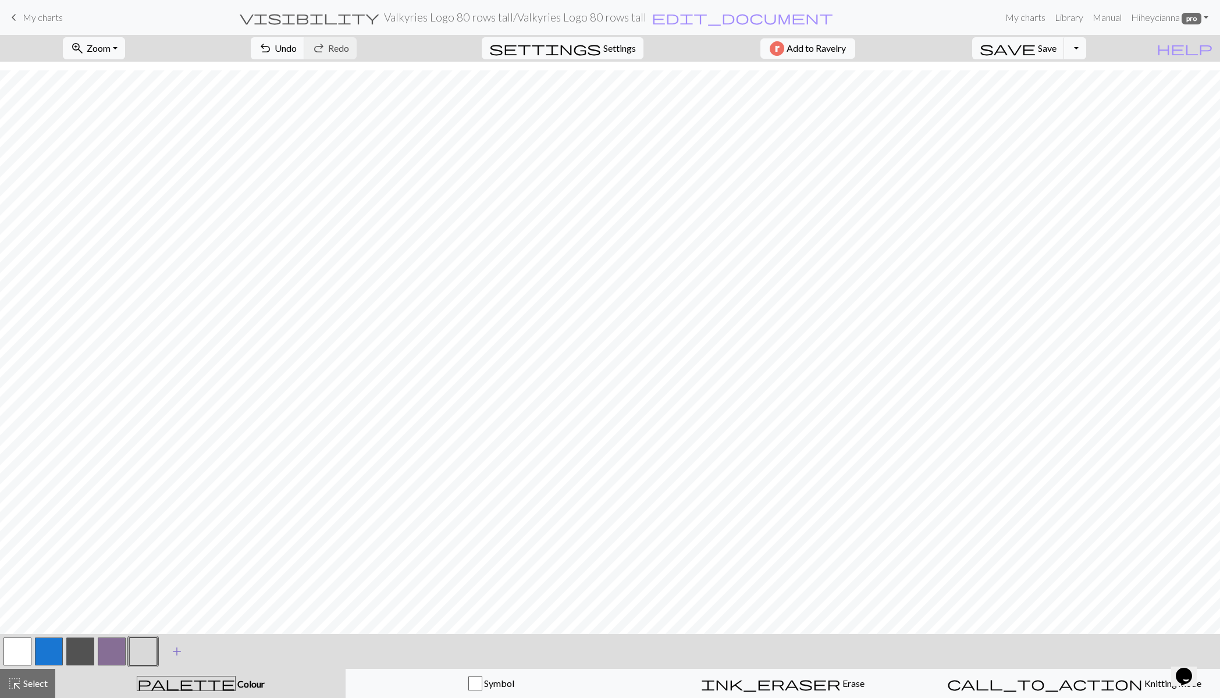
click at [175, 652] on span "add" at bounding box center [177, 652] width 14 height 16
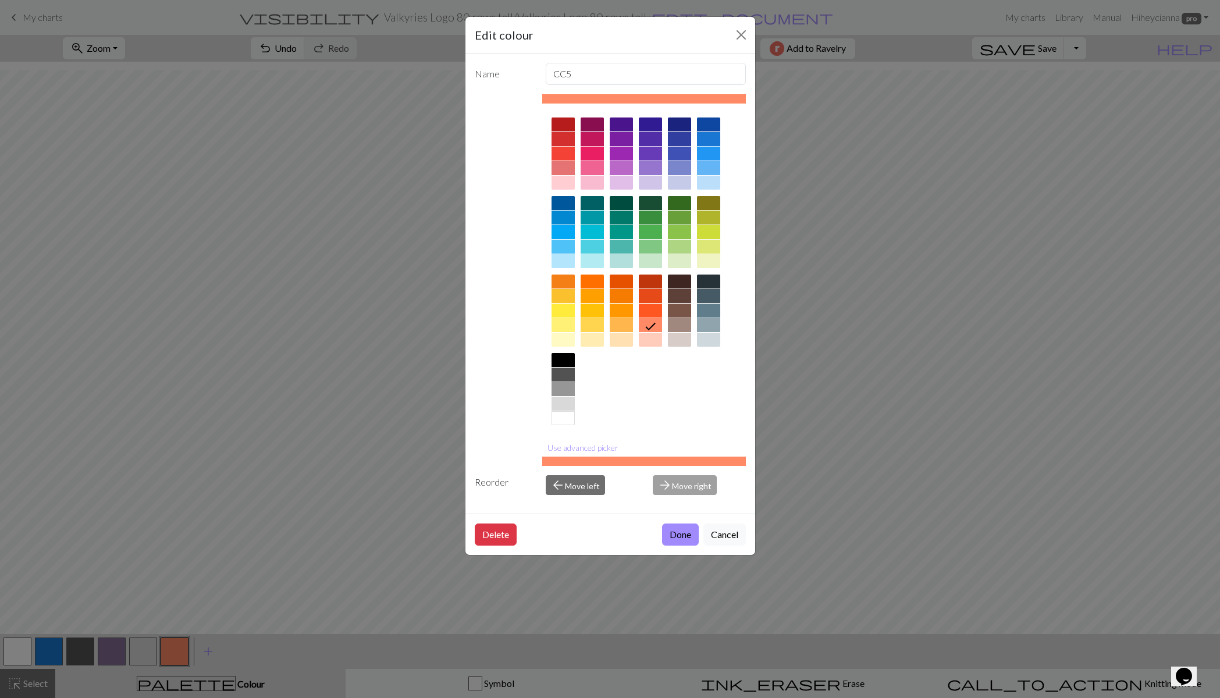
click at [560, 389] on div at bounding box center [563, 389] width 23 height 14
click at [678, 534] on button "Done" at bounding box center [680, 535] width 37 height 22
